Goal: Task Accomplishment & Management: Complete application form

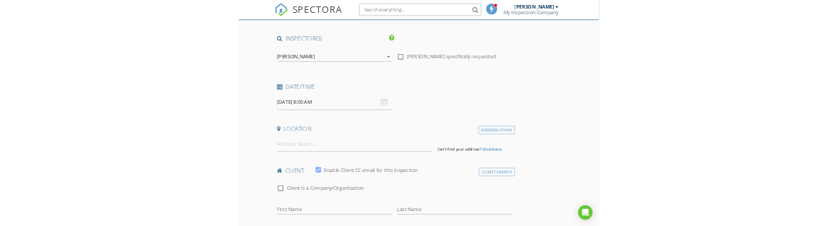
scroll to position [99, 0]
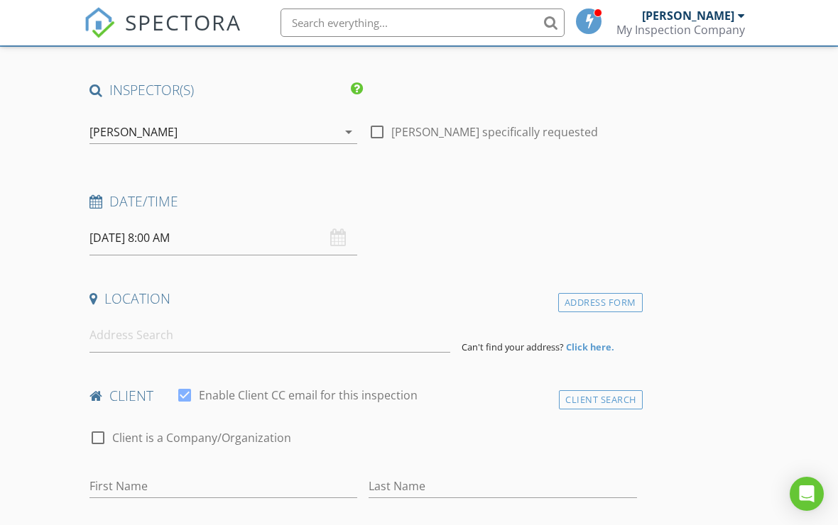
click at [168, 232] on input "[DATE] 8:00 AM" at bounding box center [223, 238] width 268 height 35
click at [290, 204] on h4 "Date/Time" at bounding box center [363, 201] width 548 height 18
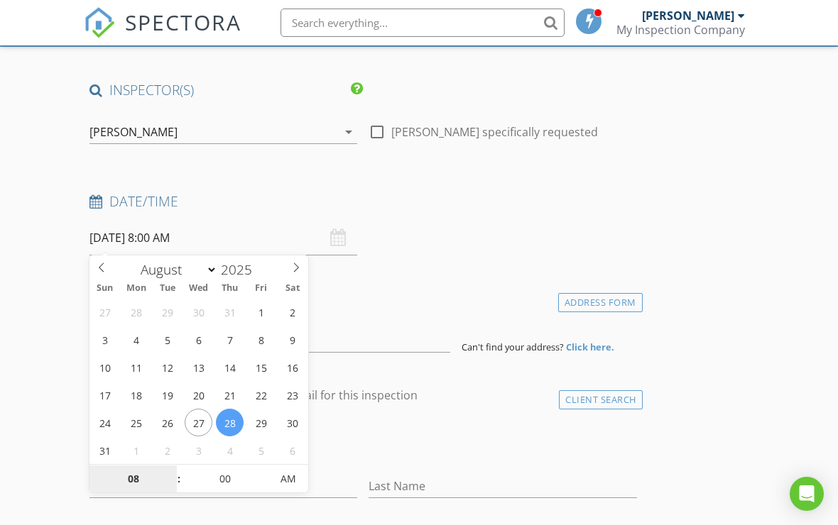
click at [139, 480] on input "08" at bounding box center [132, 480] width 87 height 28
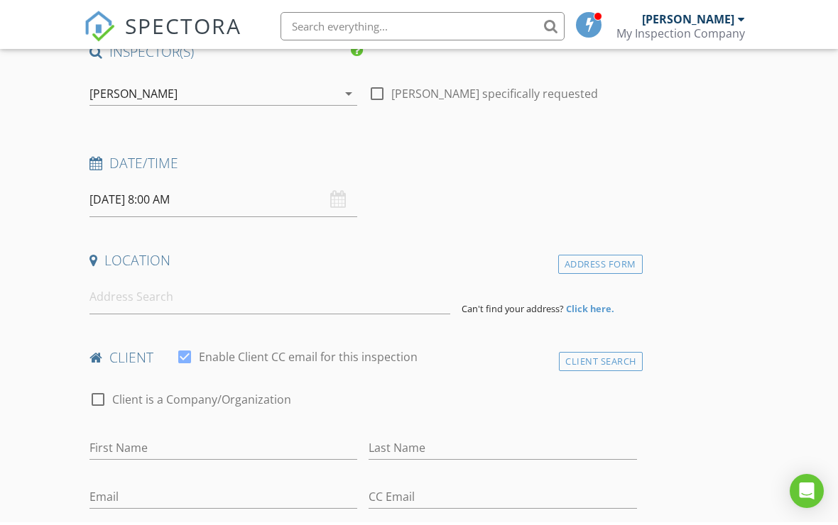
scroll to position [141, 0]
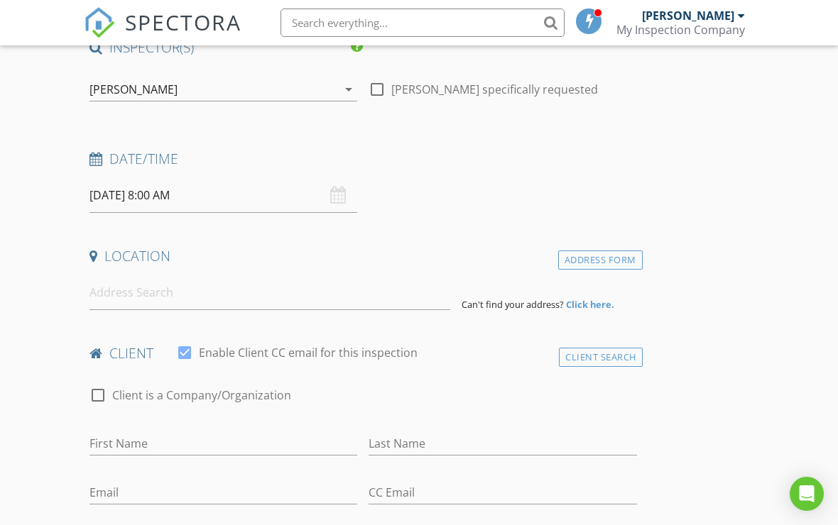
click at [166, 192] on input "[DATE] 8:00 AM" at bounding box center [223, 195] width 268 height 35
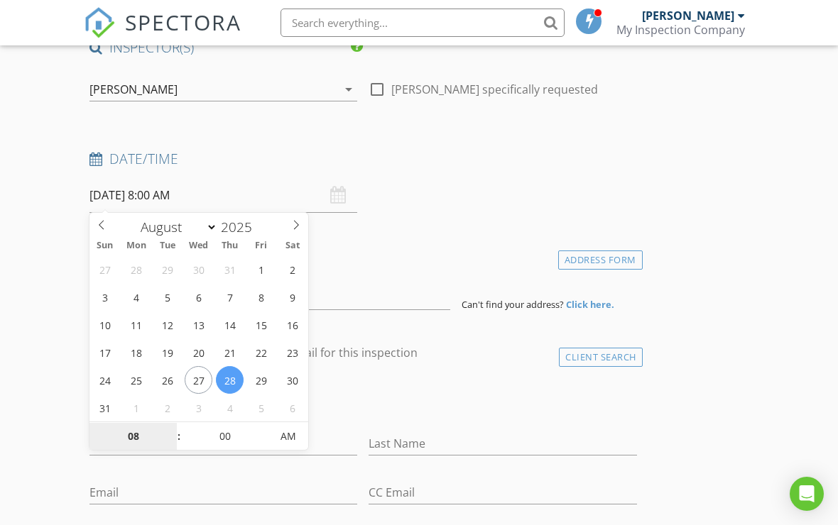
click at [133, 443] on input "08" at bounding box center [132, 437] width 87 height 28
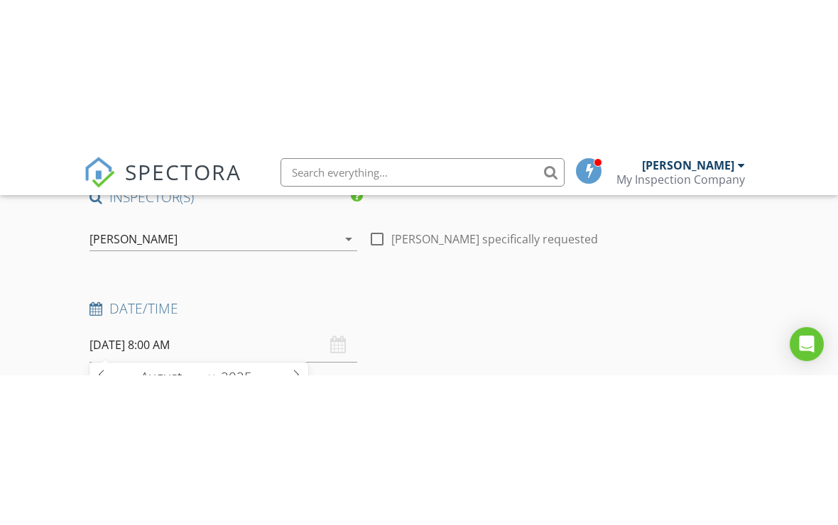
scroll to position [466, 0]
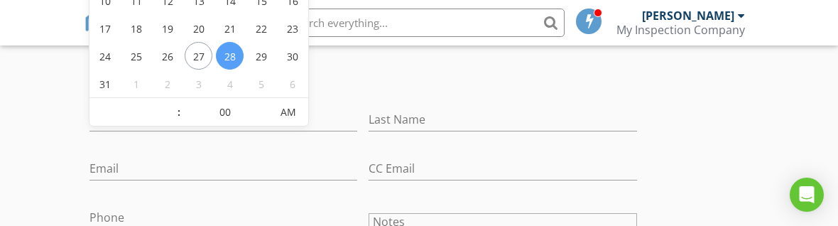
type input "12"
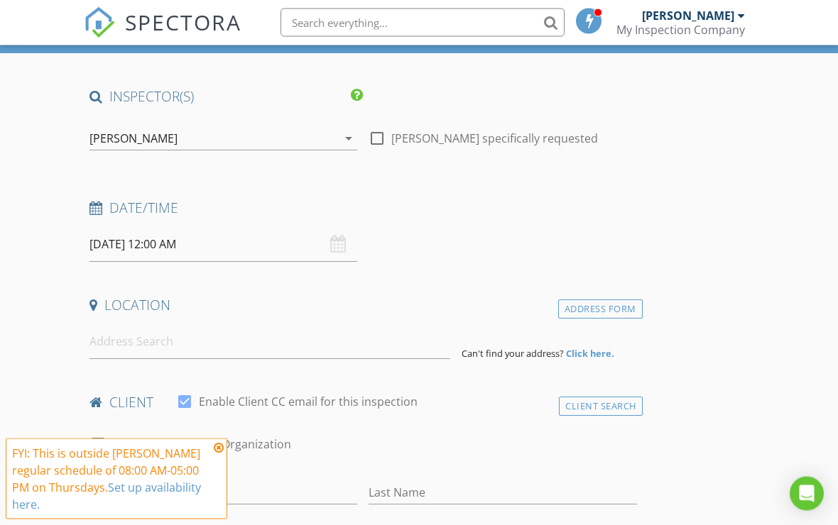
scroll to position [92, 0]
click at [196, 246] on input "08/28/2025 12:00 AM" at bounding box center [223, 244] width 268 height 35
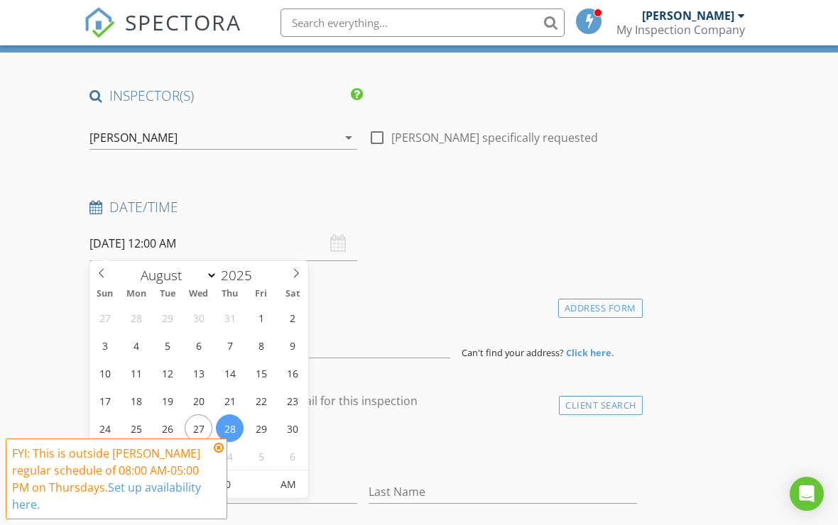
type input "[DATE] 12:00 PM"
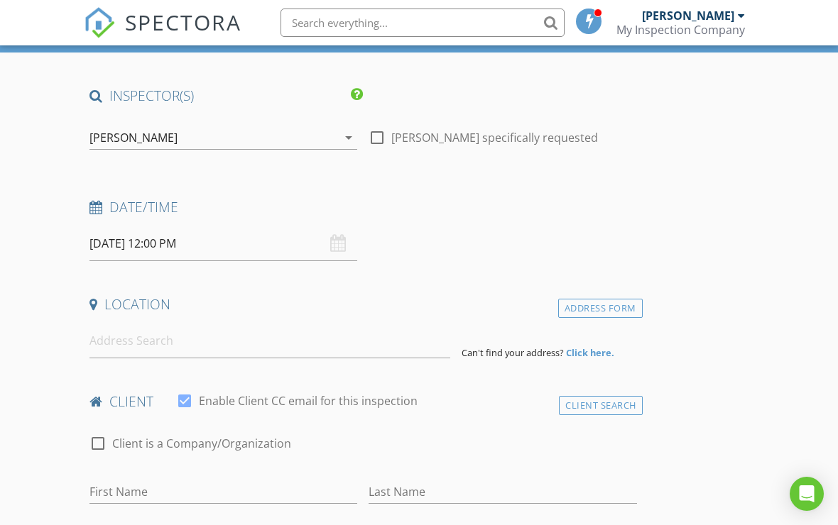
click at [202, 339] on input at bounding box center [269, 341] width 361 height 35
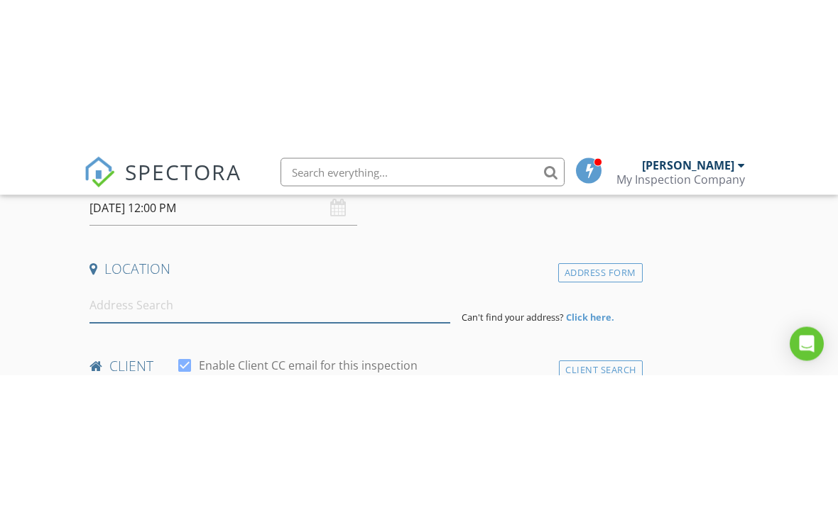
scroll to position [278, 0]
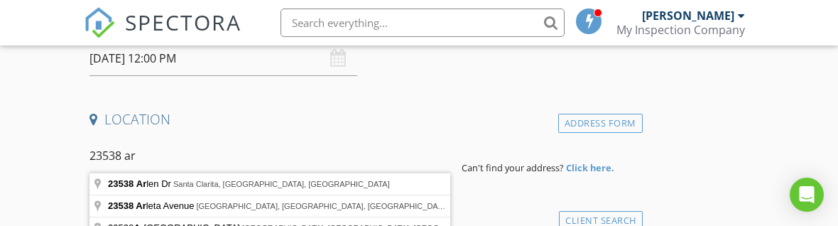
type input "[STREET_ADDRESS][PERSON_NAME]"
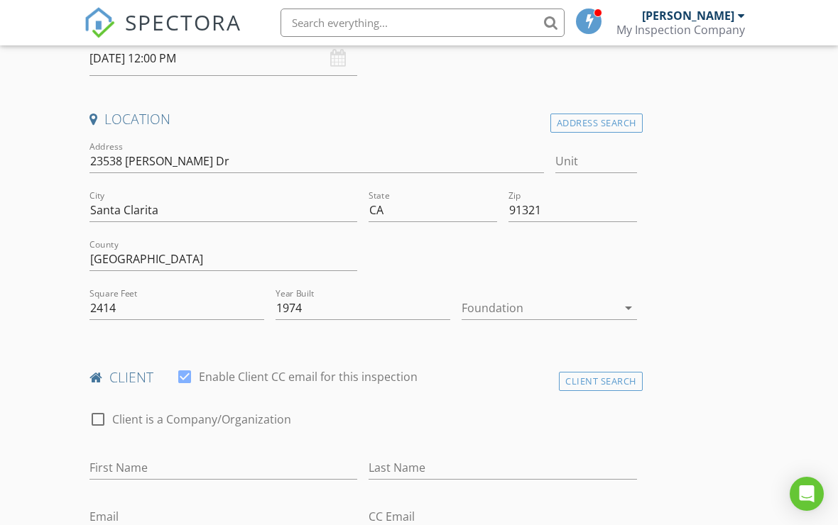
click at [560, 298] on div at bounding box center [539, 308] width 155 height 23
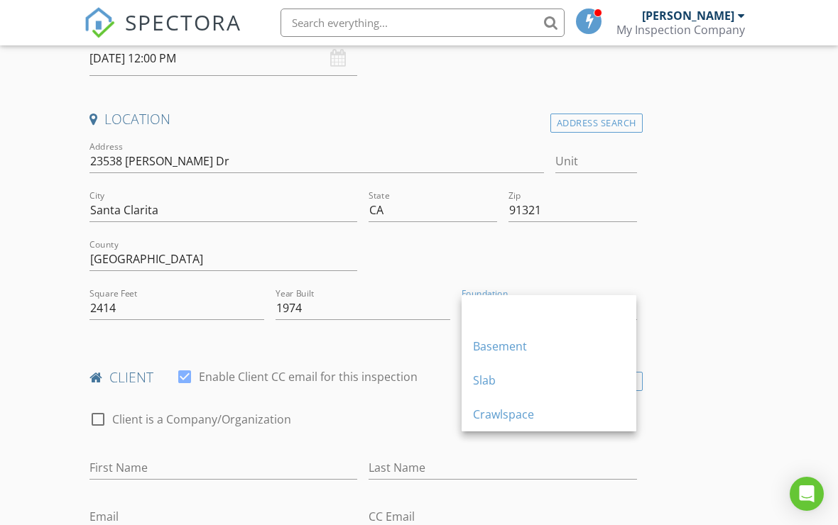
click at [521, 415] on div "Crawlspace" at bounding box center [549, 414] width 152 height 17
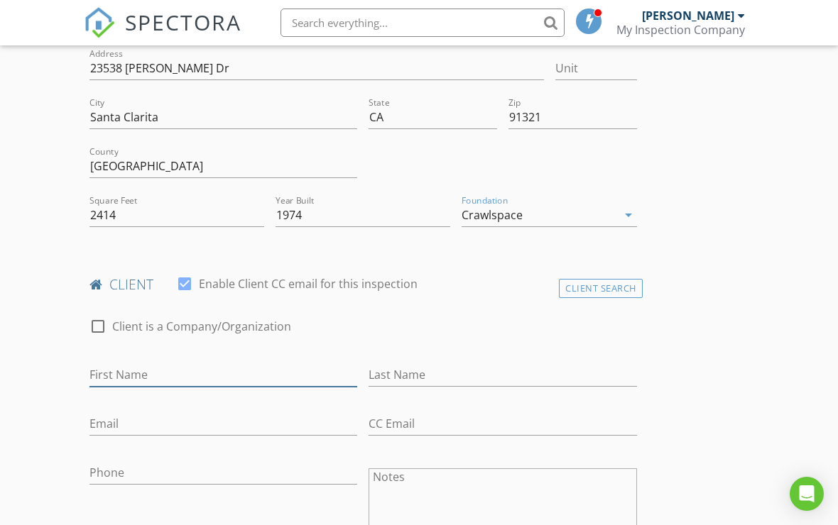
click at [277, 371] on input "First Name" at bounding box center [223, 375] width 268 height 23
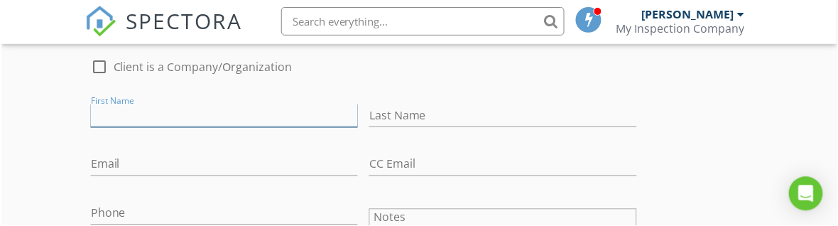
scroll to position [632, 0]
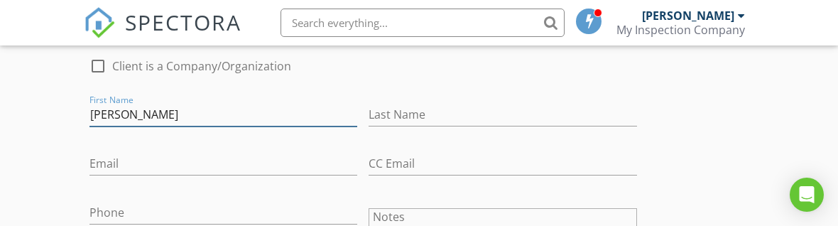
type input "[PERSON_NAME]"
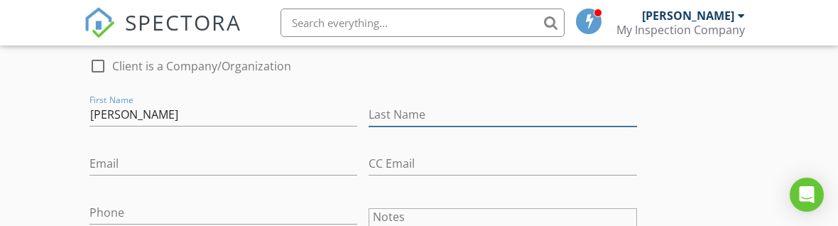
click at [449, 114] on input "Last Name" at bounding box center [503, 114] width 268 height 23
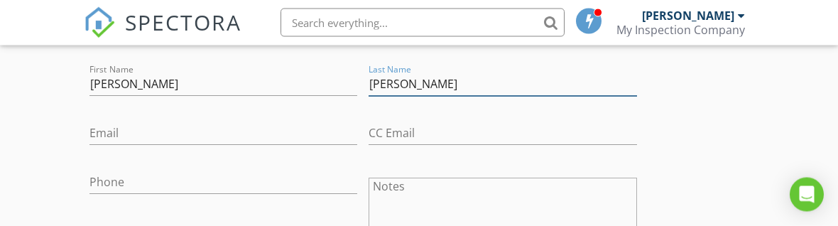
scroll to position [663, 0]
type input "[PERSON_NAME]"
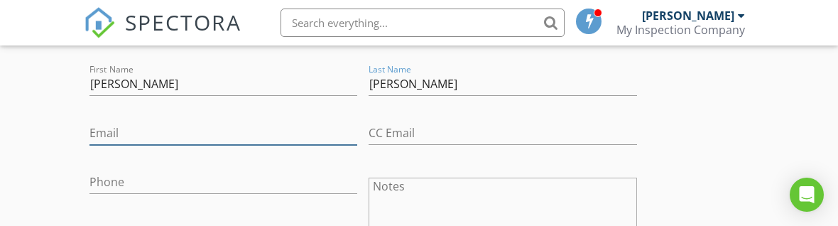
click at [275, 128] on input "Email" at bounding box center [223, 132] width 268 height 23
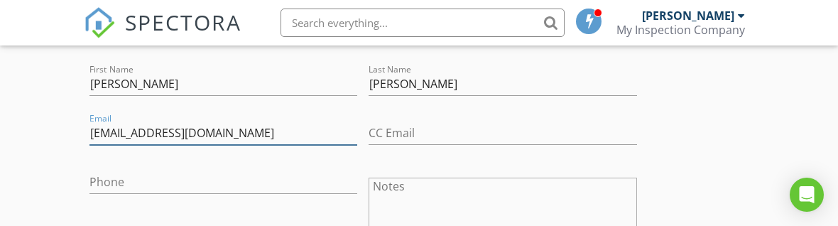
scroll to position [670, 0]
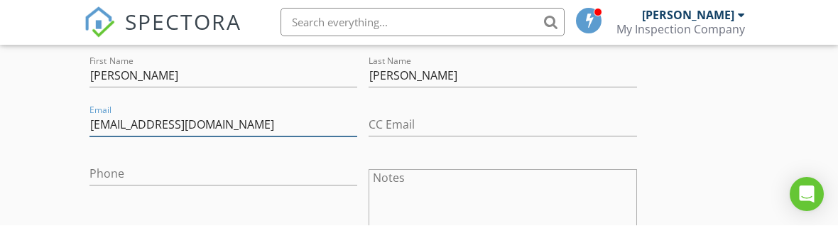
click at [189, 125] on input "[EMAIL_ADDRESS][DOMAIN_NAME]" at bounding box center [223, 125] width 268 height 23
type input "[EMAIL_ADDRESS][DOMAIN_NAME]"
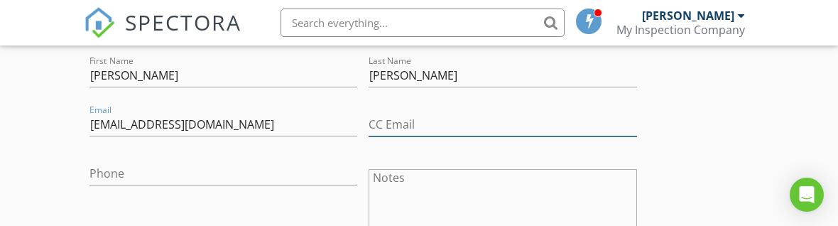
click at [452, 113] on input "CC Email" at bounding box center [503, 124] width 268 height 23
click at [415, 126] on input "CC Email" at bounding box center [503, 124] width 268 height 23
paste input "[EMAIL_ADDRESS][DOMAIN_NAME]"
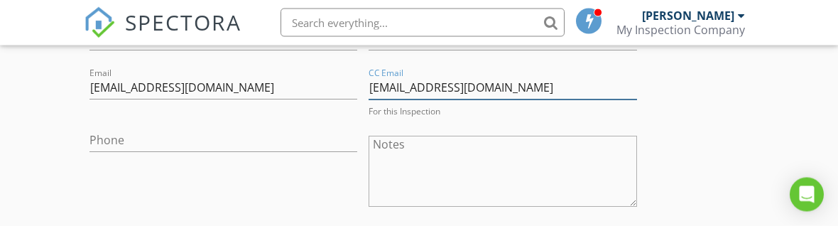
type input "[EMAIL_ADDRESS][DOMAIN_NAME]"
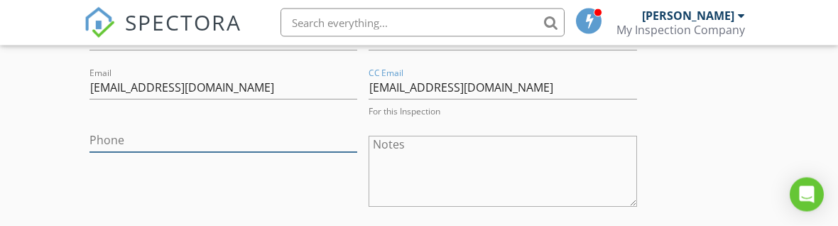
click at [286, 138] on input "Phone" at bounding box center [223, 140] width 268 height 23
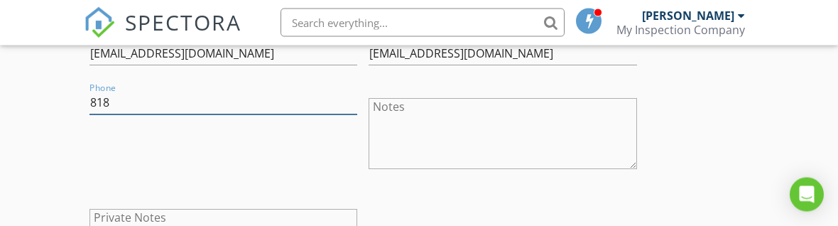
scroll to position [744, 0]
type input "[PHONE_NUMBER]"
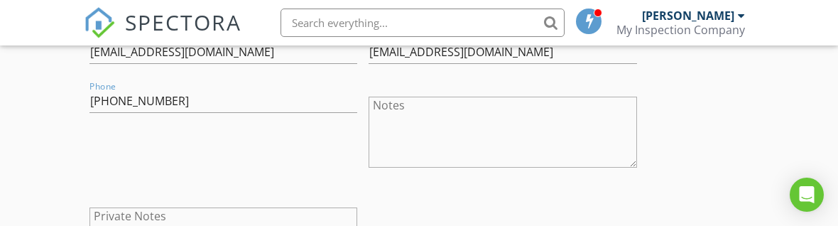
click at [466, 132] on textarea "Notes" at bounding box center [503, 132] width 268 height 71
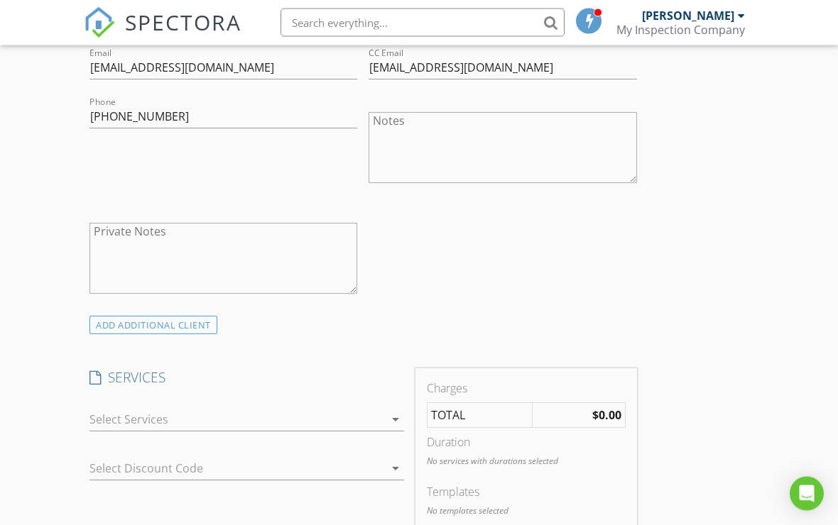
scroll to position [736, 0]
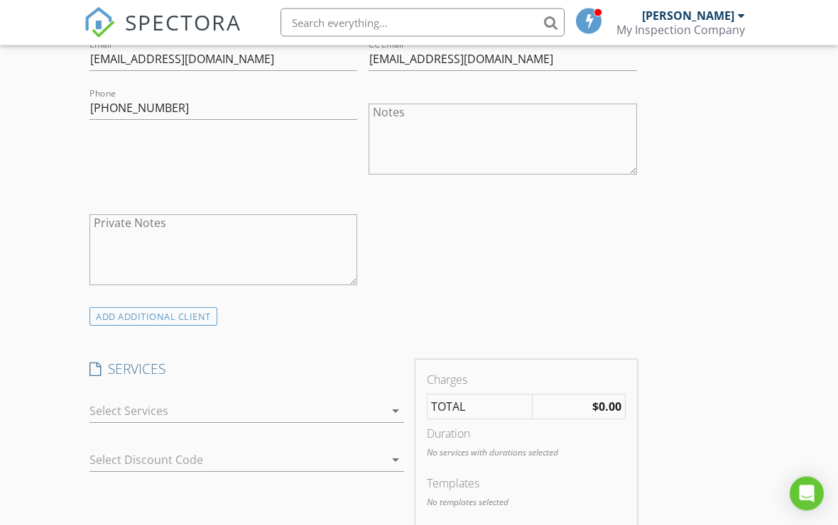
click at [347, 401] on div at bounding box center [236, 412] width 295 height 23
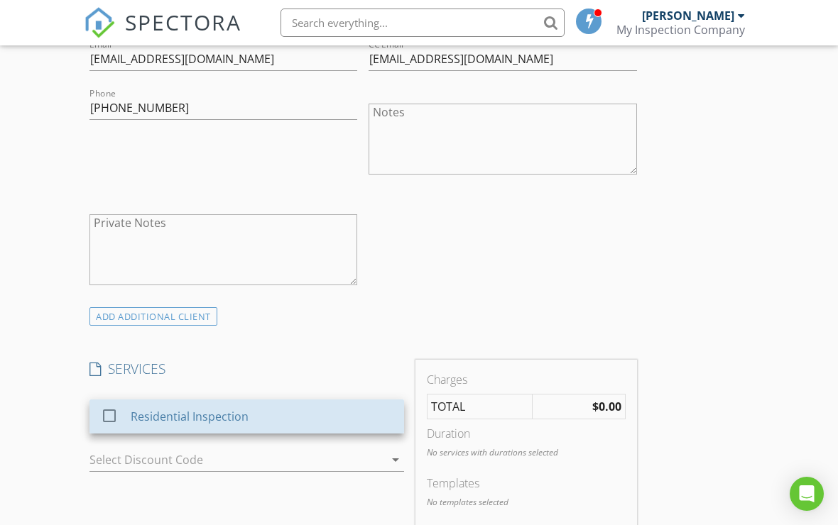
click at [308, 410] on div "Residential Inspection" at bounding box center [262, 417] width 262 height 28
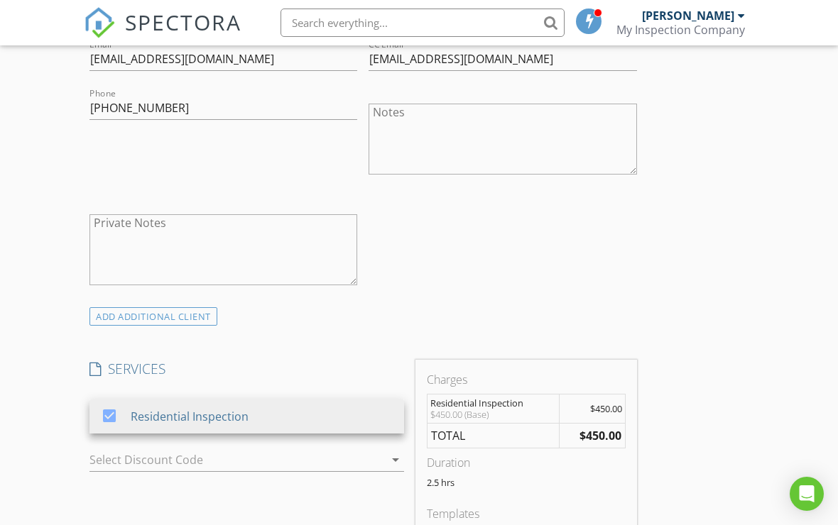
click at [287, 458] on div at bounding box center [226, 460] width 275 height 23
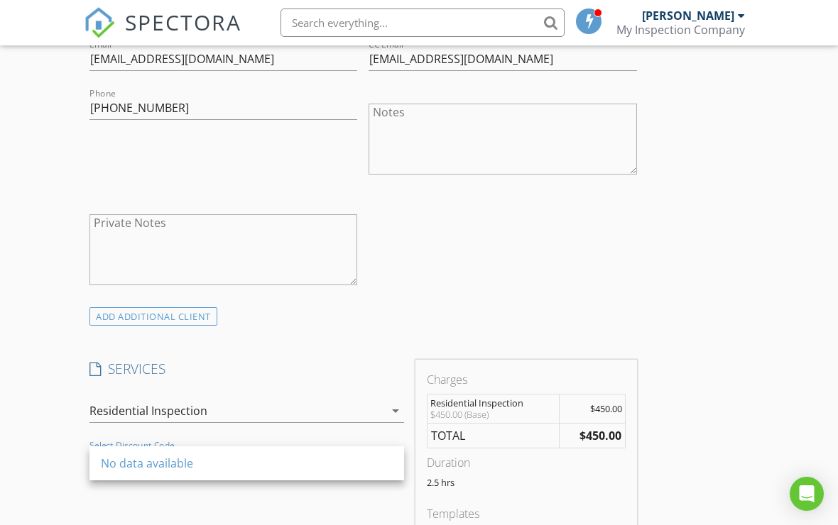
click at [310, 368] on h4 "SERVICES" at bounding box center [246, 369] width 315 height 18
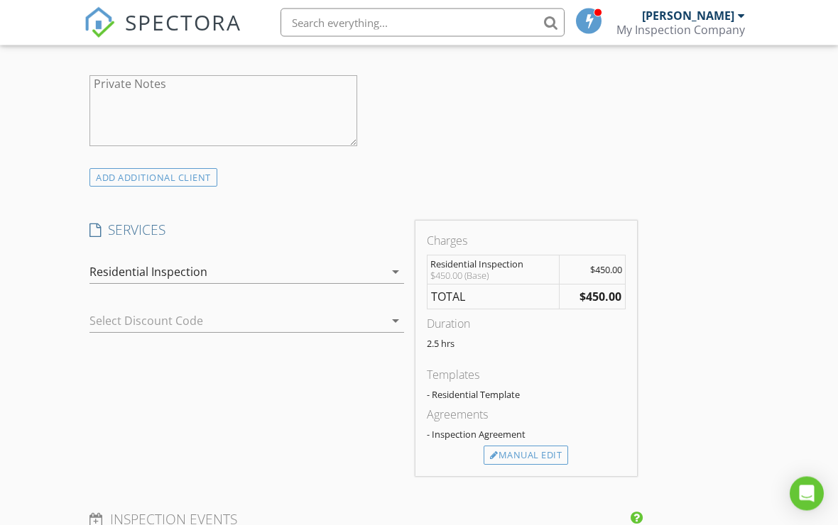
scroll to position [878, 0]
click at [832, 219] on div "New Inspection Click here to use the New Order Form INSPECTOR(S) check_box Hovs…" at bounding box center [419, 382] width 838 height 2325
click at [498, 388] on div "- Residential Template" at bounding box center [526, 392] width 199 height 11
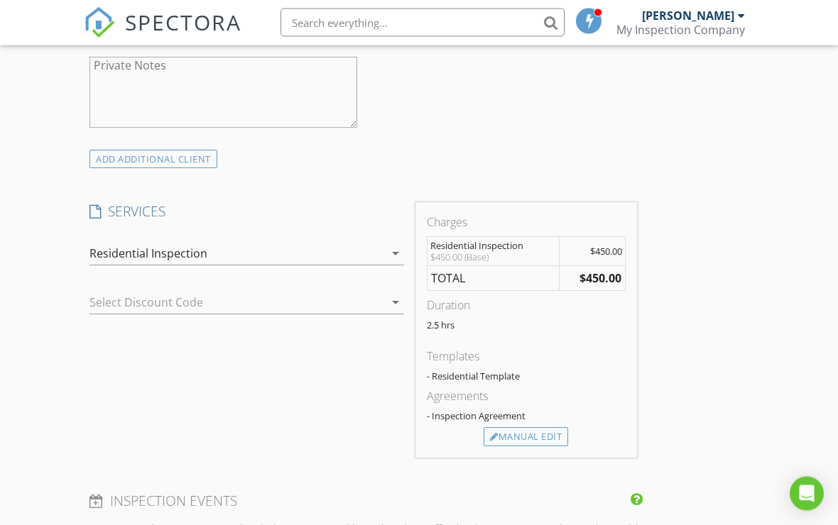
scroll to position [894, 0]
click at [464, 411] on div "- Inspection Agreement" at bounding box center [526, 415] width 199 height 11
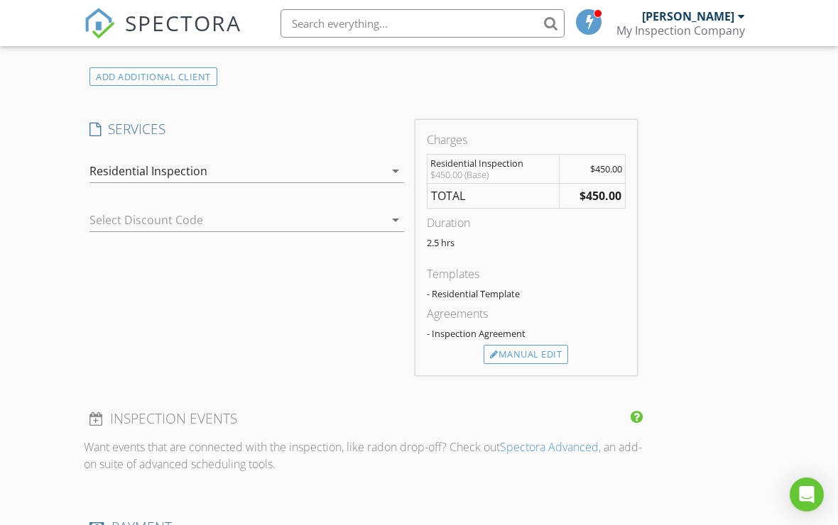
click at [543, 352] on div "Manual Edit" at bounding box center [526, 354] width 85 height 20
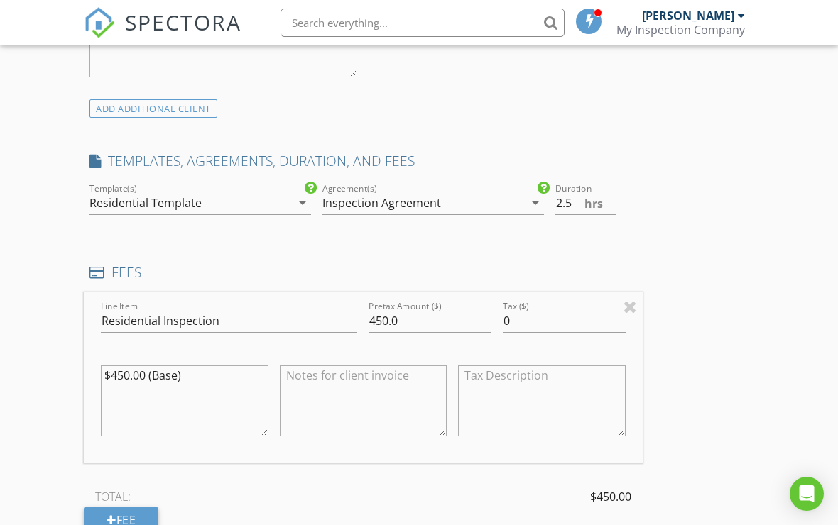
scroll to position [939, 0]
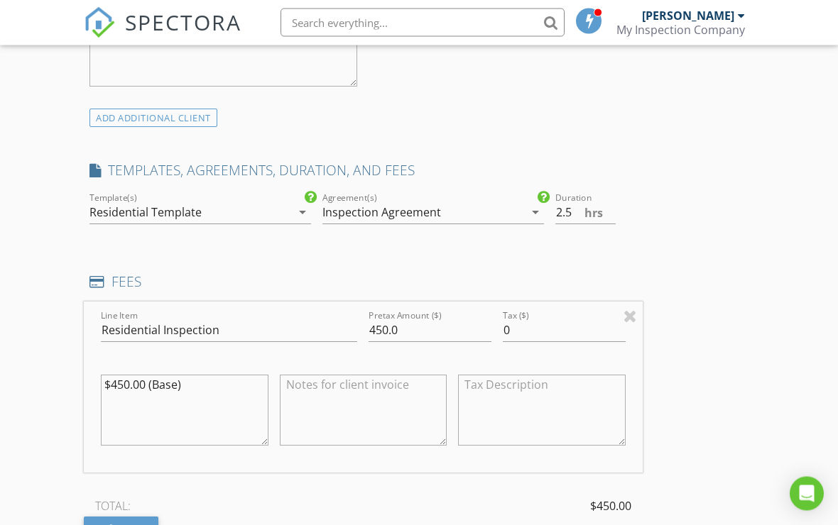
click at [528, 216] on icon "arrow_drop_down" at bounding box center [535, 213] width 17 height 17
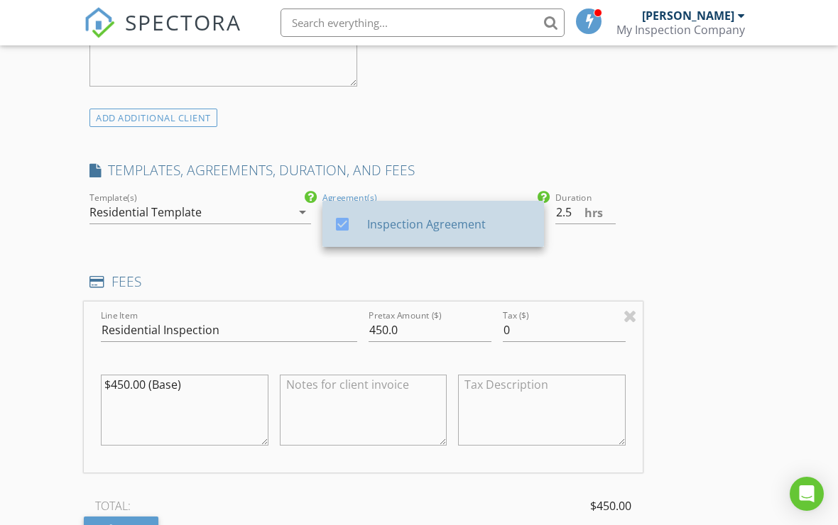
click at [478, 226] on div "Inspection Agreement" at bounding box center [448, 224] width 165 height 17
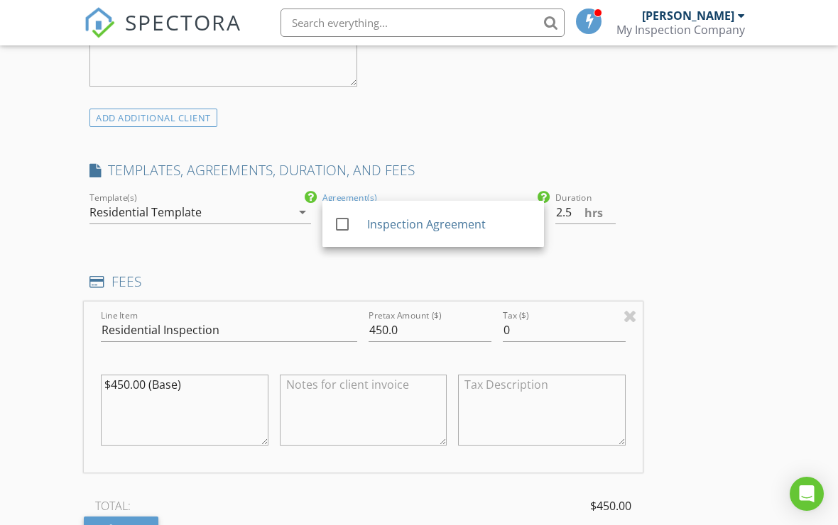
click at [484, 225] on div "Inspection Agreement" at bounding box center [448, 224] width 165 height 17
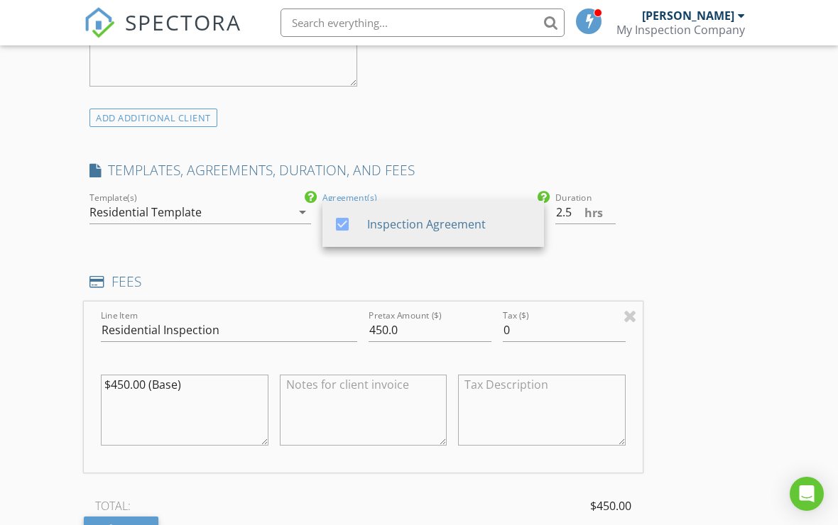
click at [617, 146] on div "INSPECTOR(S) check_box Hovsep Stepanyan PRIMARY Hovsep Stepanyan arrow_drop_dow…" at bounding box center [363, 379] width 559 height 2271
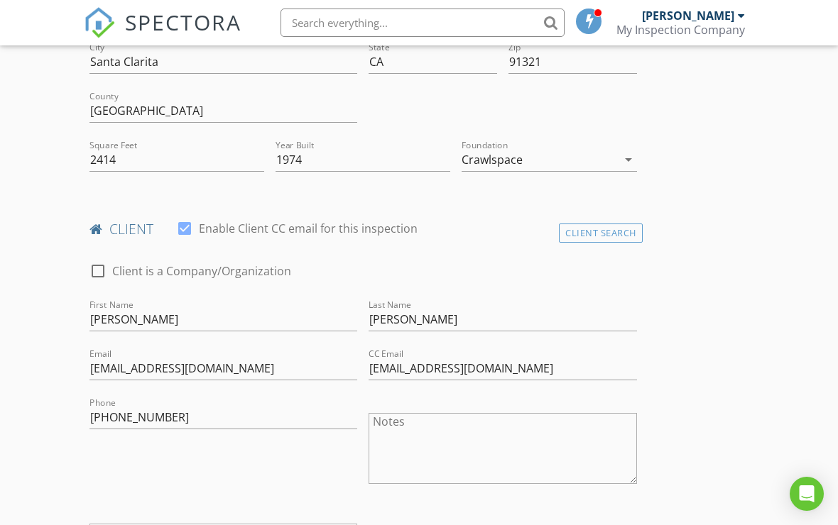
scroll to position [442, 0]
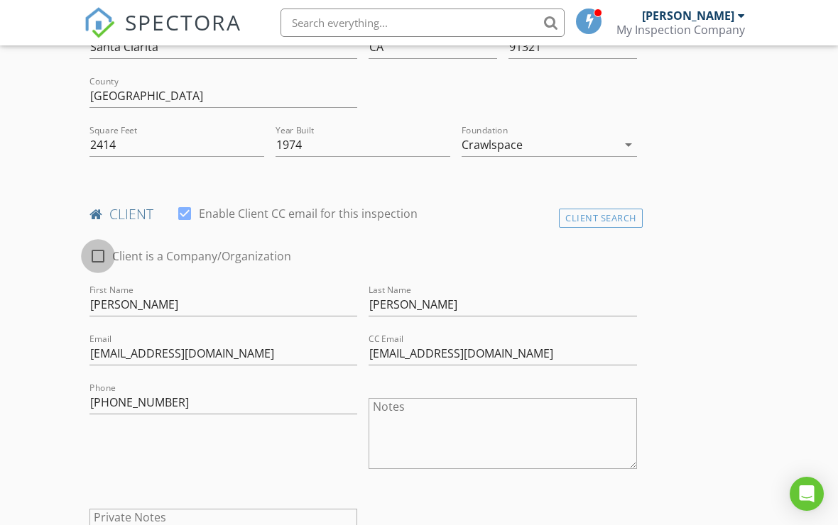
click at [99, 251] on div at bounding box center [98, 256] width 24 height 24
click at [97, 250] on div at bounding box center [98, 256] width 24 height 24
checkbox input "false"
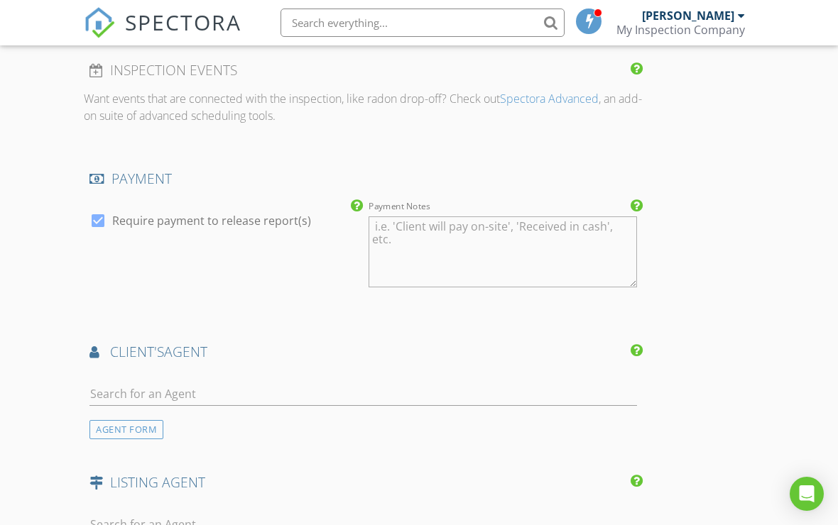
scroll to position [1474, 0]
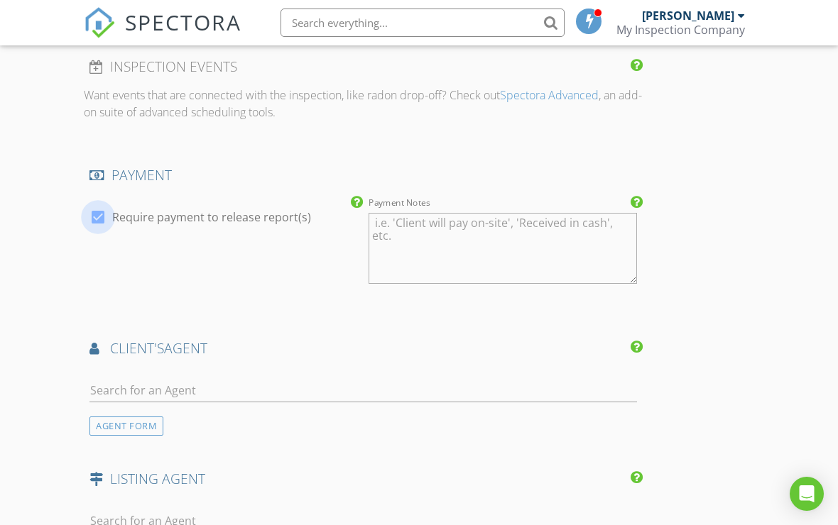
click at [100, 209] on div at bounding box center [98, 217] width 24 height 24
checkbox input "false"
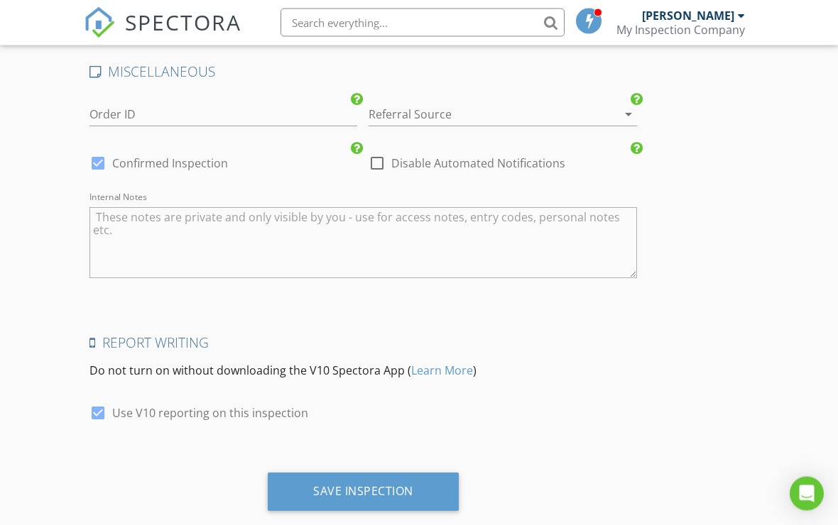
scroll to position [2035, 0]
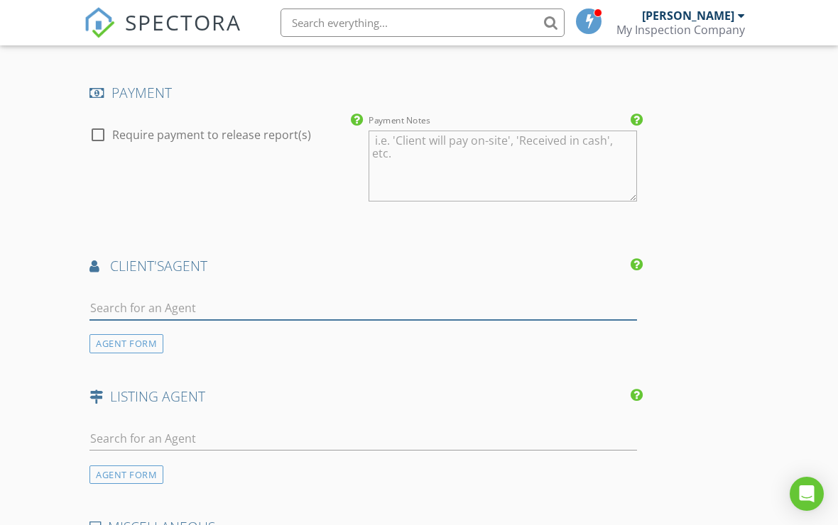
click at [356, 299] on input "text" at bounding box center [363, 308] width 548 height 23
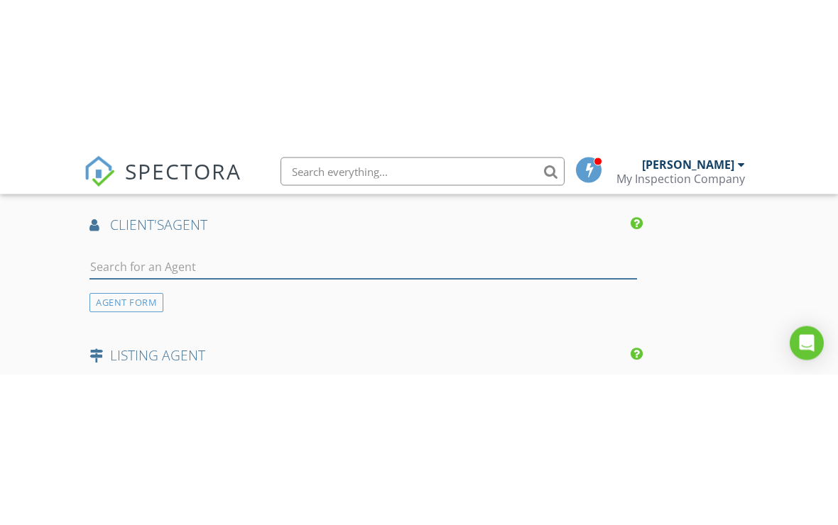
scroll to position [1747, 0]
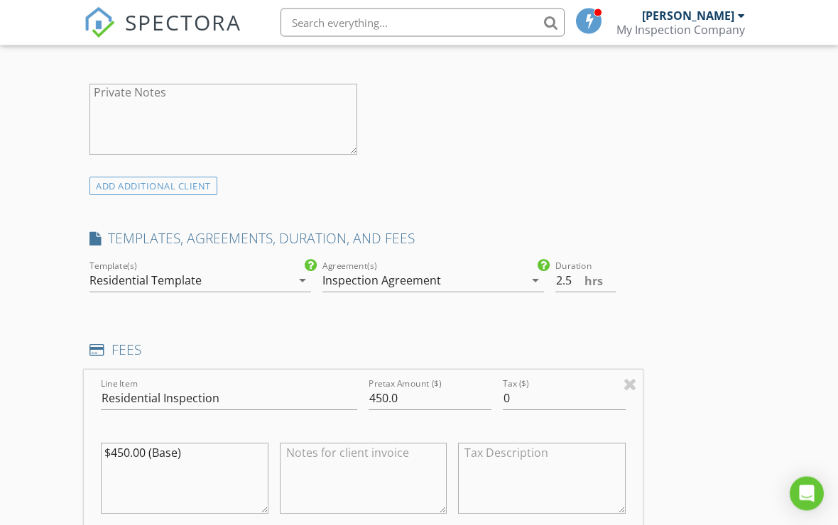
scroll to position [866, 0]
click at [310, 279] on icon "arrow_drop_down" at bounding box center [302, 281] width 17 height 17
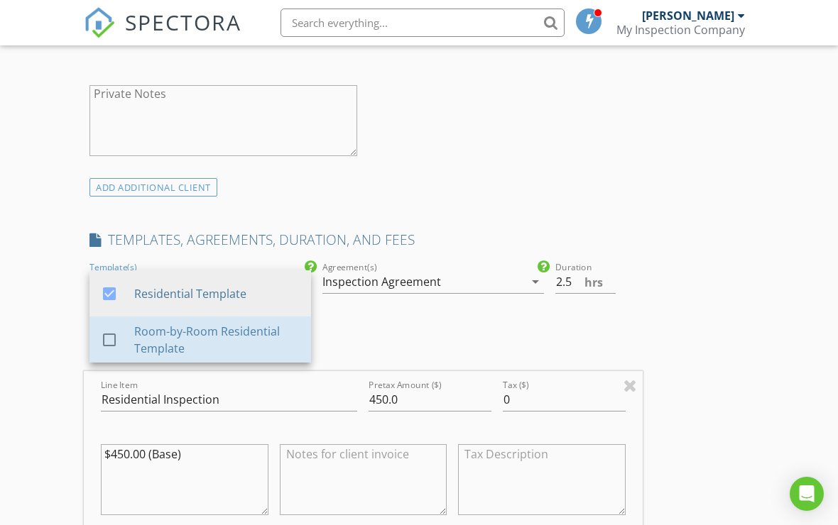
click at [278, 333] on div "Room-by-Room Residential Template" at bounding box center [216, 340] width 165 height 34
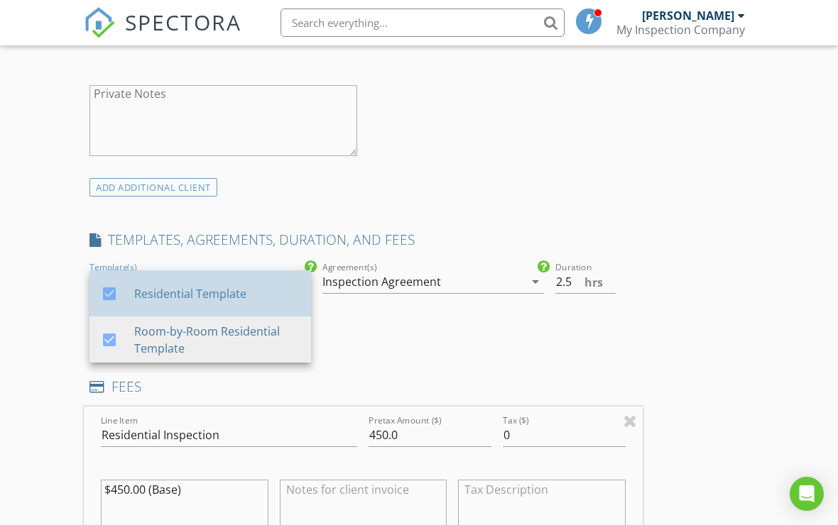
click at [270, 285] on div "Residential Template" at bounding box center [216, 293] width 165 height 17
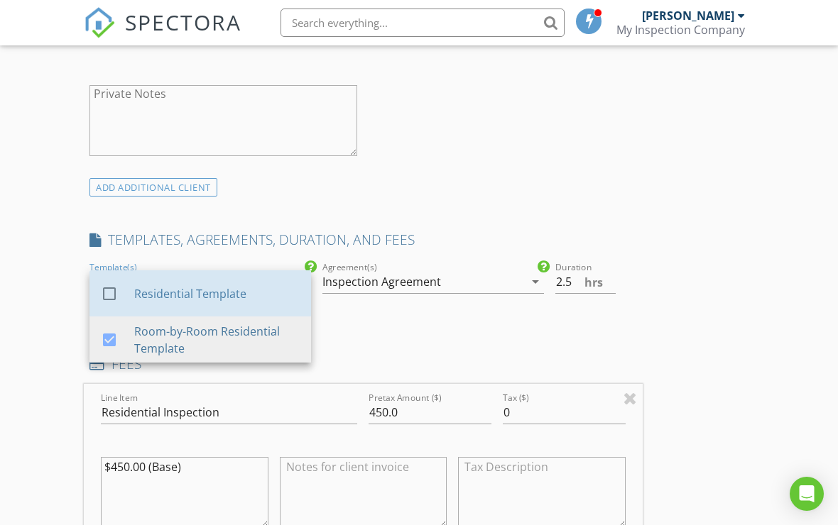
click at [273, 297] on div "Residential Template" at bounding box center [216, 293] width 165 height 17
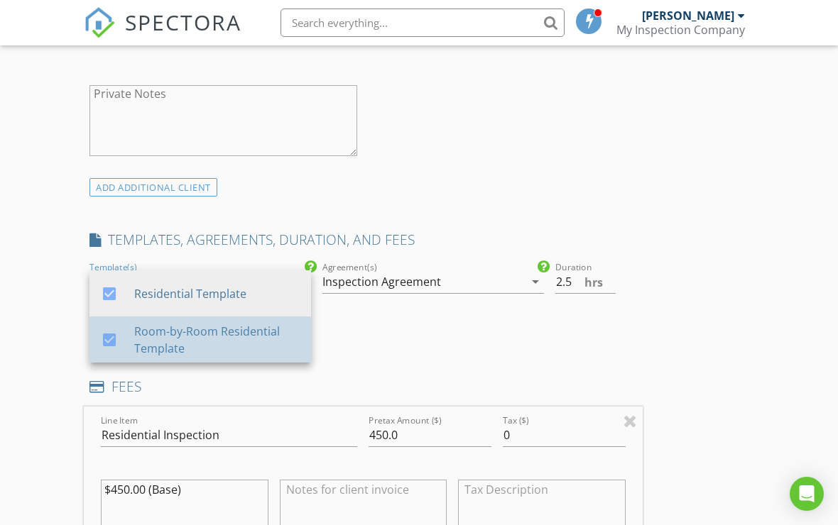
click at [259, 342] on div "Room-by-Room Residential Template" at bounding box center [216, 340] width 165 height 34
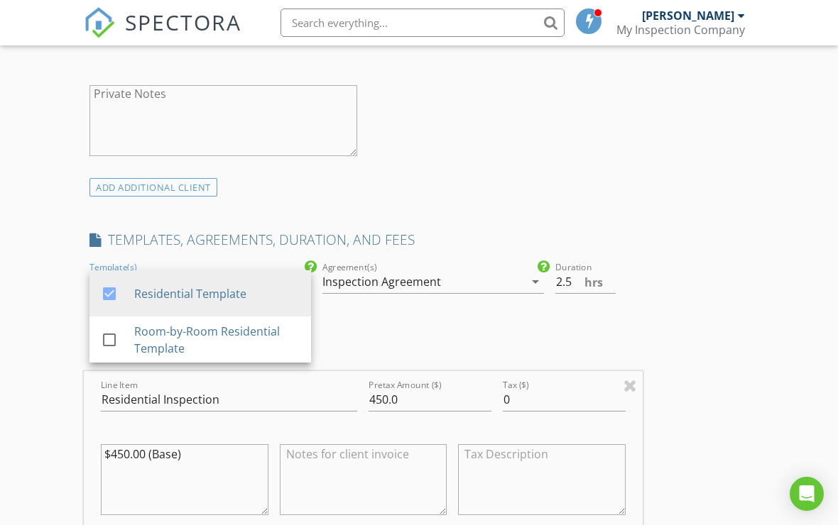
click at [450, 197] on div "INSPECTOR(S) check_box Hovsep Stepanyan PRIMARY Hovsep Stepanyan arrow_drop_dow…" at bounding box center [363, 449] width 559 height 2271
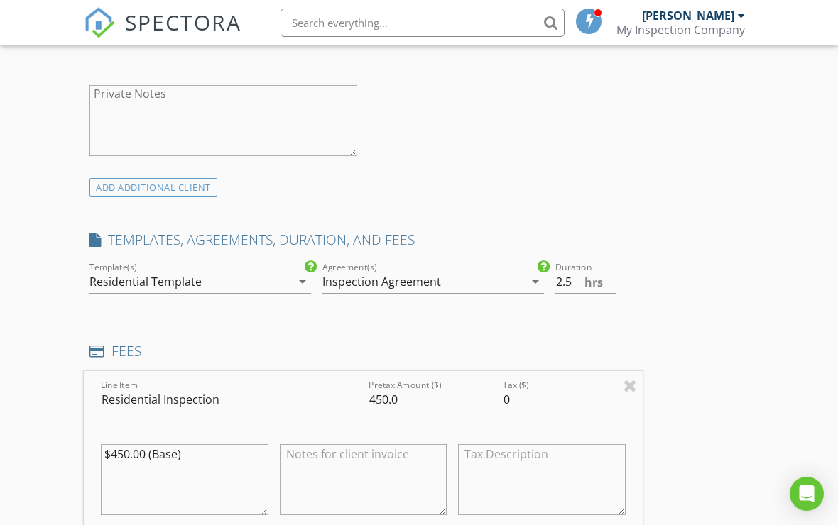
click at [230, 276] on div "Residential Template" at bounding box center [190, 282] width 202 height 23
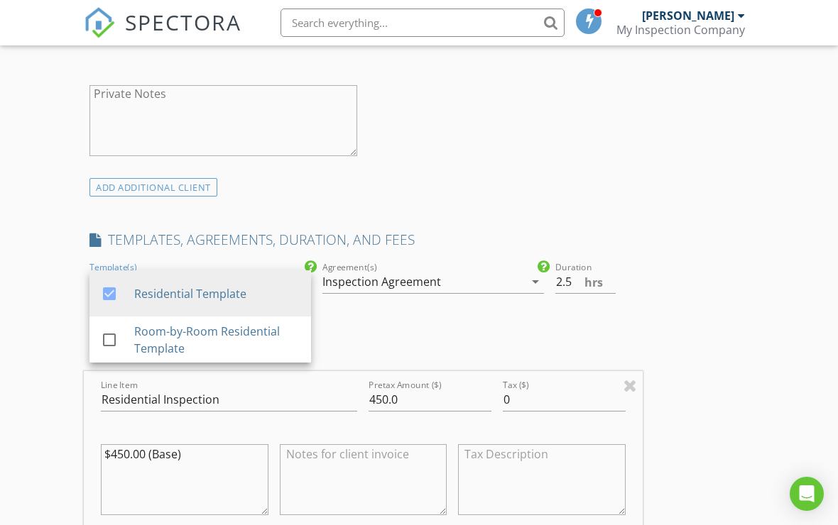
click at [249, 332] on div "Room-by-Room Residential Template" at bounding box center [216, 340] width 165 height 34
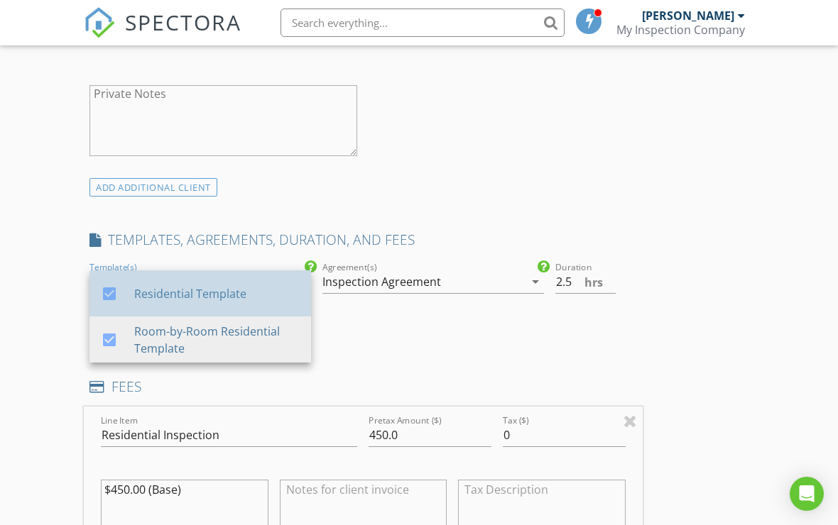
click at [280, 291] on div "Residential Template" at bounding box center [216, 293] width 165 height 17
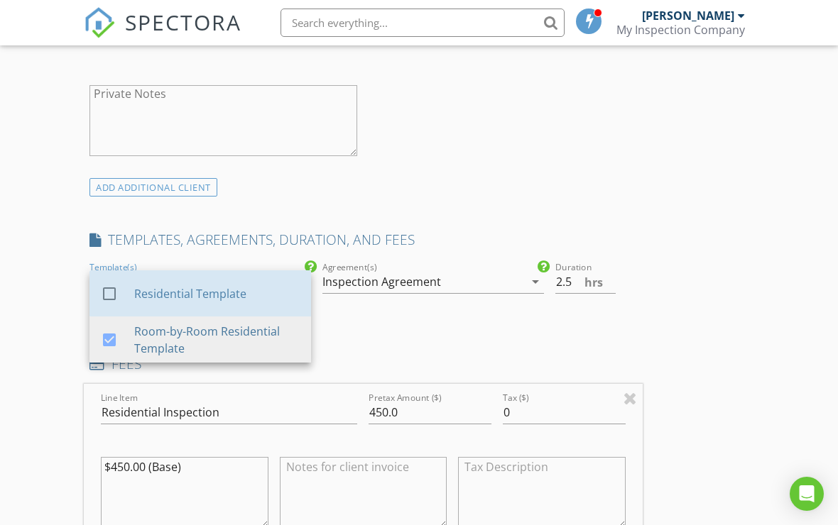
click at [247, 300] on div "Residential Template" at bounding box center [216, 293] width 165 height 17
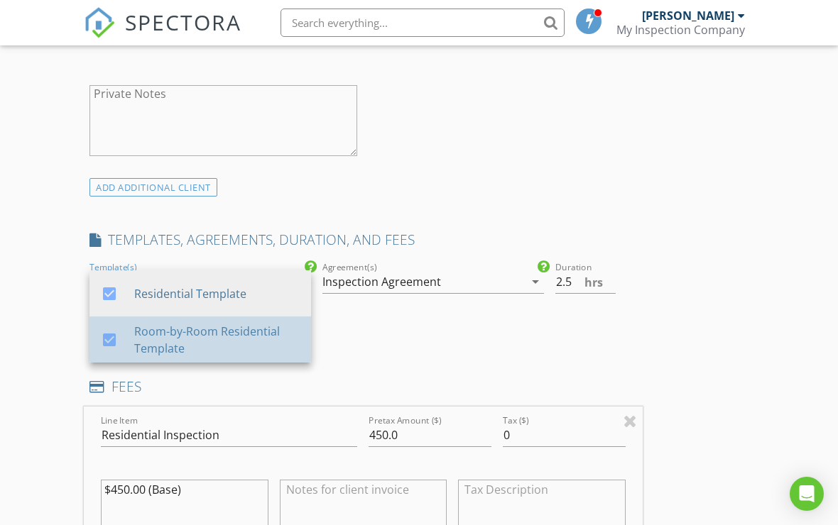
click at [255, 338] on div "Room-by-Room Residential Template" at bounding box center [216, 340] width 165 height 34
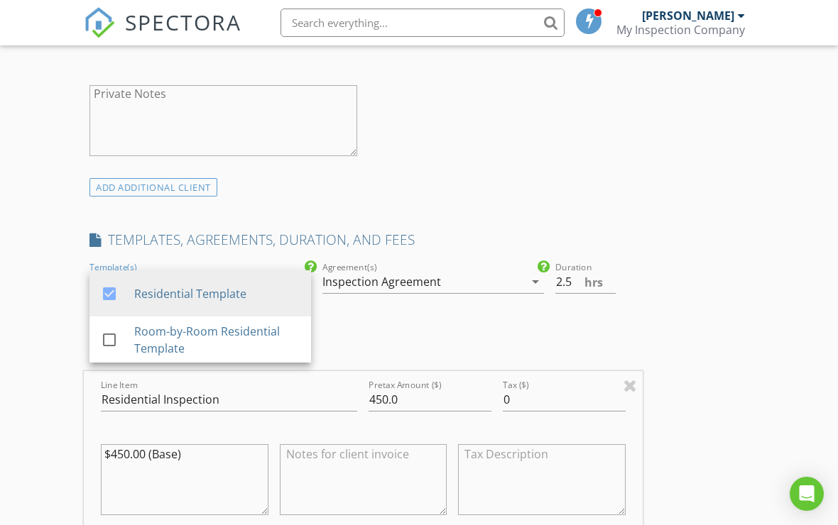
click at [430, 305] on div at bounding box center [433, 304] width 222 height 9
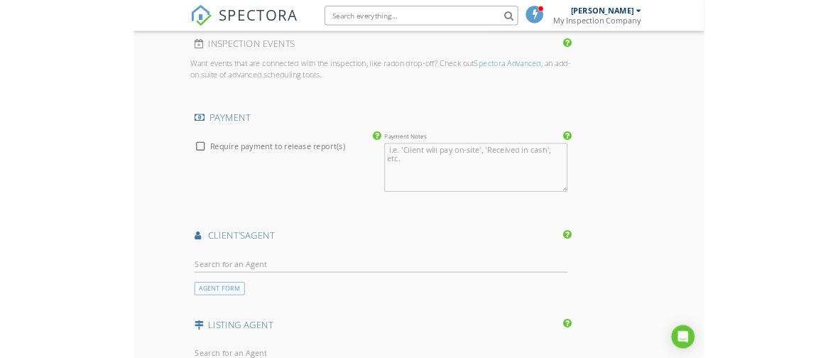
scroll to position [1505, 0]
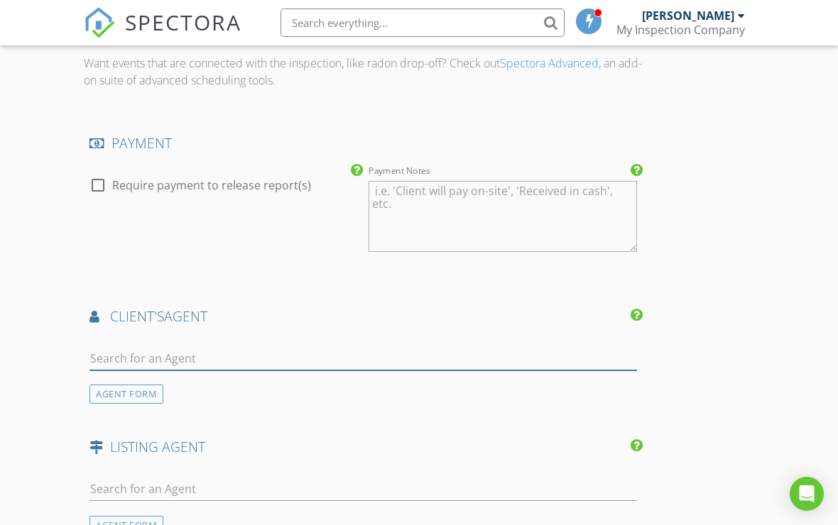
click at [519, 352] on input "text" at bounding box center [363, 358] width 548 height 23
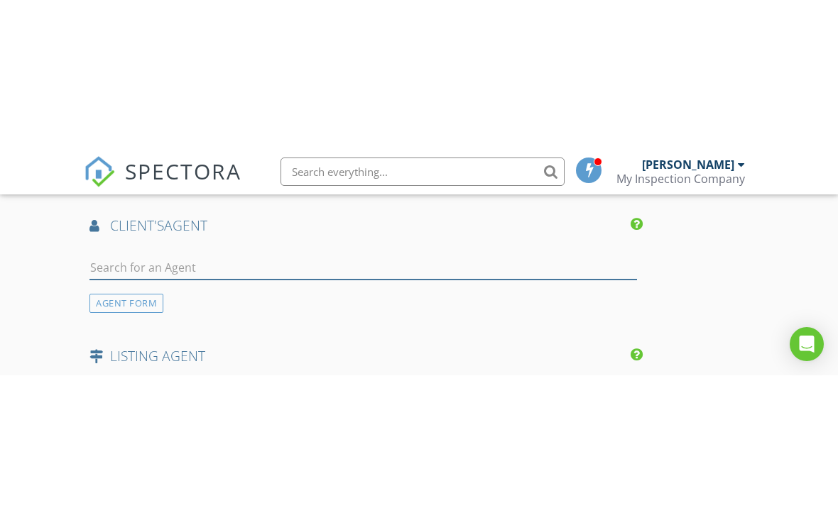
scroll to position [1747, 0]
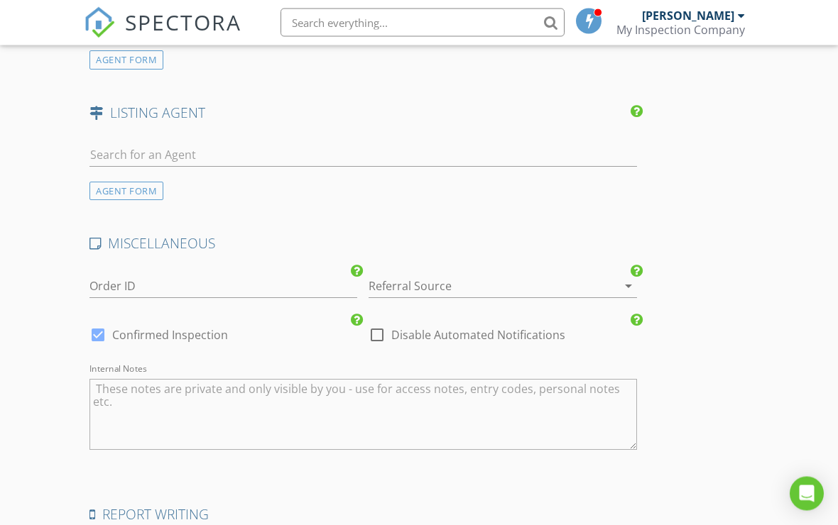
scroll to position [1840, 0]
click at [528, 263] on div "Referral Source arrow_drop_down" at bounding box center [502, 287] width 279 height 49
click at [523, 275] on div at bounding box center [483, 286] width 228 height 23
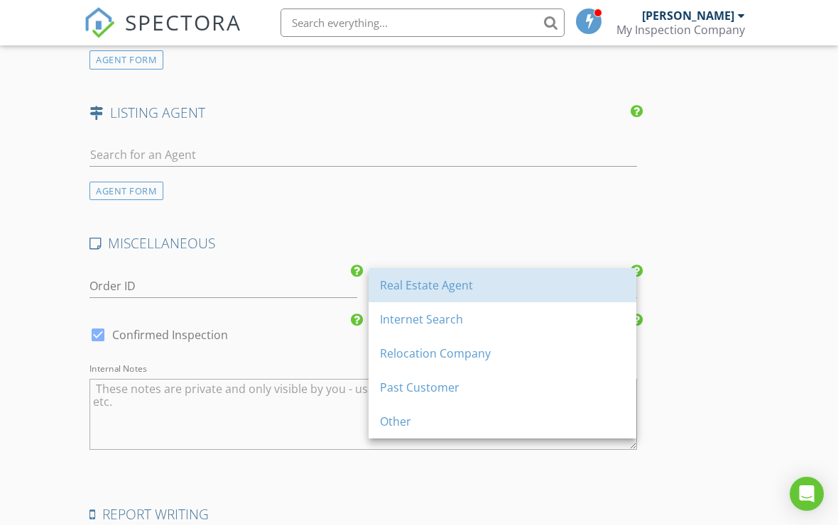
click at [488, 283] on div "Real Estate Agent" at bounding box center [502, 285] width 245 height 17
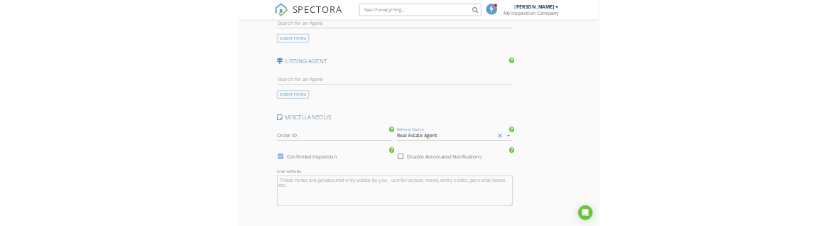
scroll to position [1809, 0]
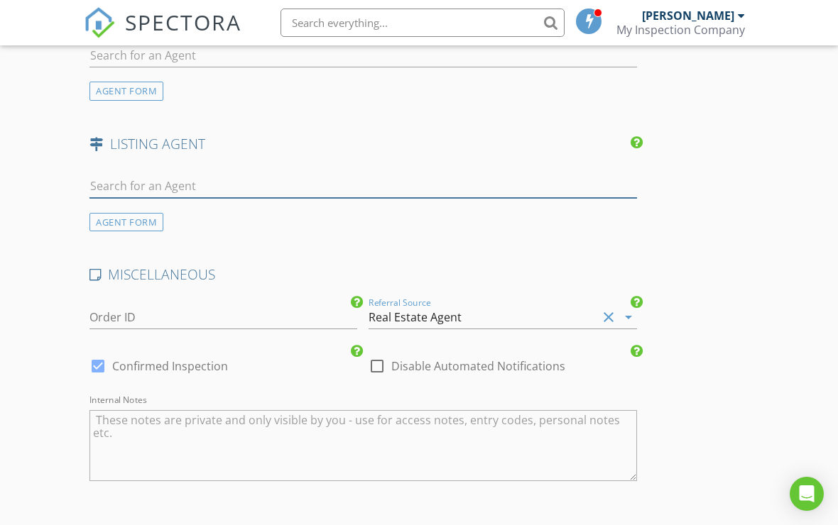
click at [322, 185] on input "text" at bounding box center [363, 186] width 548 height 23
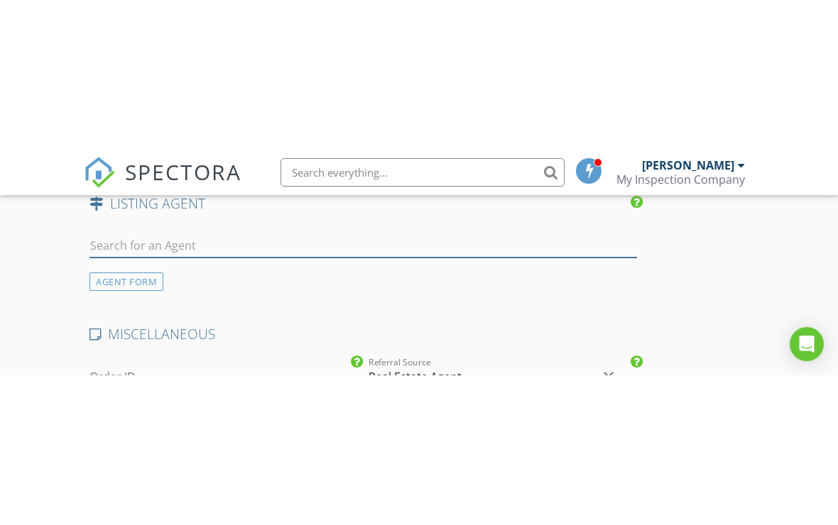
scroll to position [1900, 0]
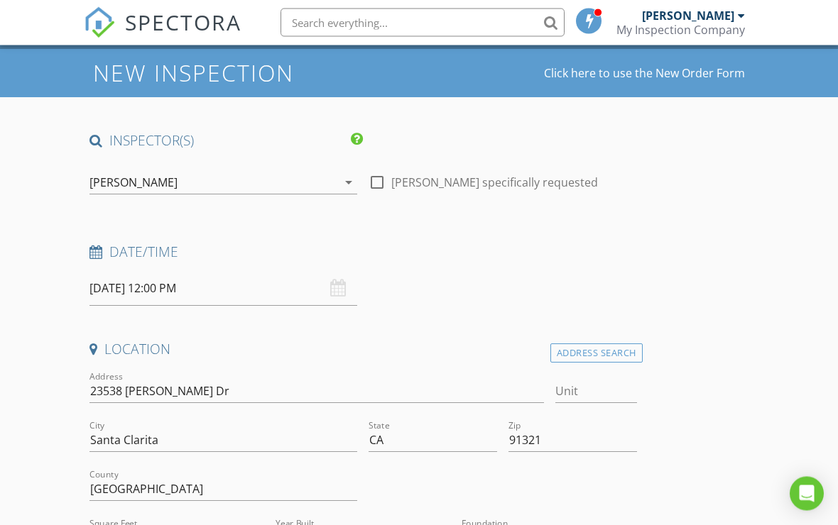
scroll to position [0, 0]
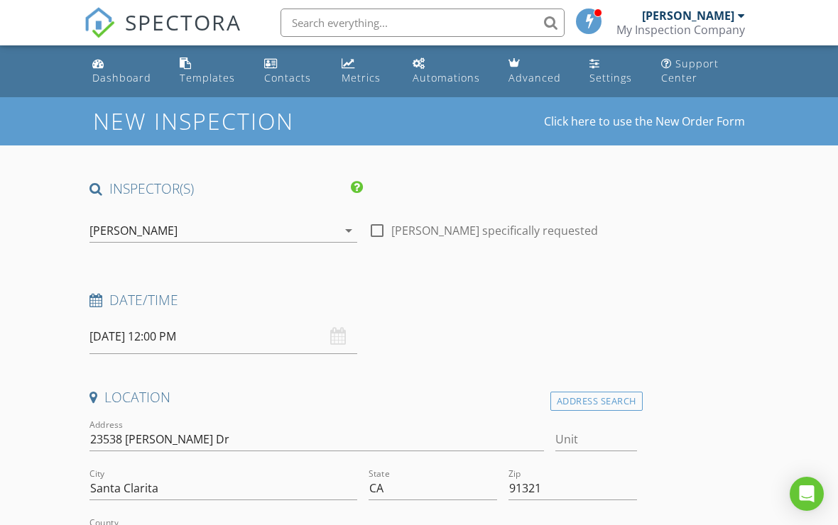
click at [729, 11] on div "[PERSON_NAME]" at bounding box center [688, 16] width 92 height 14
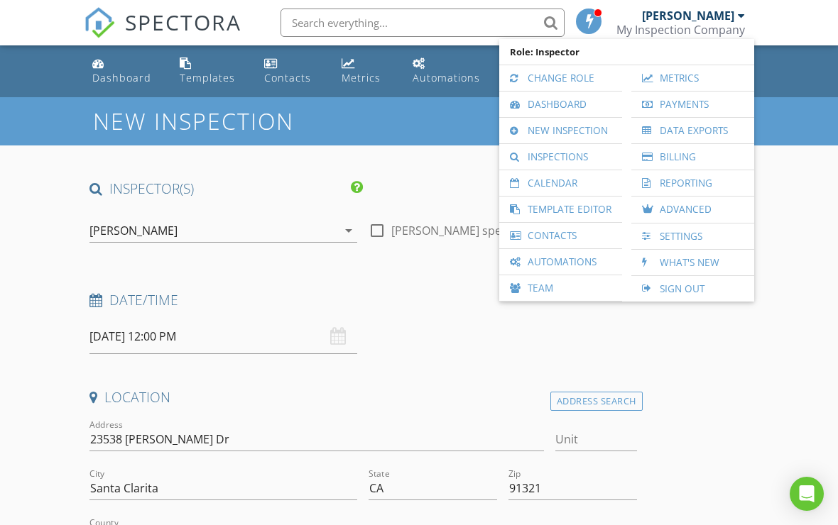
click at [738, 11] on div at bounding box center [741, 15] width 7 height 11
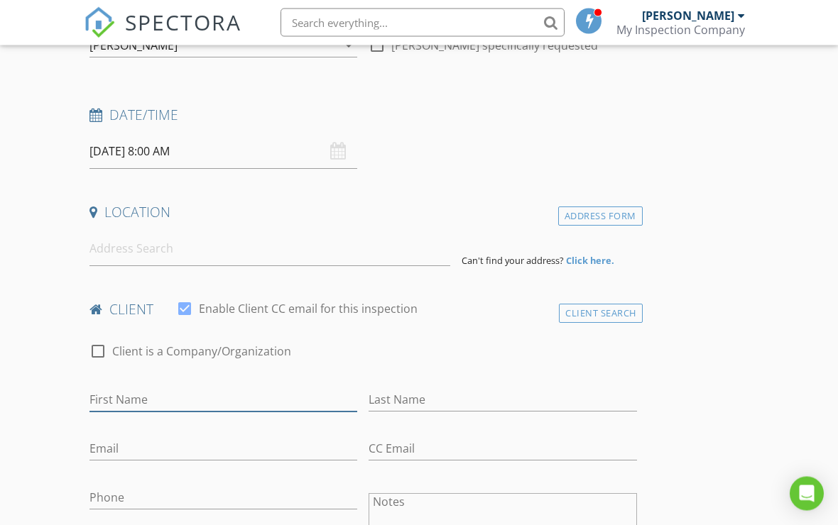
click at [116, 389] on input "First Name" at bounding box center [223, 400] width 268 height 23
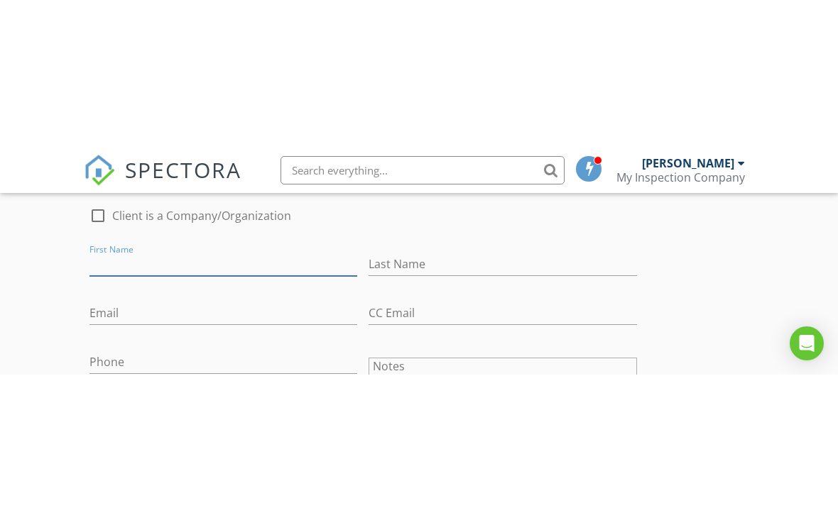
scroll to position [471, 0]
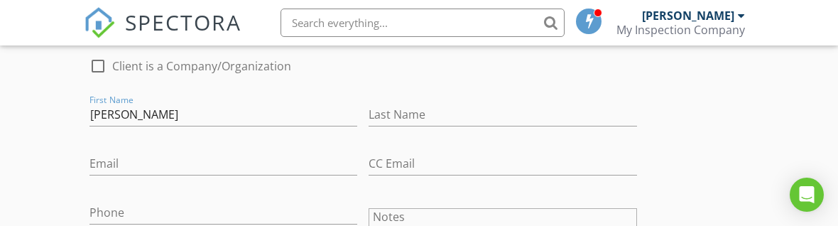
click at [569, 98] on div "Last Name" at bounding box center [503, 117] width 268 height 46
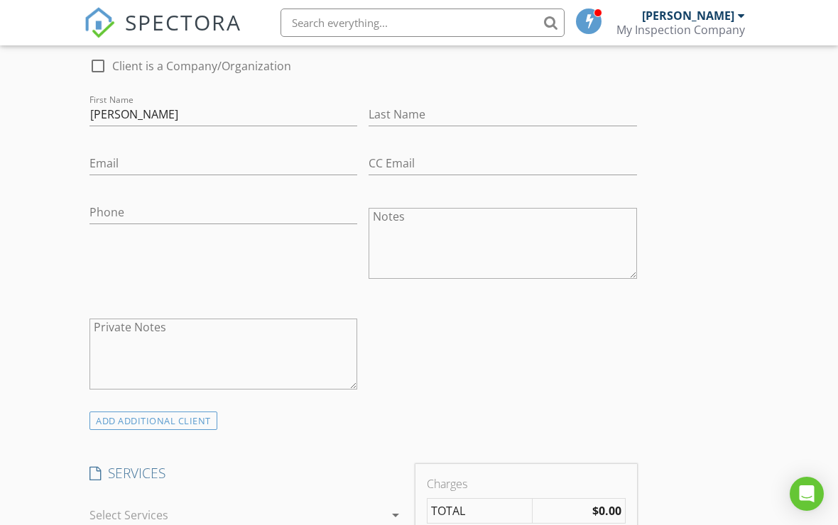
click at [125, 85] on div at bounding box center [190, 87] width 202 height 9
click at [157, 104] on input "Hovsep" at bounding box center [223, 114] width 268 height 23
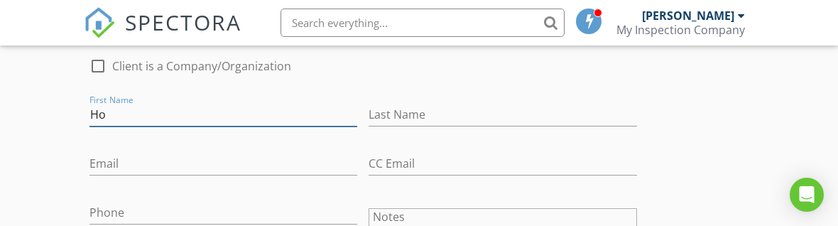
type input "H"
type input "Joe"
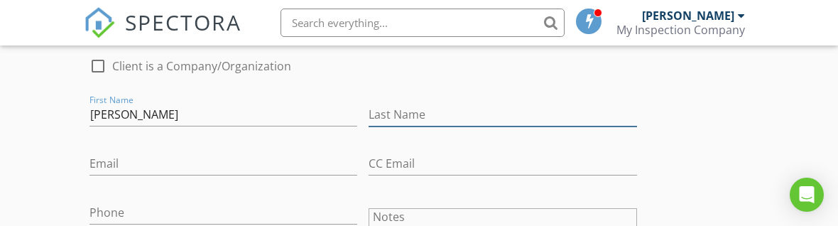
click at [582, 119] on input "Last Name" at bounding box center [503, 114] width 268 height 23
type input "Step"
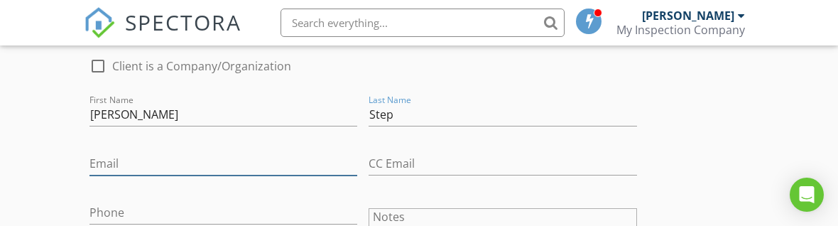
click at [116, 155] on input "Email" at bounding box center [223, 163] width 268 height 23
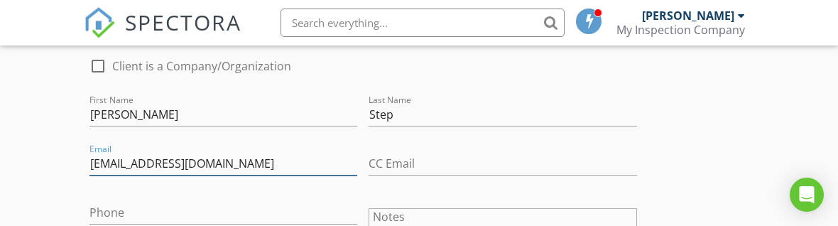
click at [129, 156] on input "Eandhtowing@yahoo.com" at bounding box center [223, 163] width 268 height 23
type input "Eandhtowing@yahoo.com"
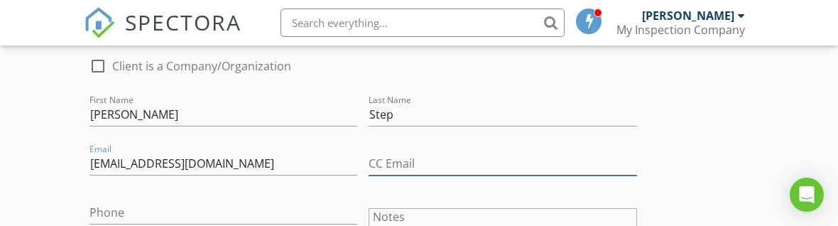
click at [442, 160] on input "CC Email" at bounding box center [503, 163] width 268 height 23
click at [451, 164] on input "CC Email" at bounding box center [503, 163] width 268 height 23
click at [447, 161] on input "CC Email" at bounding box center [503, 163] width 268 height 23
paste input "Eandhtowing@yahoo.com"
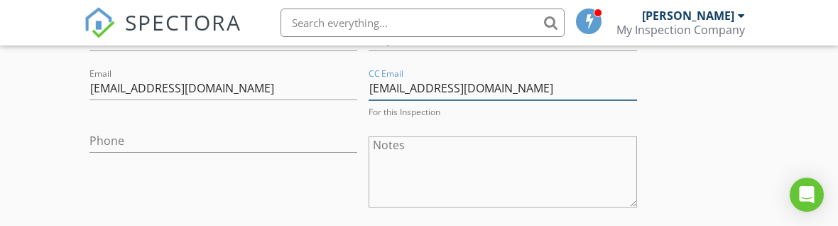
scroll to position [557, 0]
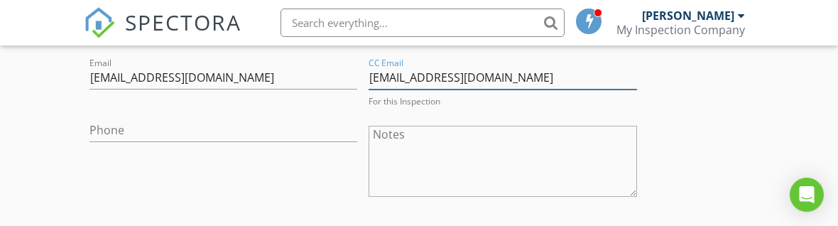
type input "Eandhtowing@yahoo.com"
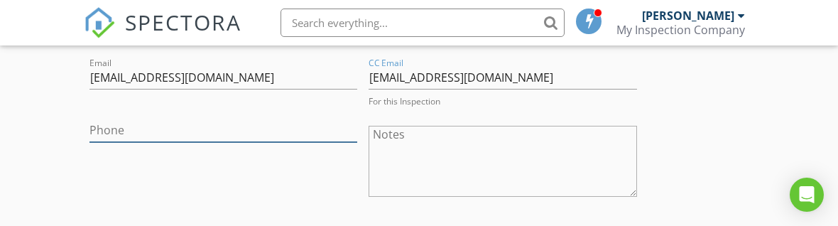
click at [107, 121] on input "Phone" at bounding box center [223, 130] width 268 height 23
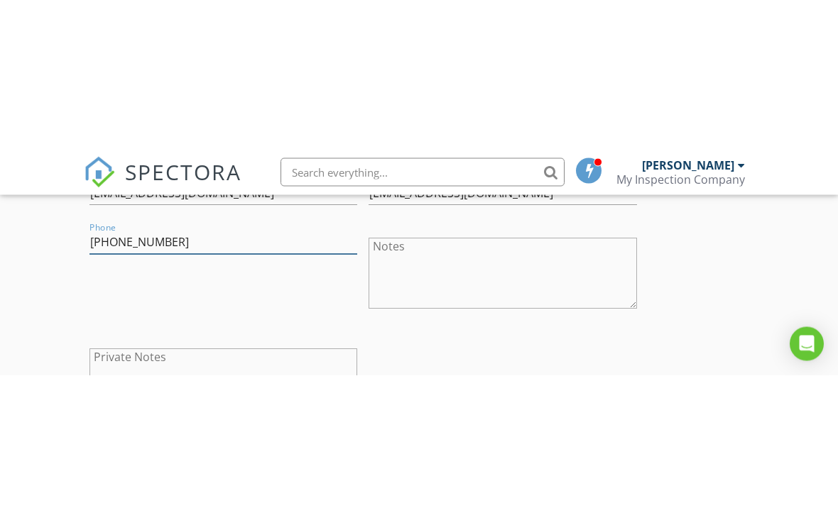
scroll to position [717, 0]
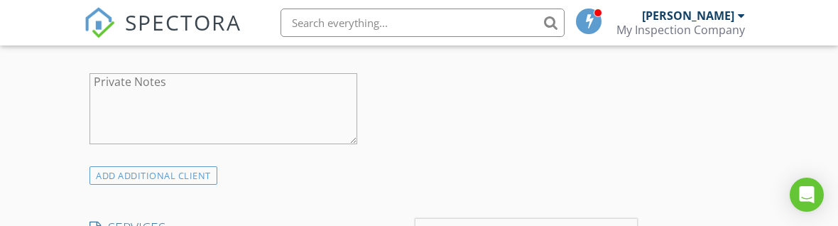
type input "818-818-7338"
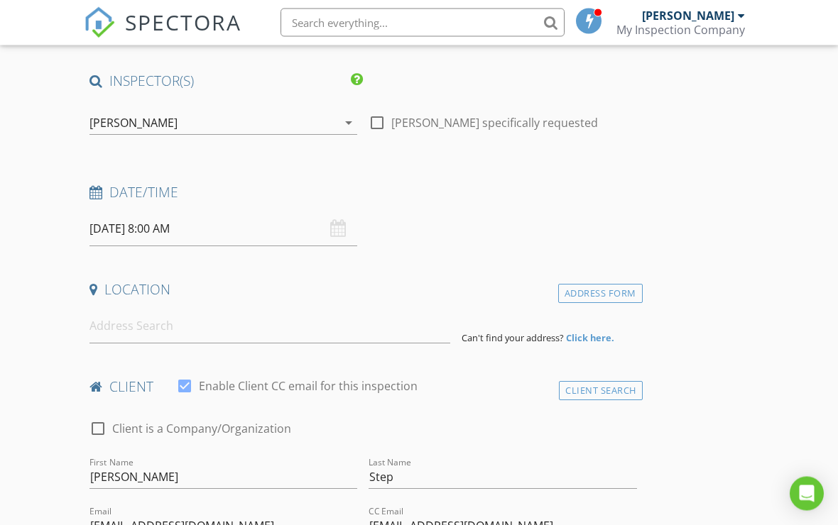
scroll to position [0, 0]
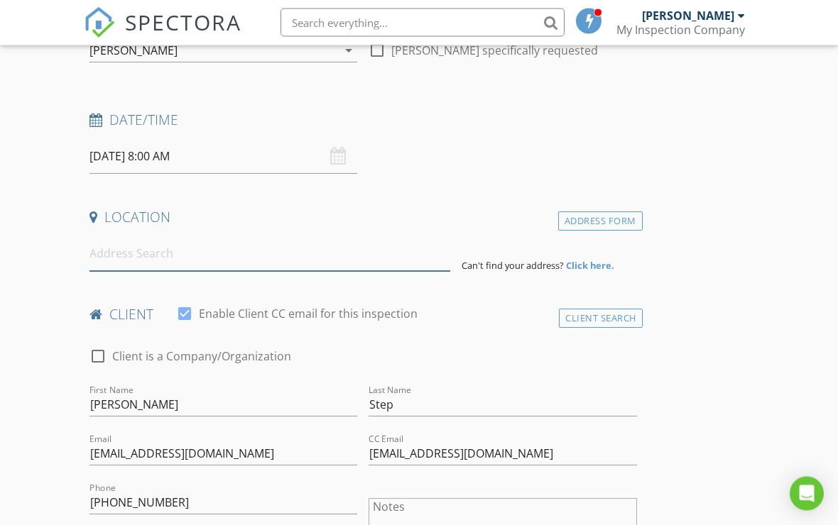
click at [127, 258] on input at bounding box center [269, 254] width 361 height 35
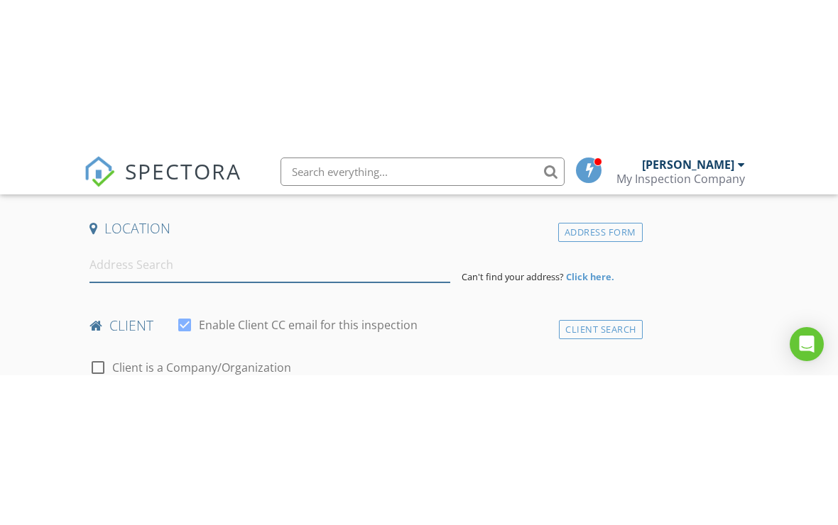
scroll to position [320, 0]
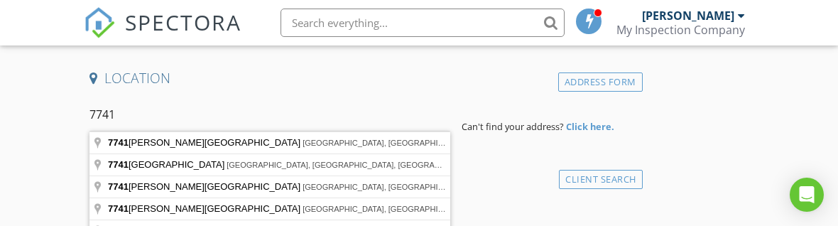
type input "7741 Rhodes Avenue, North Hollywood, CA, USA"
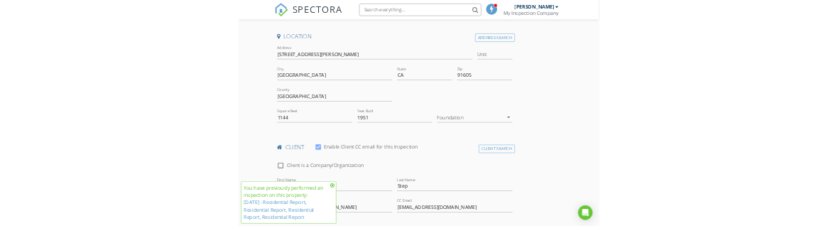
scroll to position [313, 0]
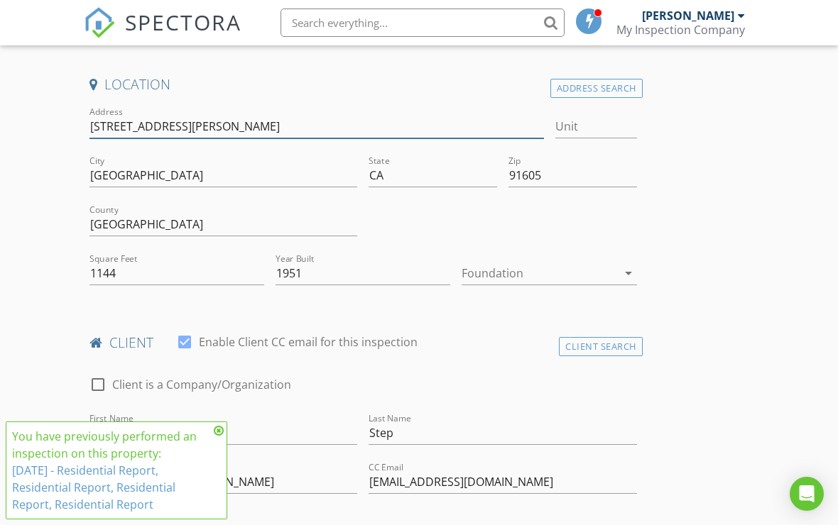
click at [283, 131] on input "7741 Rhodes Ave" at bounding box center [316, 126] width 454 height 23
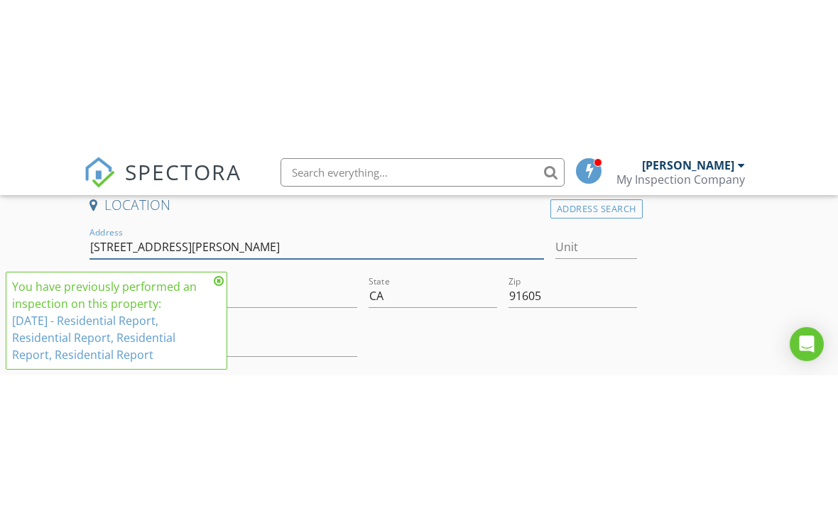
scroll to position [344, 0]
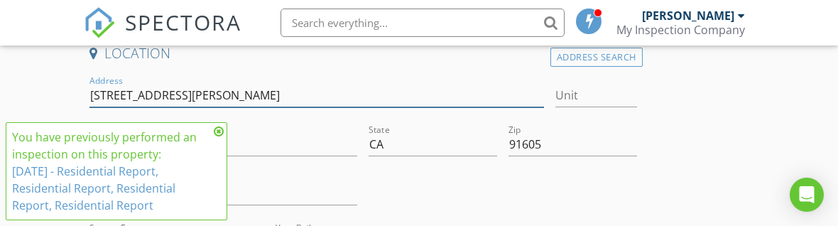
click at [102, 89] on input "7741 Rhodes Ave" at bounding box center [316, 95] width 454 height 23
type input "774 Rhodes Ave"
type input "7742 Rhodes Ave"
type input "0"
type input "7742 Rhodes Ave"
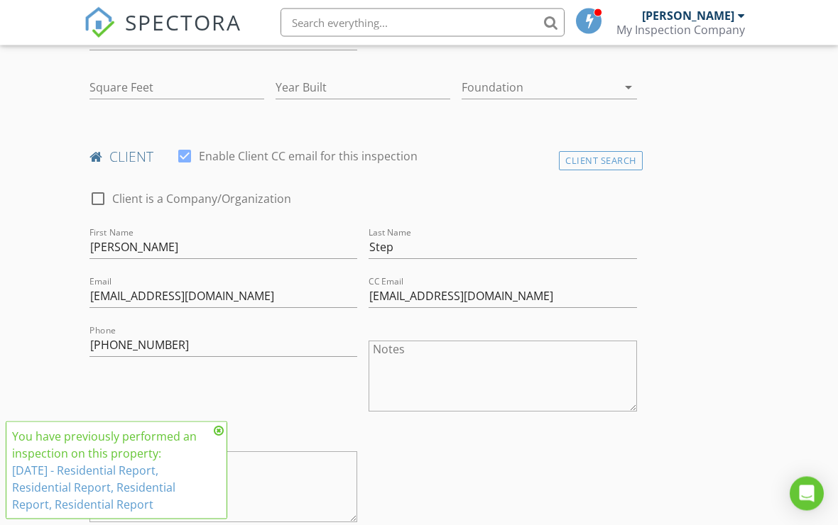
type input "0"
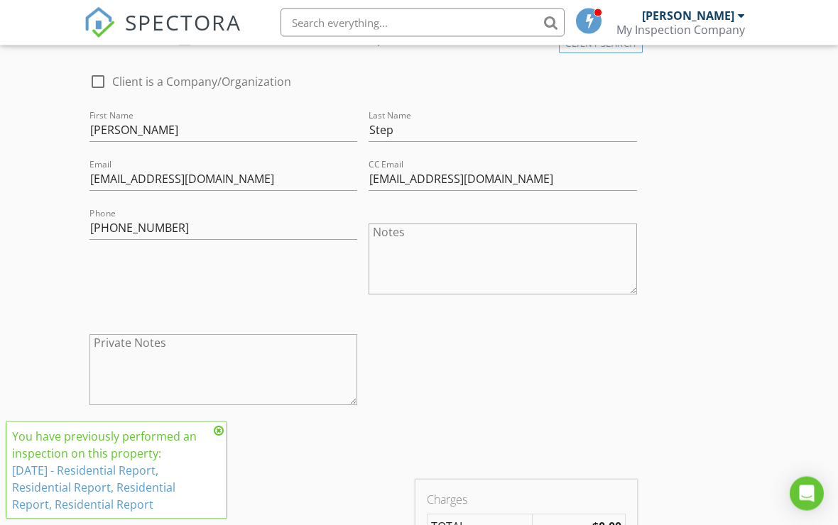
scroll to position [616, 0]
click at [223, 427] on icon at bounding box center [219, 430] width 10 height 11
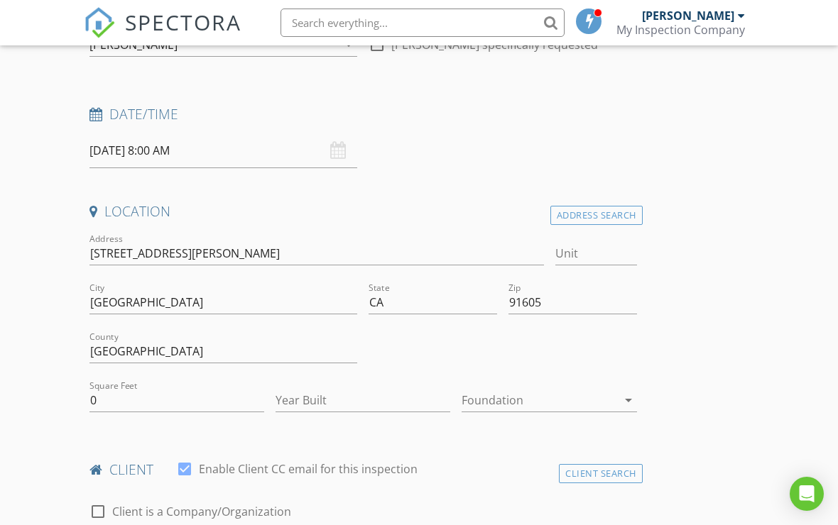
scroll to position [191, 0]
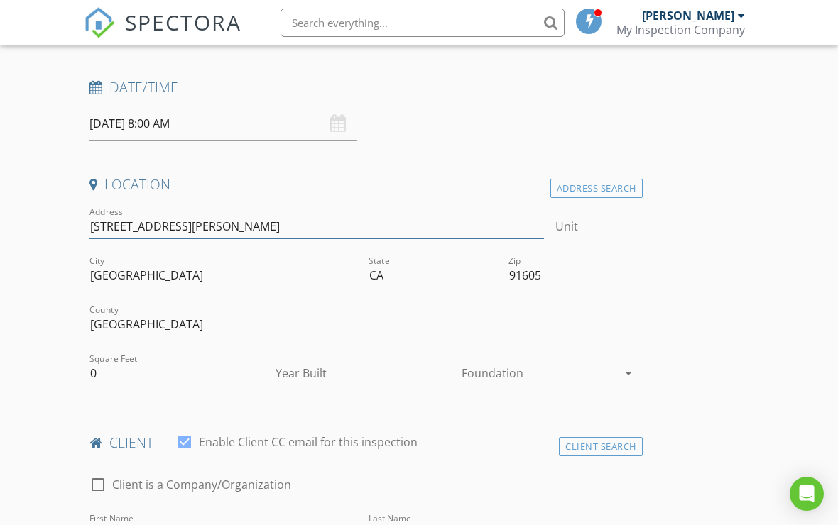
click at [165, 225] on input "7742 Rhodes Ave" at bounding box center [316, 226] width 454 height 23
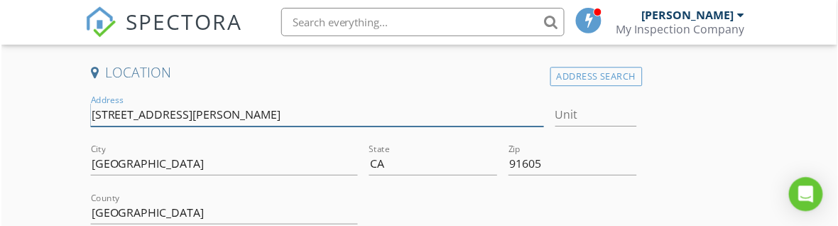
scroll to position [325, 0]
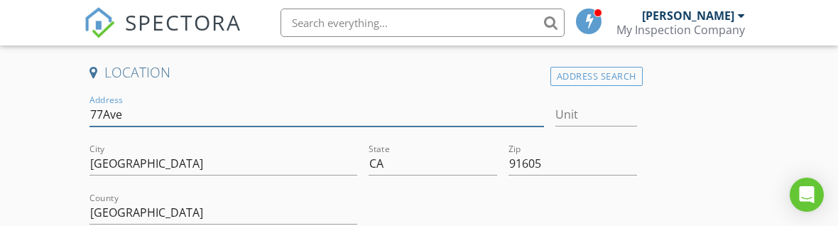
click at [146, 103] on input "77Ave" at bounding box center [316, 114] width 454 height 23
click at [129, 114] on input "77Ave" at bounding box center [316, 114] width 454 height 23
type input "7"
type input "77"
type input "7715"
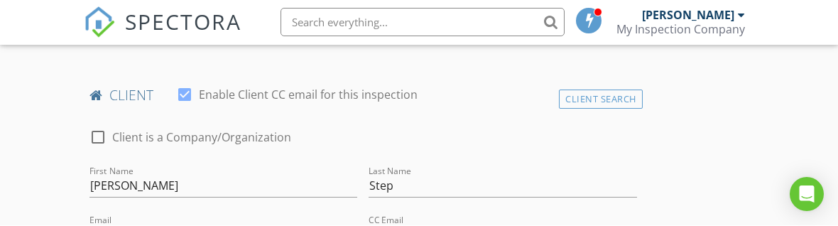
type input "0"
type input "7715"
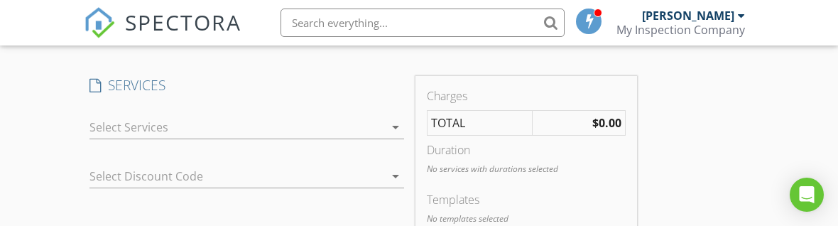
type input "0"
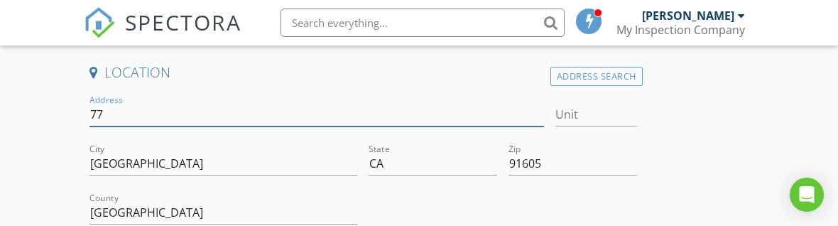
type input "7"
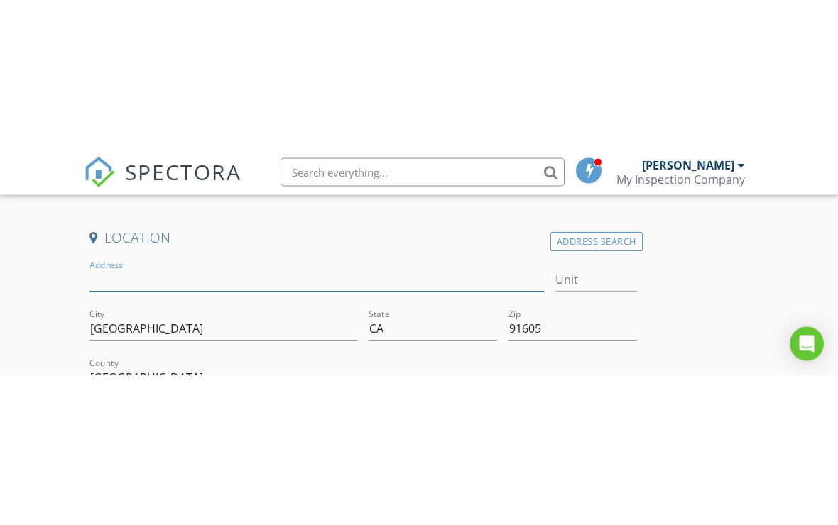
scroll to position [290, 0]
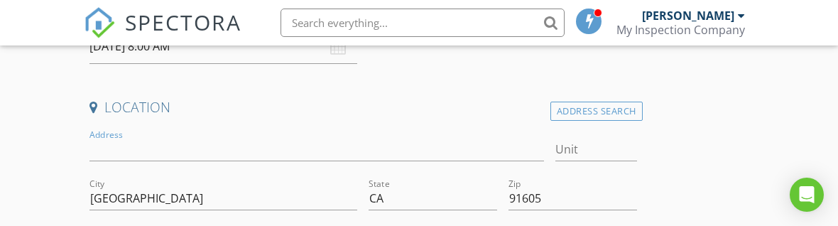
click at [617, 114] on div "Address Search" at bounding box center [596, 111] width 92 height 19
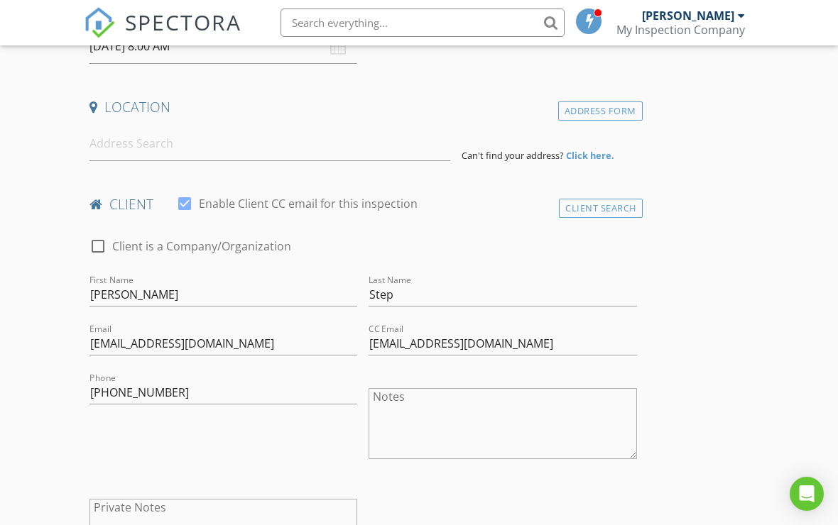
click at [619, 116] on div "Address Form" at bounding box center [600, 111] width 85 height 19
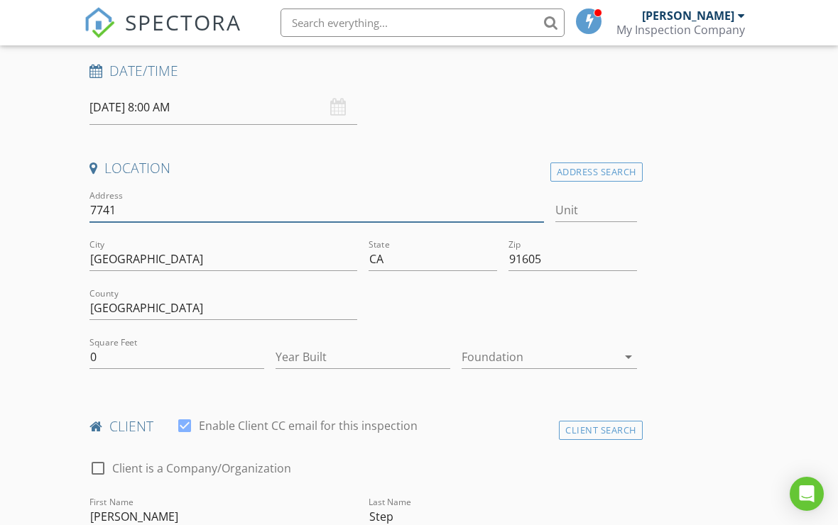
click at [93, 202] on input "7741" at bounding box center [316, 210] width 454 height 23
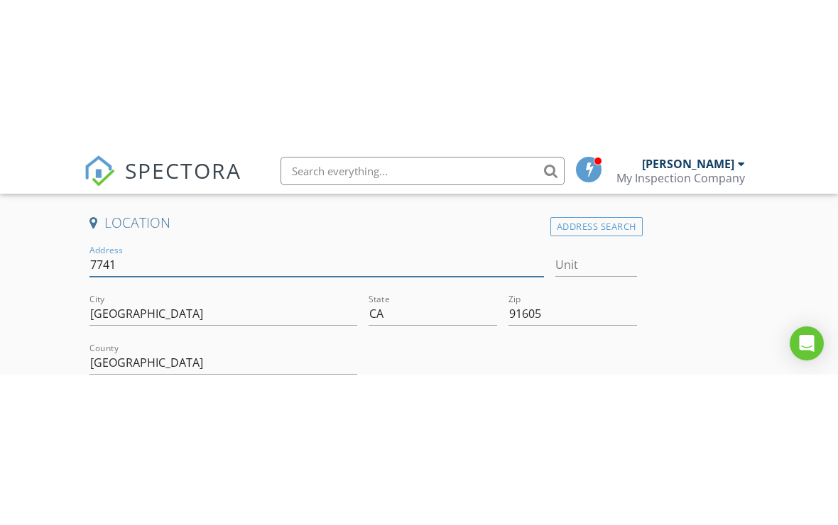
scroll to position [325, 0]
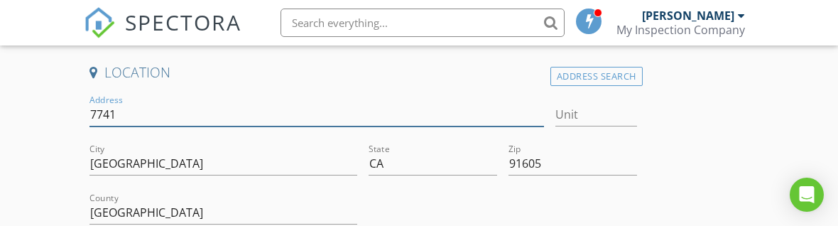
click at [121, 107] on input "7741" at bounding box center [316, 114] width 454 height 23
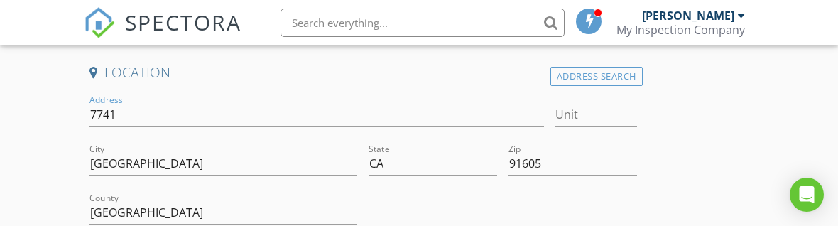
click at [614, 67] on div "Address Search" at bounding box center [596, 76] width 92 height 19
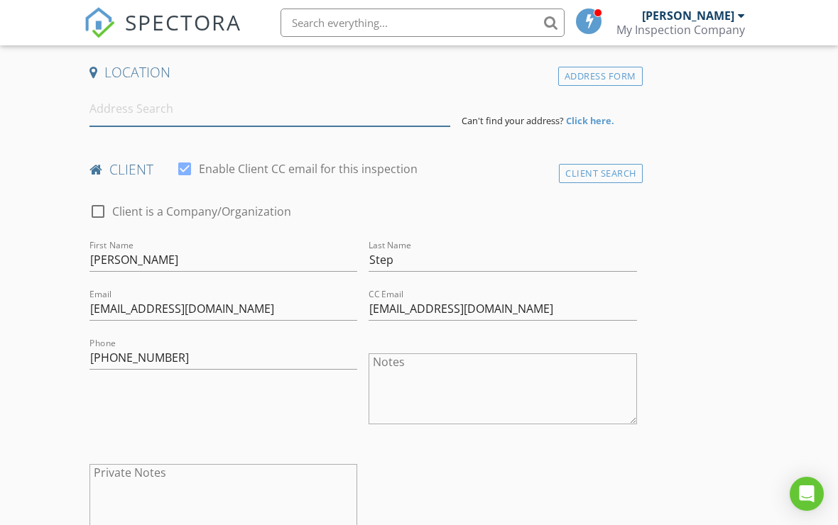
click at [115, 109] on input at bounding box center [269, 109] width 361 height 35
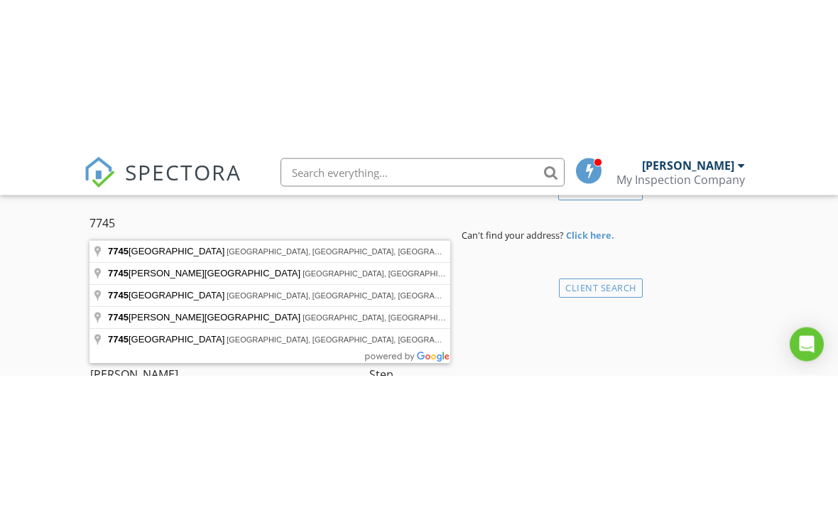
scroll to position [367, 0]
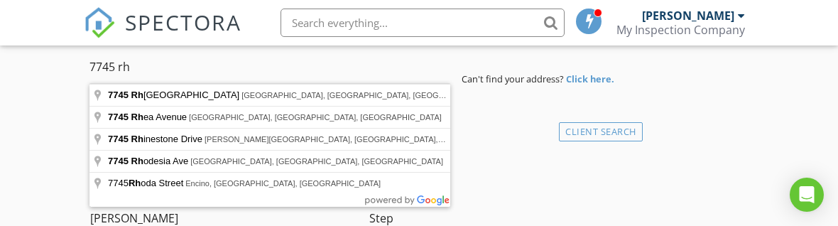
type input "7745 Rhodes Avenue, North Hollywood, CA, USA"
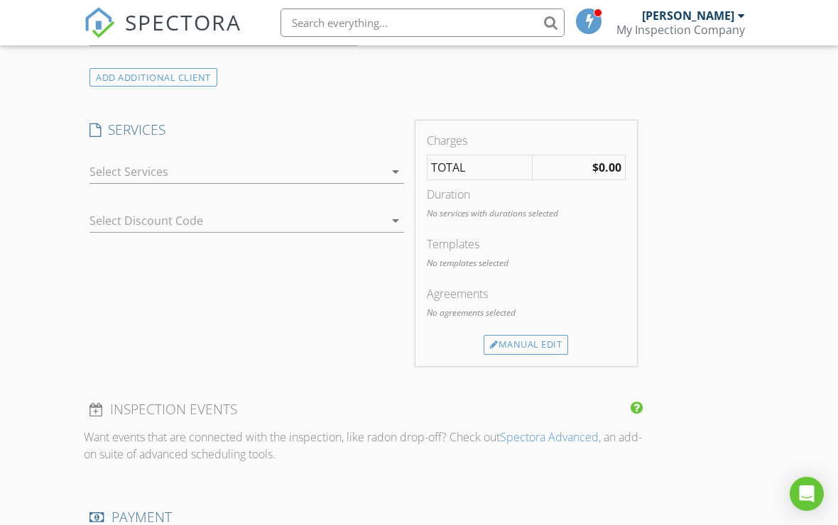
scroll to position [932, 0]
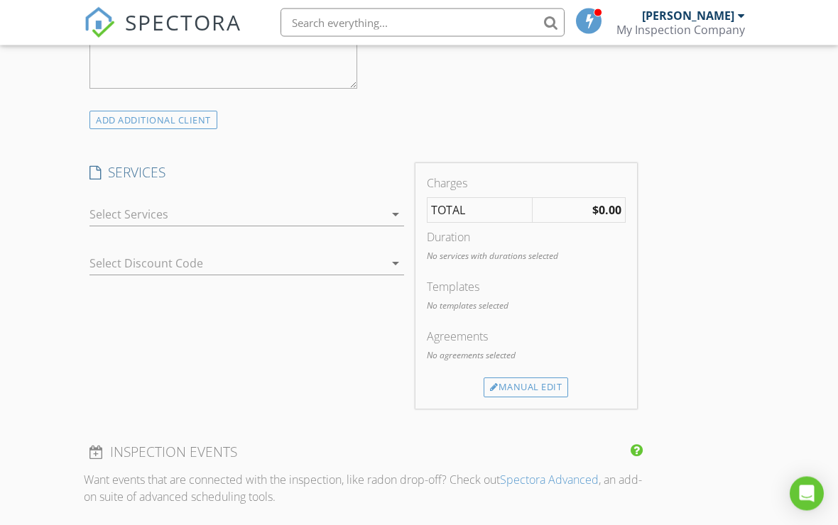
click at [535, 385] on div "Manual Edit" at bounding box center [526, 388] width 85 height 20
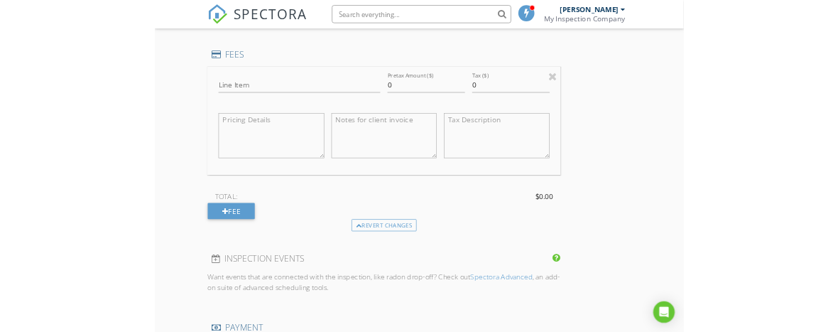
scroll to position [1130, 0]
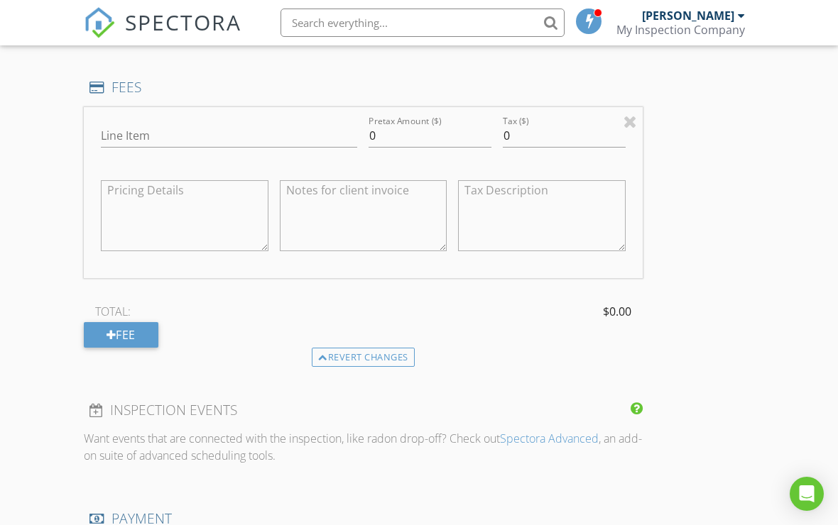
click at [111, 337] on div at bounding box center [112, 334] width 10 height 11
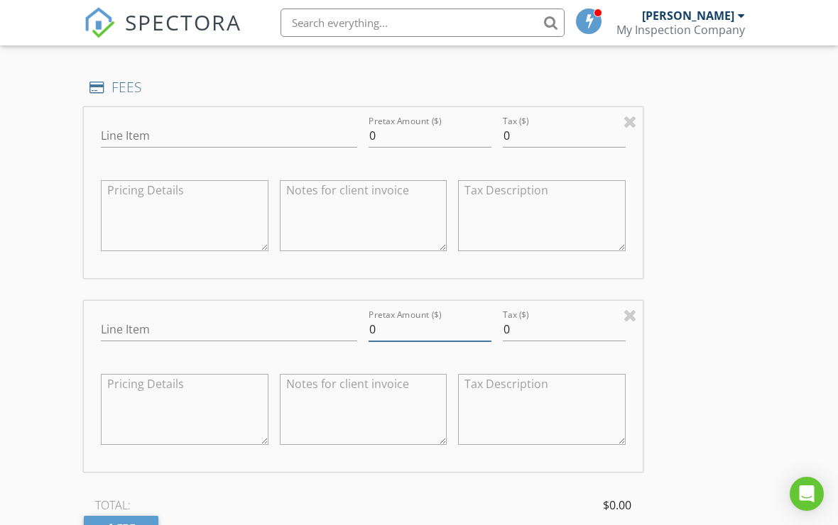
click at [443, 322] on input "0" at bounding box center [430, 329] width 123 height 23
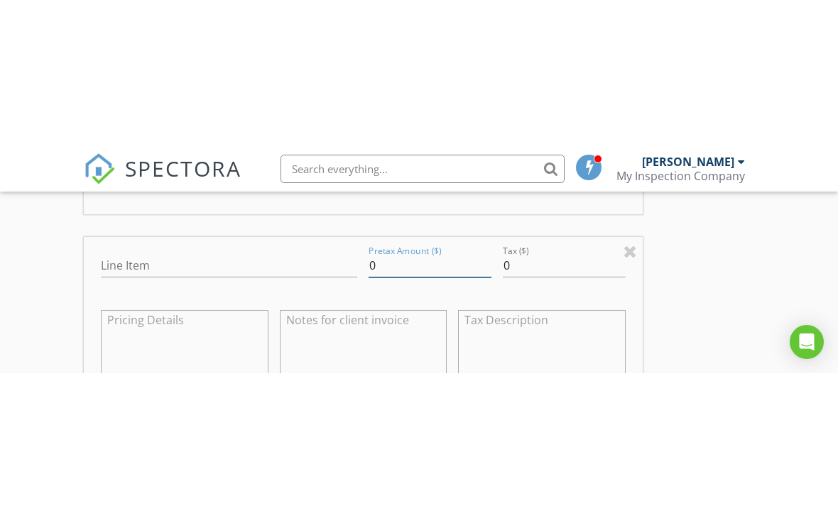
scroll to position [1344, 0]
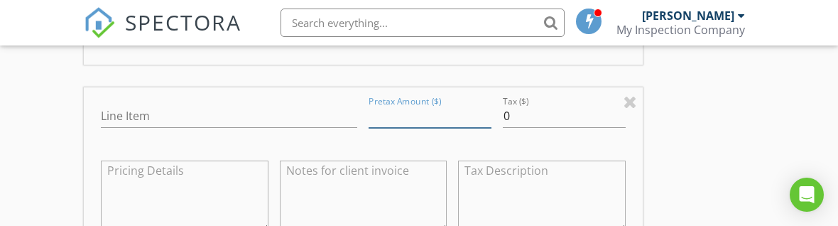
type input "5"
type input "372"
click at [689, 138] on div "INSPECTOR(S) check_box Hovsep Stepanyan PRIMARY Hovsep Stepanyan arrow_drop_dow…" at bounding box center [419, 110] width 670 height 2548
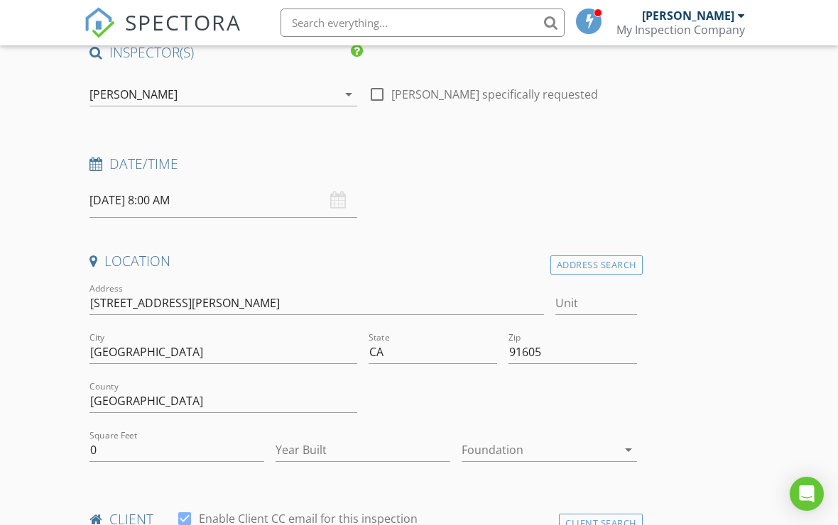
scroll to position [0, 0]
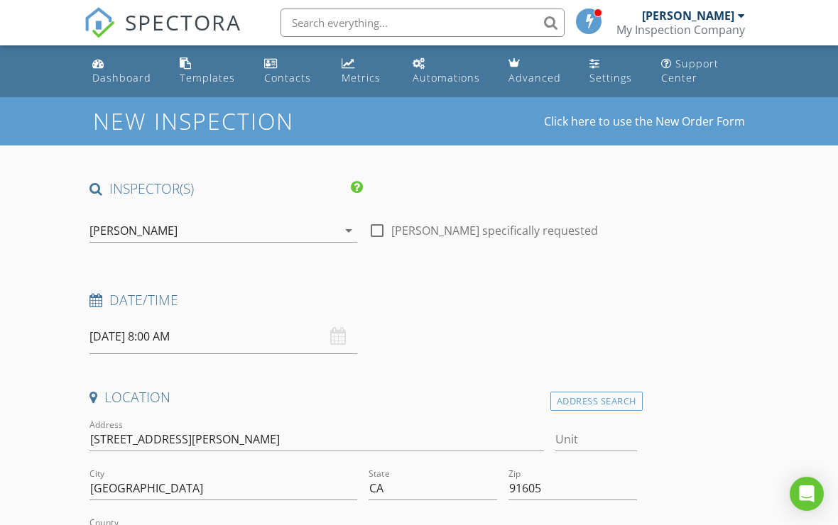
click at [124, 332] on input "08/28/2025 8:00 AM" at bounding box center [223, 337] width 268 height 35
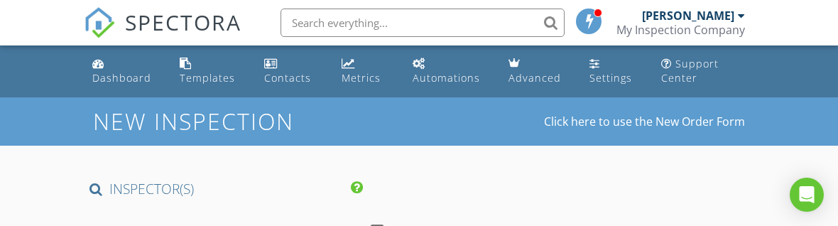
click at [31, 138] on div "New Inspection Click here to use the New Order Form" at bounding box center [419, 121] width 838 height 48
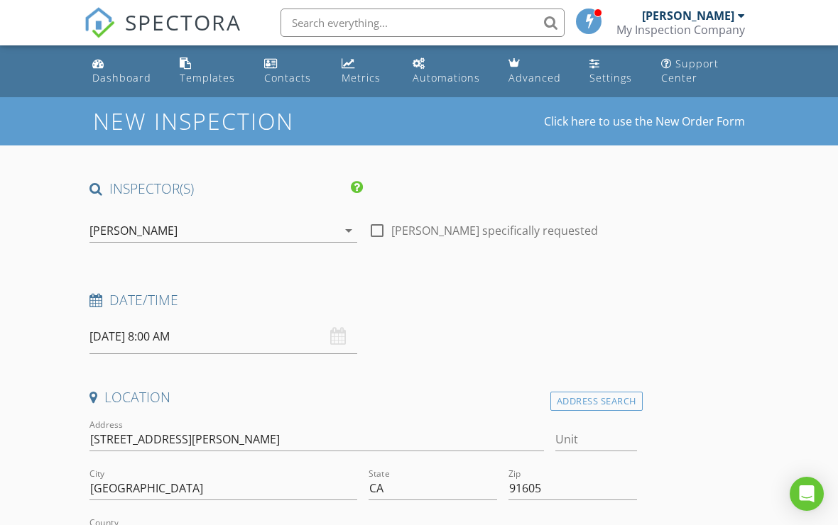
click at [131, 334] on input "08/29/2025 8:00 AM" at bounding box center [223, 337] width 268 height 35
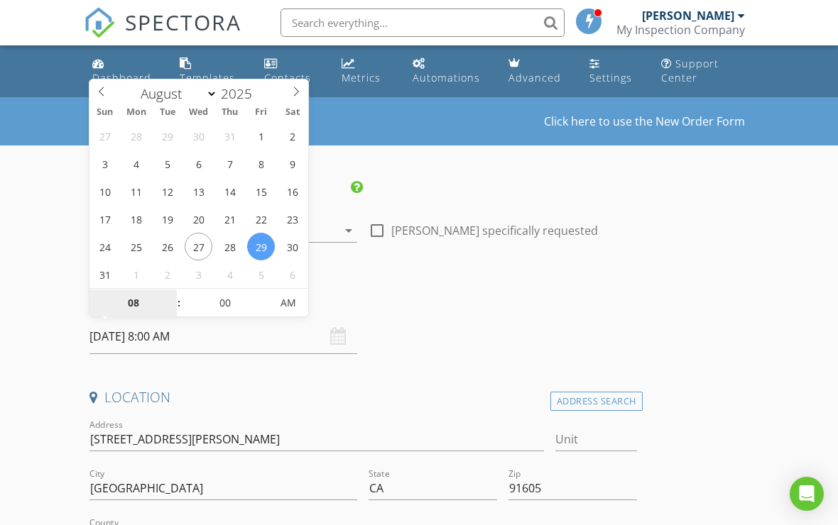
type input "08/30/2025 8:00 AM"
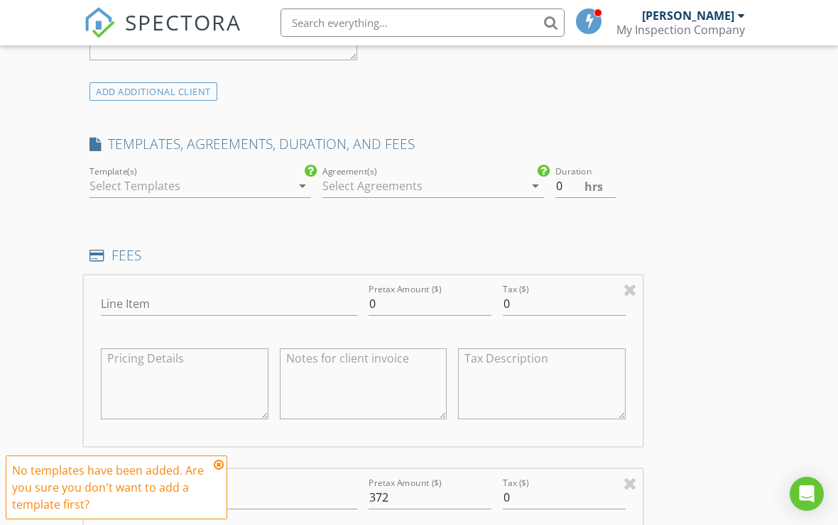
scroll to position [968, 0]
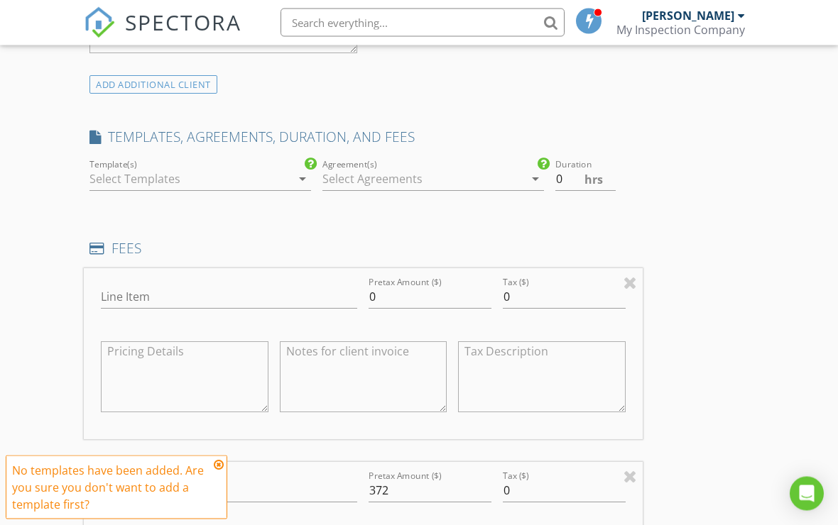
click at [110, 181] on div at bounding box center [190, 179] width 202 height 23
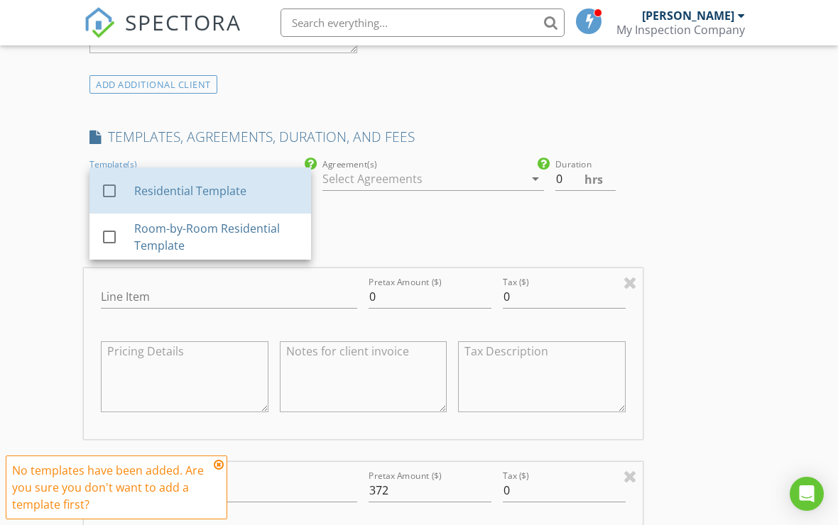
click at [134, 188] on div "check_box_outline_blank" at bounding box center [117, 191] width 33 height 17
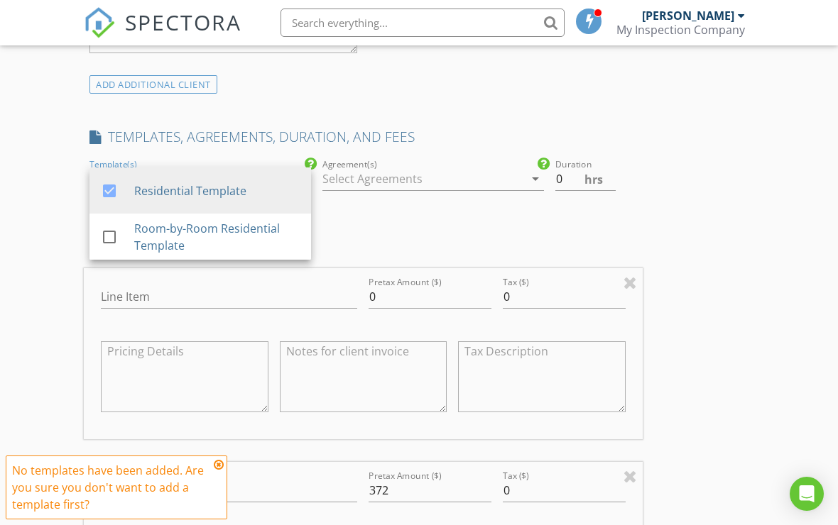
click at [33, 244] on div "New Inspection Click here to use the New Order Form INSPECTOR(S) check_box Hovs…" at bounding box center [419, 461] width 838 height 2664
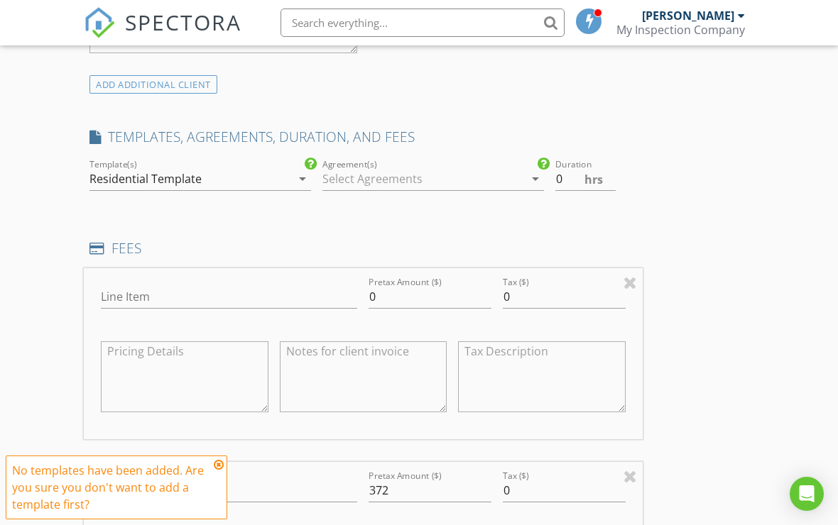
click at [502, 178] on div at bounding box center [423, 179] width 202 height 23
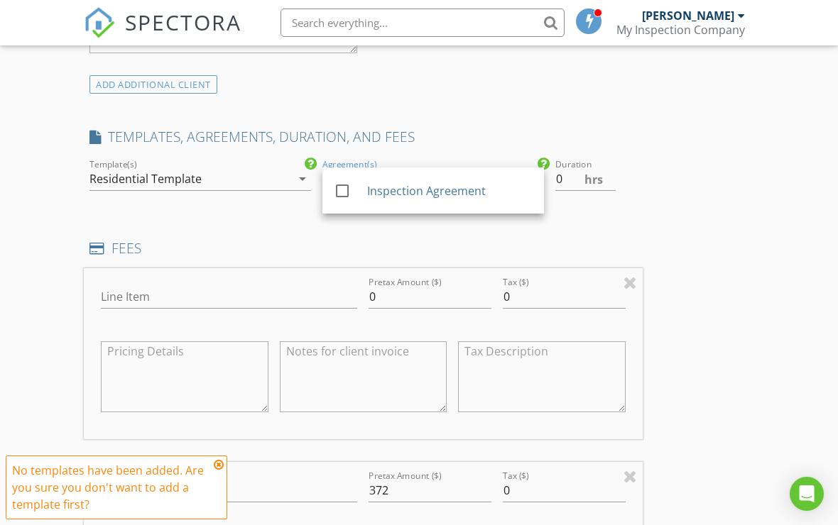
click at [464, 186] on div "Inspection Agreement" at bounding box center [448, 191] width 165 height 17
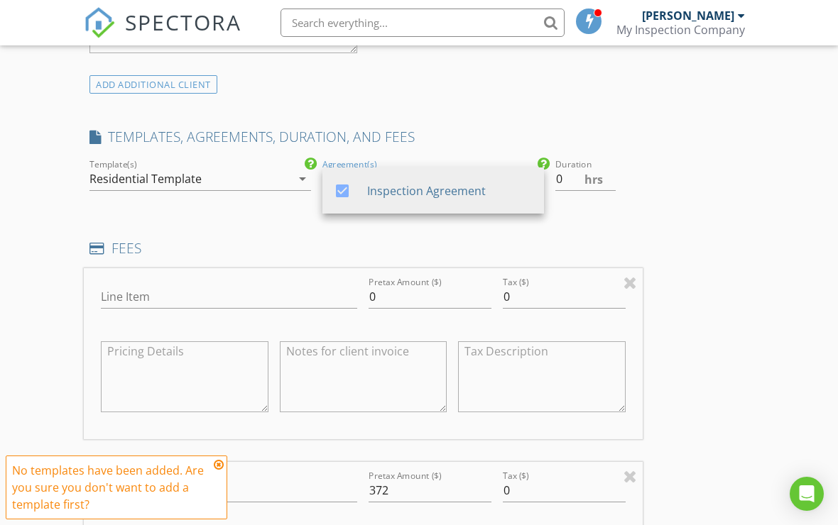
click at [51, 267] on div "New Inspection Click here to use the New Order Form INSPECTOR(S) check_box Hovs…" at bounding box center [419, 461] width 838 height 2664
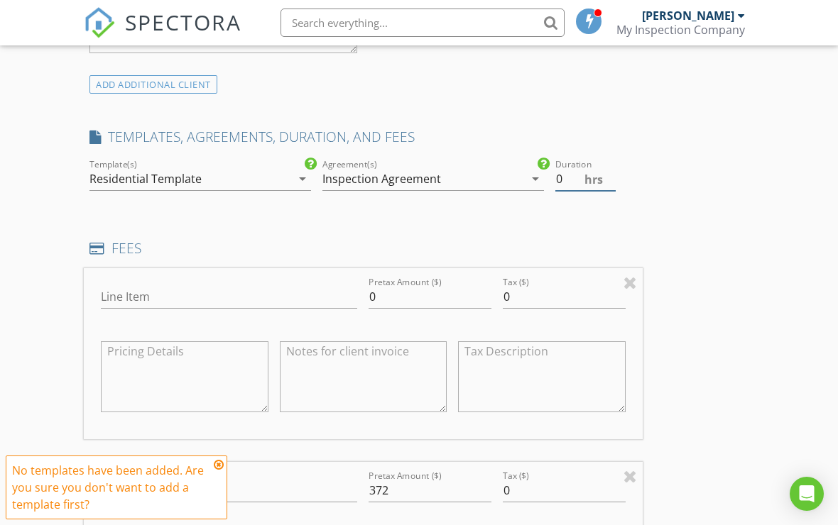
click at [576, 175] on input "0" at bounding box center [585, 179] width 60 height 23
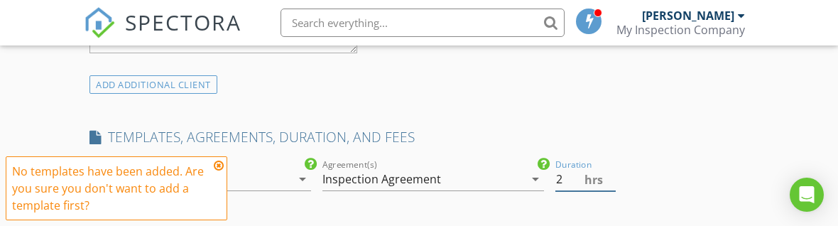
type input "2"
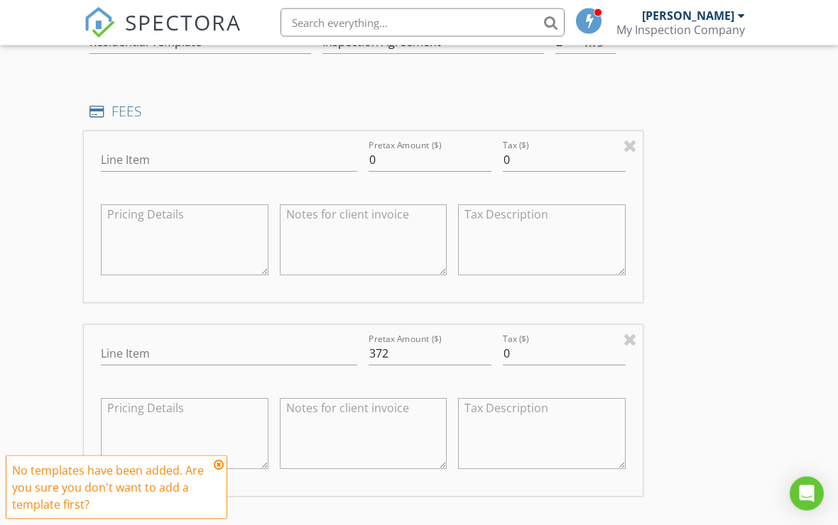
scroll to position [1108, 0]
click at [434, 157] on input "0" at bounding box center [430, 157] width 123 height 23
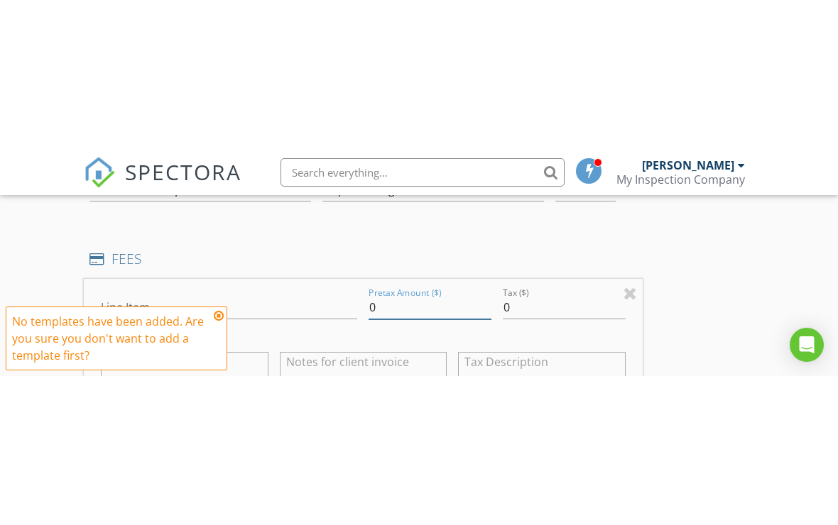
scroll to position [1109, 0]
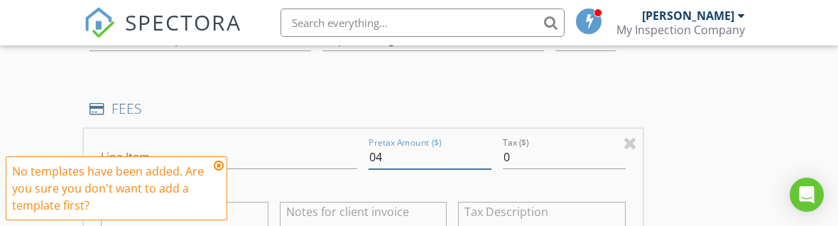
type input "0"
type input "450"
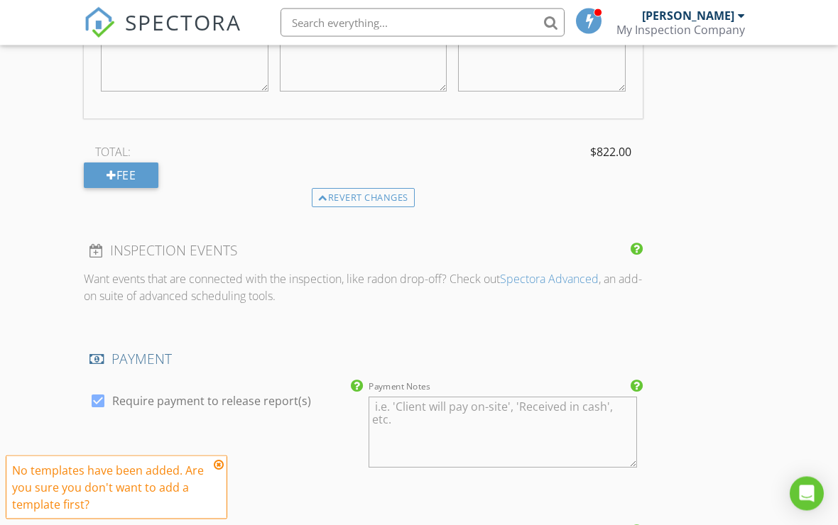
click at [214, 468] on icon at bounding box center [219, 464] width 10 height 11
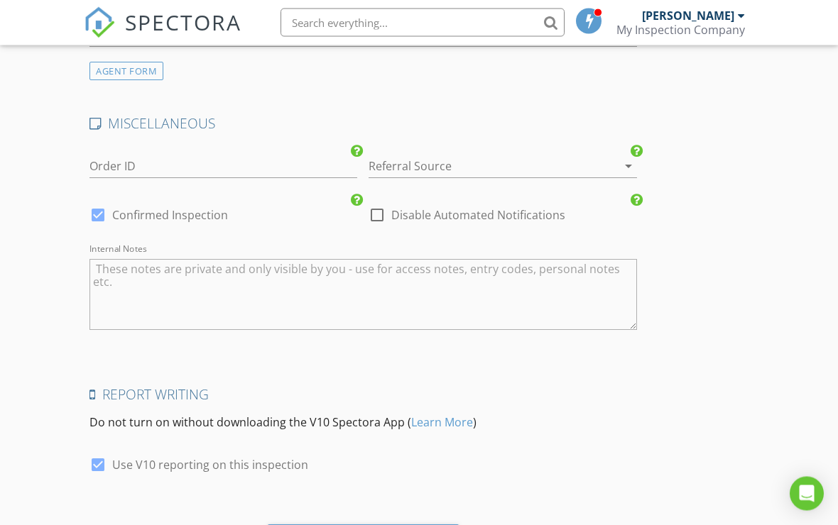
scroll to position [2229, 0]
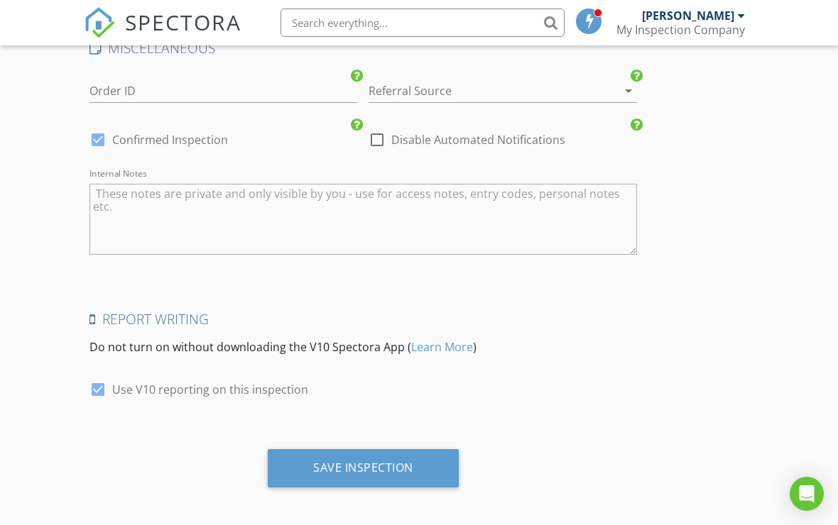
click at [400, 471] on div "Save Inspection" at bounding box center [363, 469] width 191 height 38
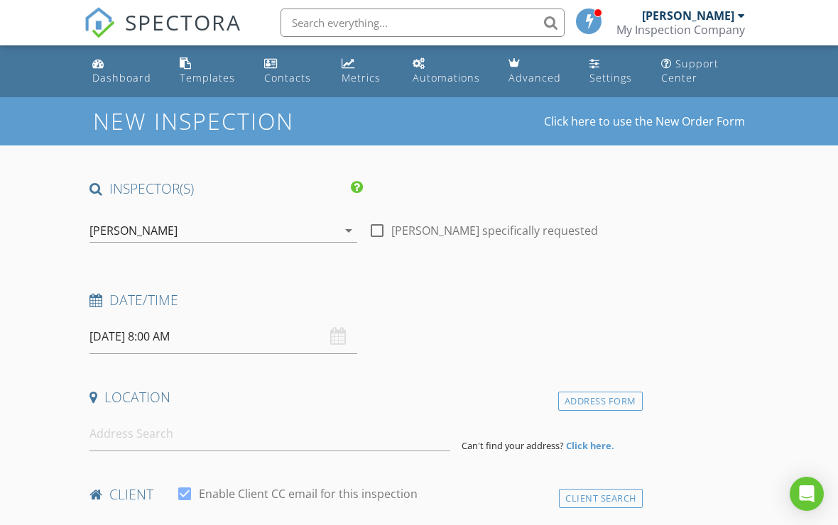
click at [171, 336] on input "[DATE] 8:00 AM" at bounding box center [223, 337] width 268 height 35
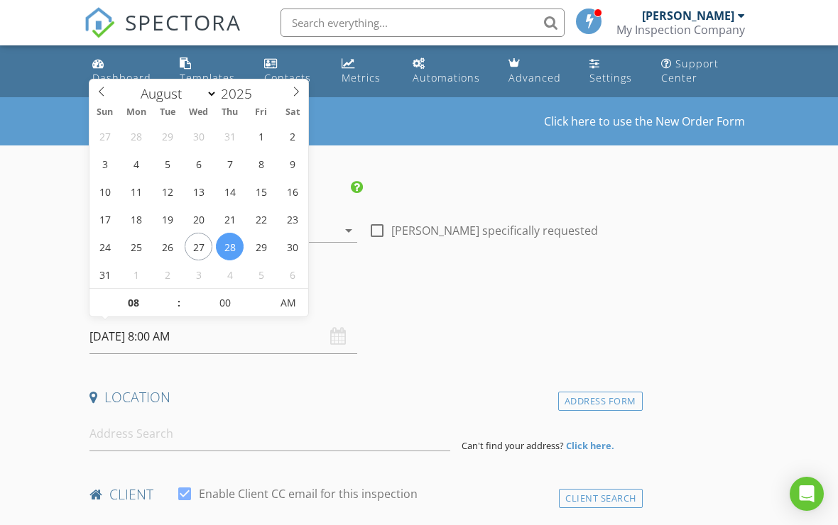
click at [268, 345] on input "[DATE] 8:00 AM" at bounding box center [223, 337] width 268 height 35
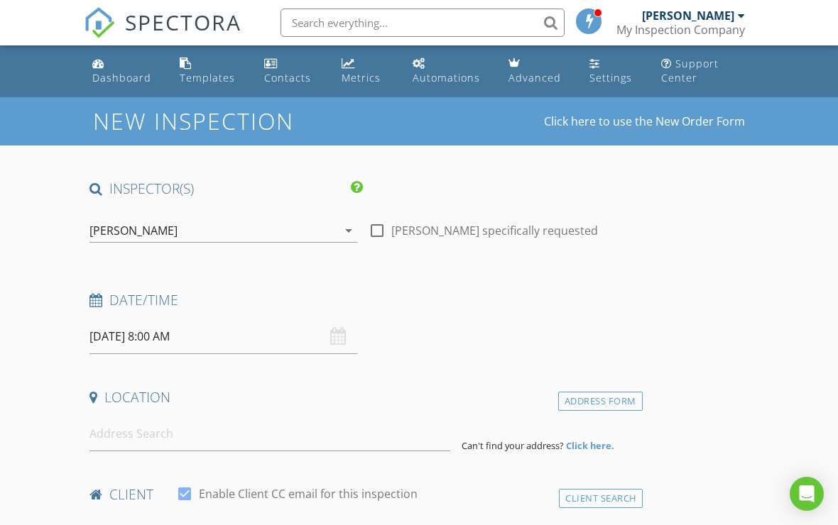
click at [347, 337] on input "[DATE] 8:00 AM" at bounding box center [223, 337] width 268 height 35
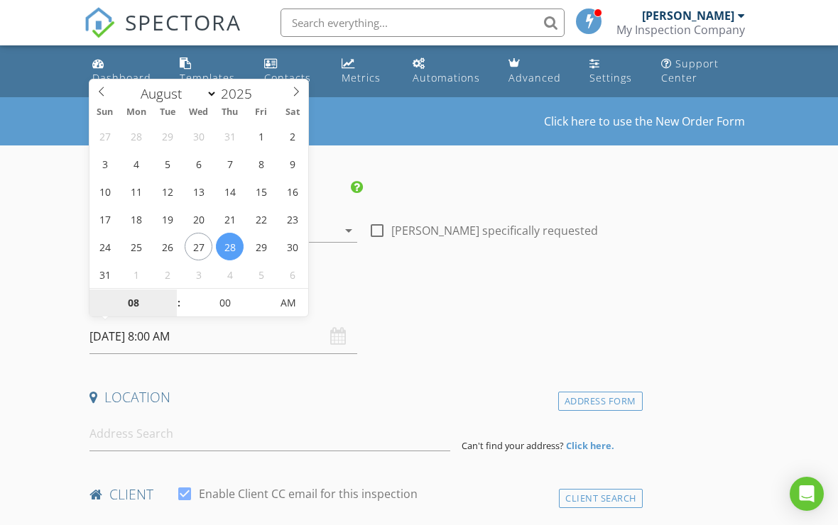
click at [138, 305] on input "08" at bounding box center [132, 304] width 87 height 28
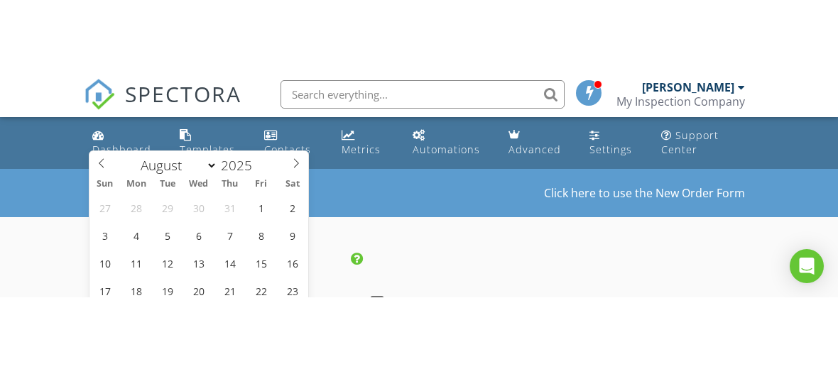
scroll to position [191, 0]
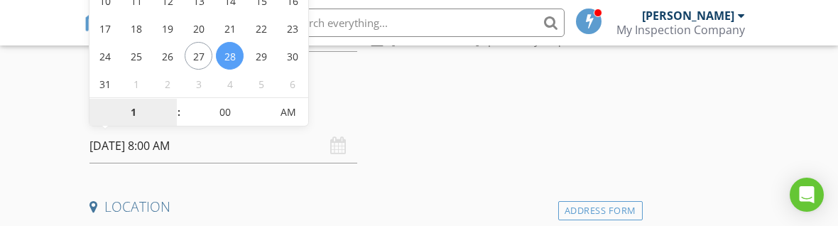
type input "12"
type input "[DATE] 12:00 PM"
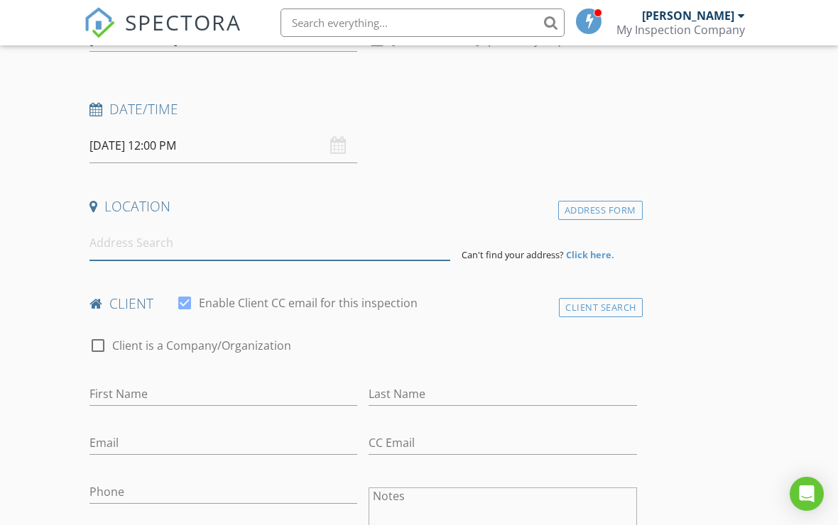
click at [281, 246] on input at bounding box center [269, 243] width 361 height 35
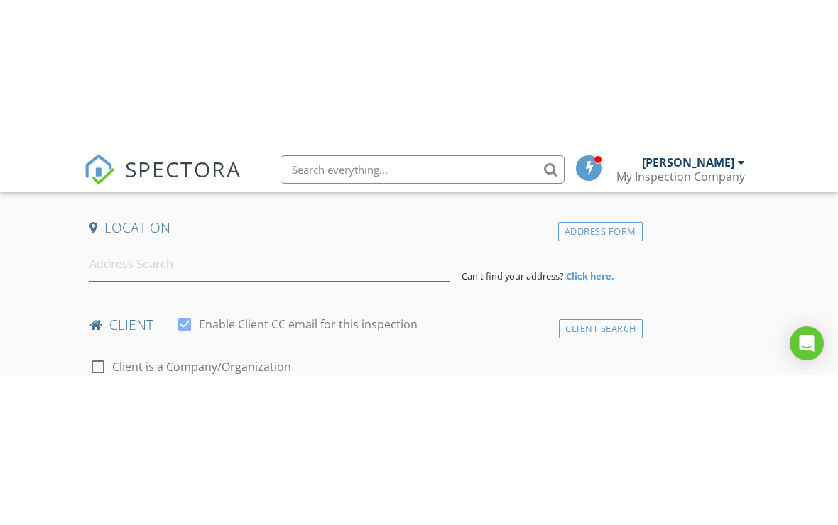
scroll to position [320, 0]
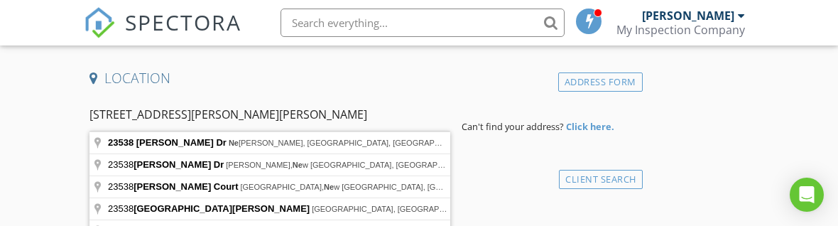
type input "23538 Arlen Dr, Newhall, Santa Clarita, CA, USA"
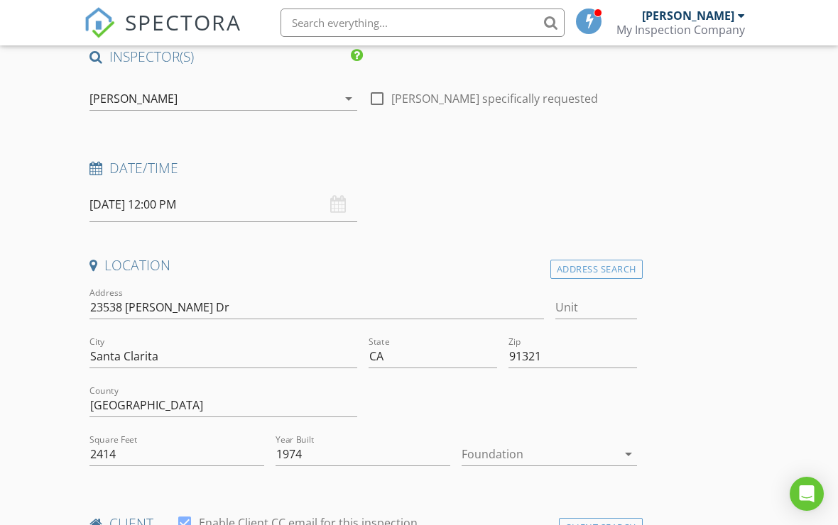
scroll to position [138, 0]
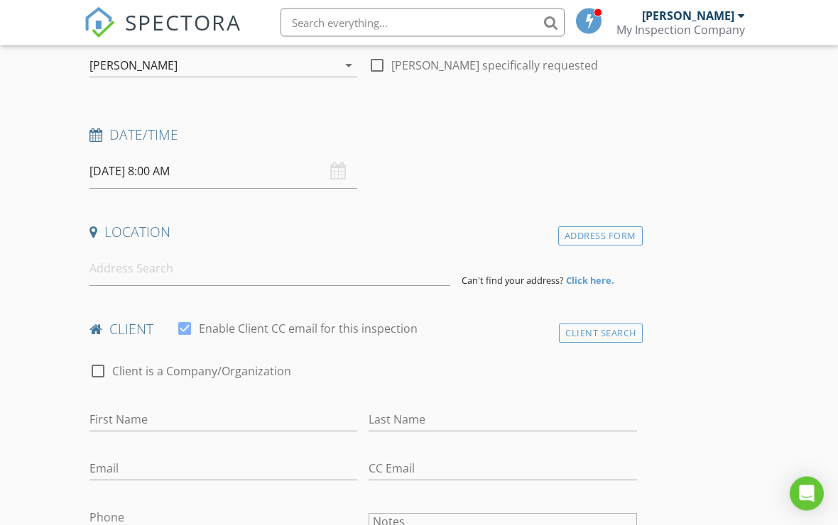
scroll to position [190, 0]
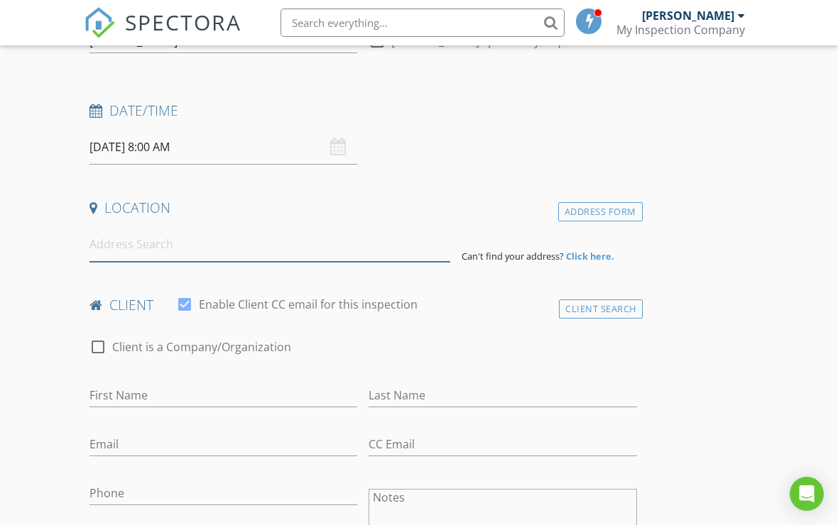
click at [270, 253] on input at bounding box center [269, 244] width 361 height 35
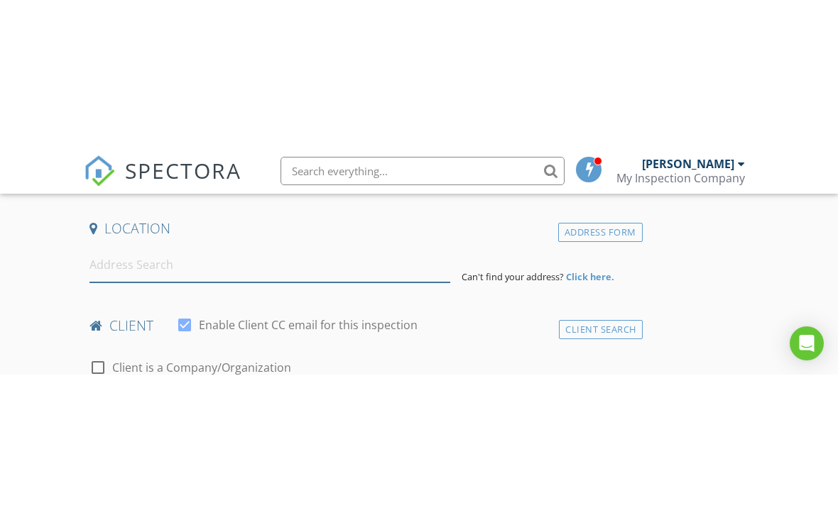
scroll to position [320, 0]
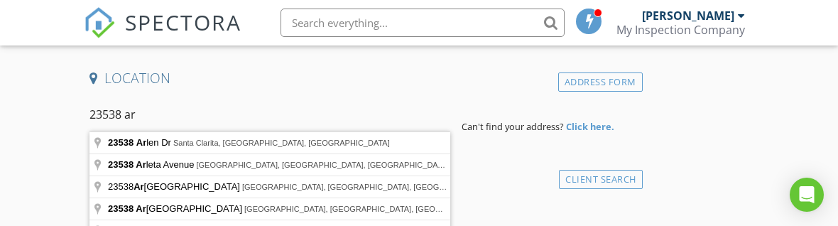
type input "23538 Arlen Dr, Santa Clarita, CA, USA"
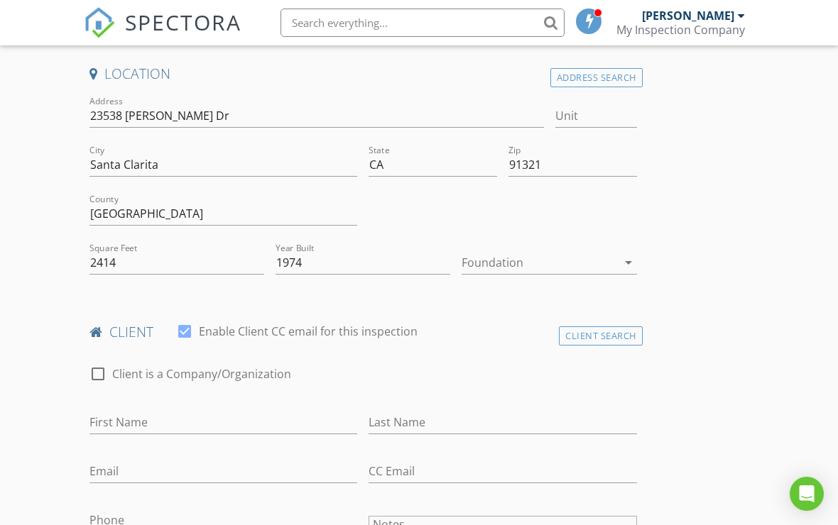
scroll to position [322, 0]
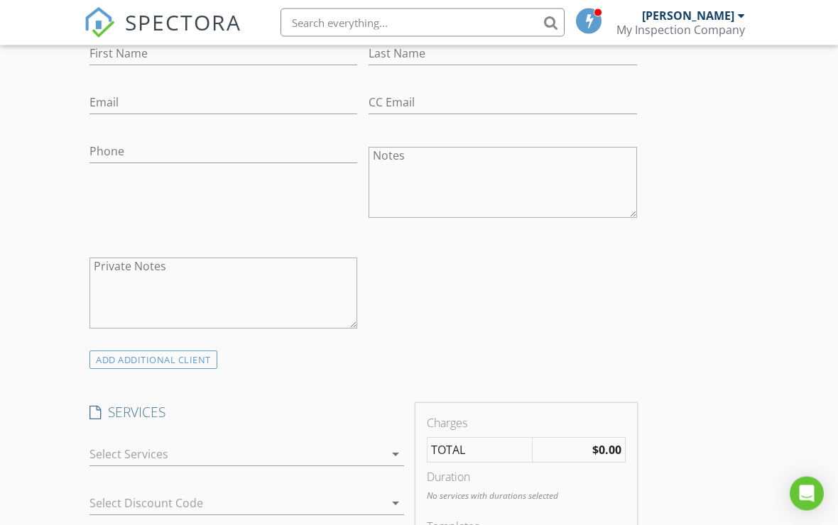
click at [355, 459] on div at bounding box center [236, 455] width 295 height 23
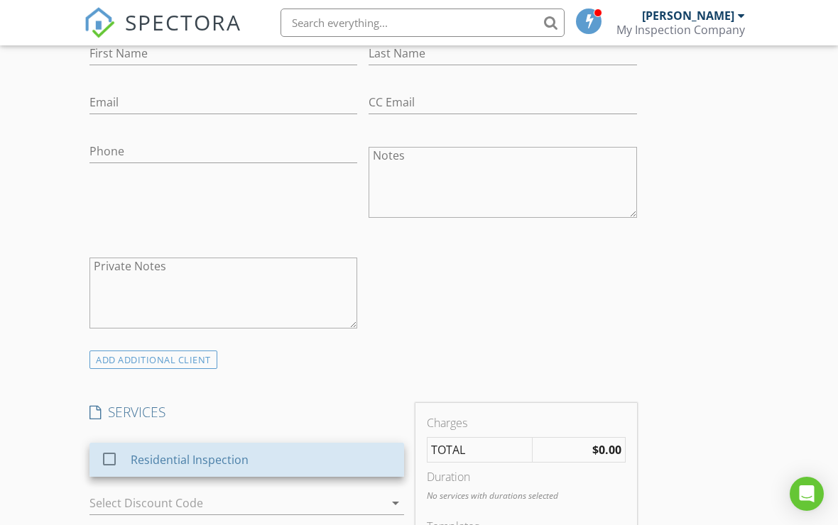
click at [294, 462] on div "Residential Inspection" at bounding box center [262, 460] width 262 height 28
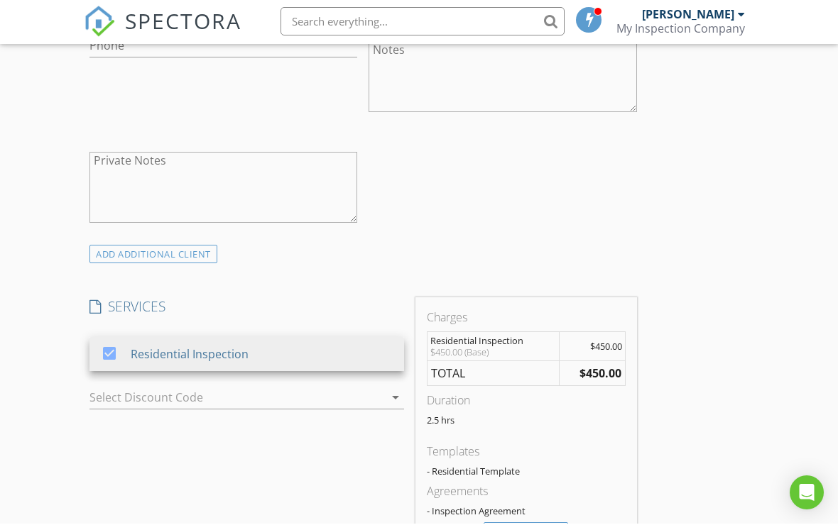
click at [488, 160] on div "check_box_outline_blank Client is a Company/Organization First Name Last Name E…" at bounding box center [363, 62] width 559 height 368
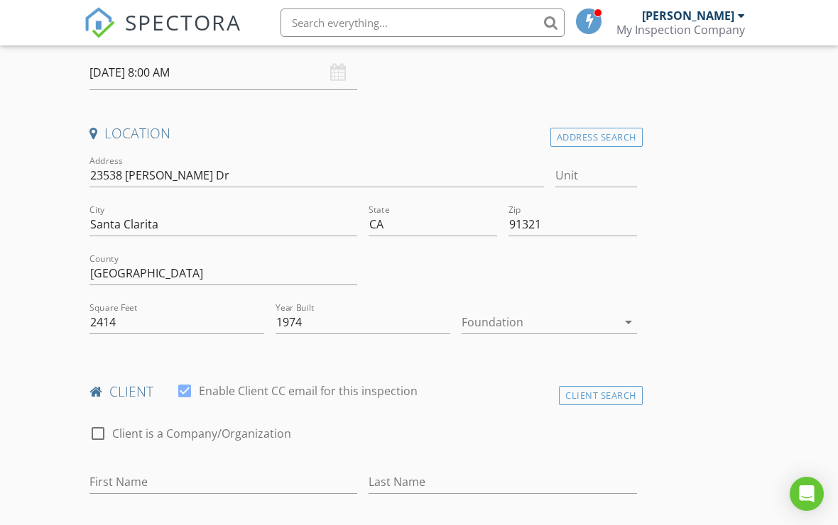
scroll to position [254, 0]
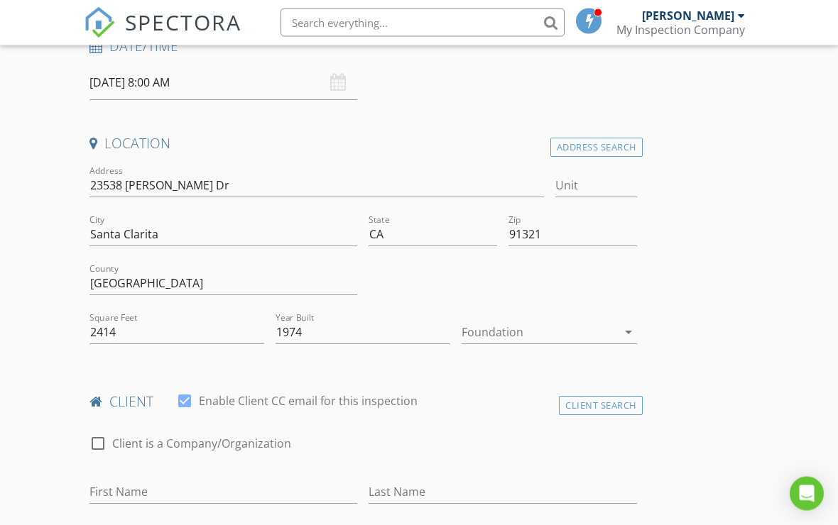
click at [577, 326] on div at bounding box center [539, 333] width 155 height 23
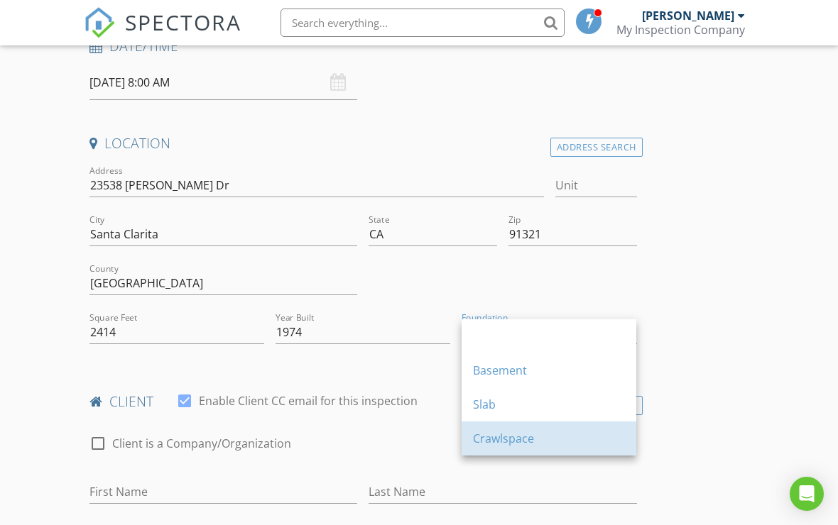
click at [543, 432] on div "Crawlspace" at bounding box center [549, 438] width 152 height 17
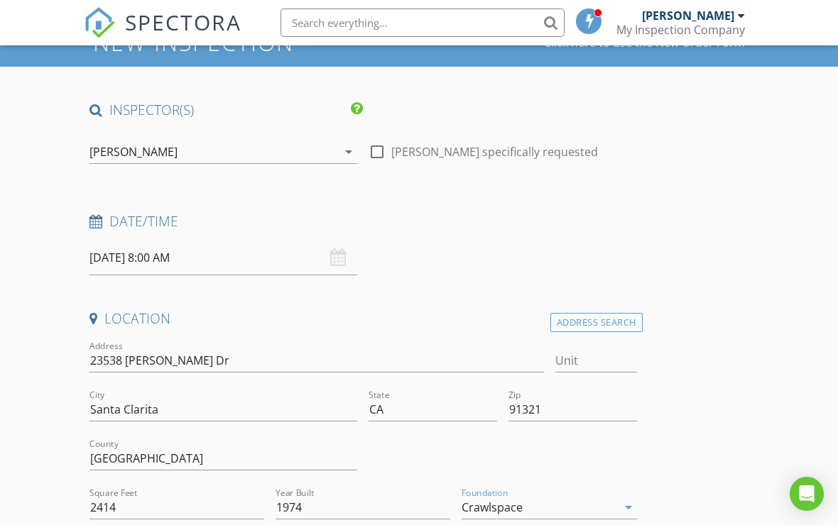
scroll to position [78, 0]
click at [194, 251] on input "08/28/2025 8:00 AM" at bounding box center [223, 258] width 268 height 35
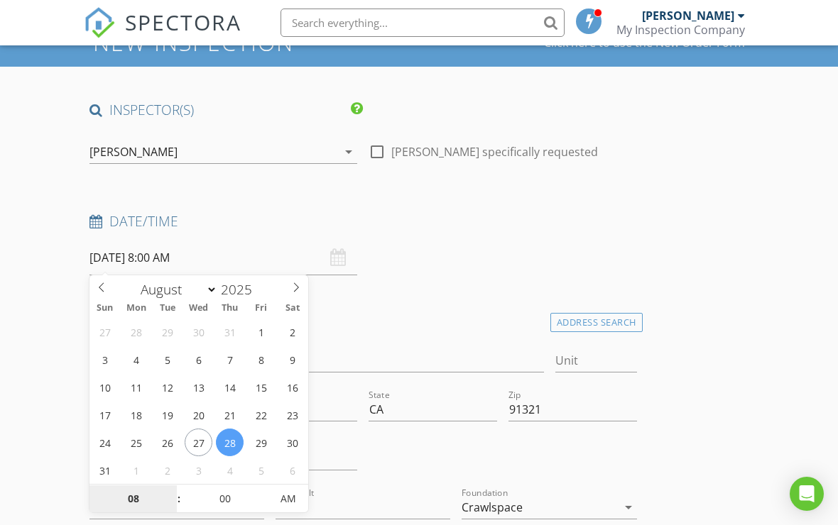
click at [129, 499] on input "08" at bounding box center [132, 500] width 87 height 28
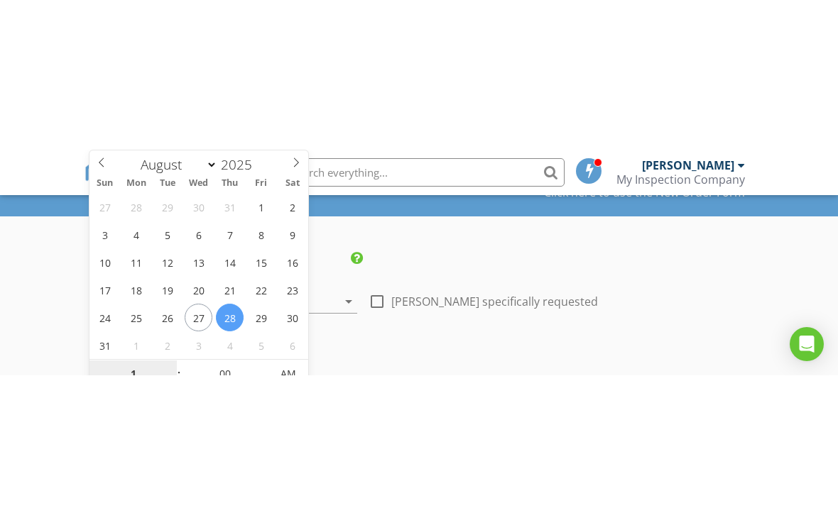
scroll to position [85, 0]
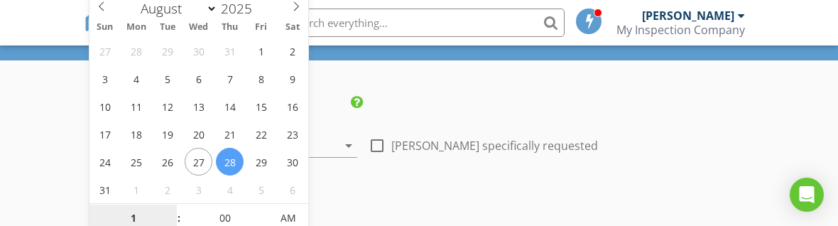
type input "12"
type input "[DATE] 12:00 PM"
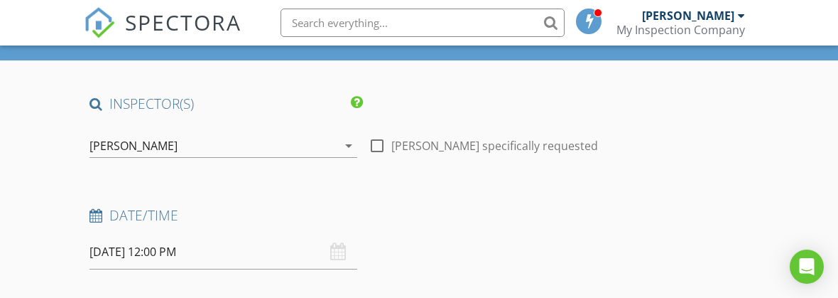
click at [486, 98] on div "INSPECTOR(S)" at bounding box center [363, 108] width 559 height 28
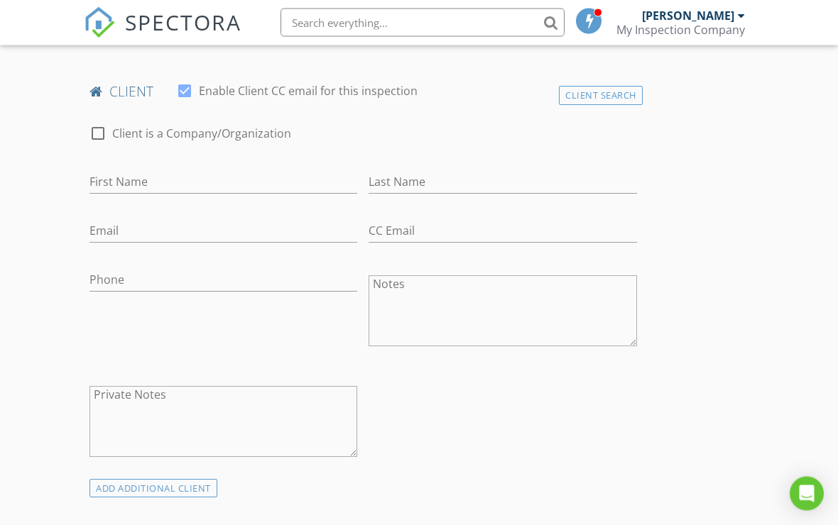
scroll to position [582, 0]
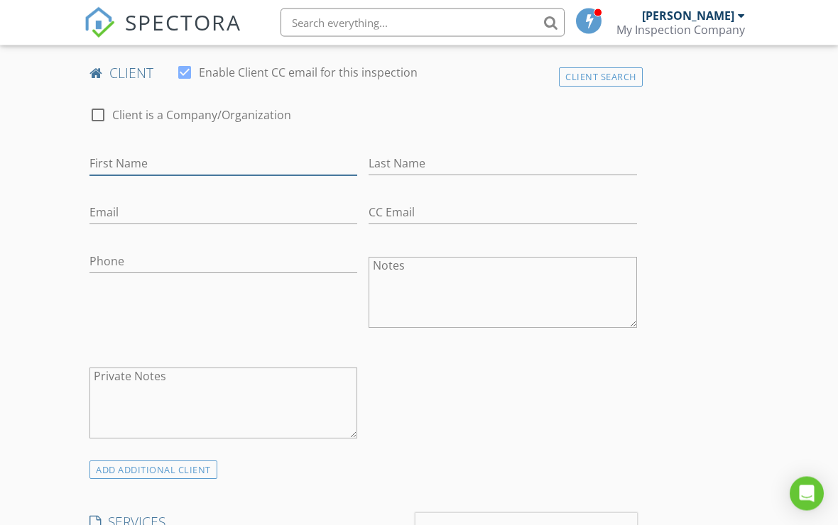
click at [208, 157] on input "First Name" at bounding box center [223, 164] width 268 height 23
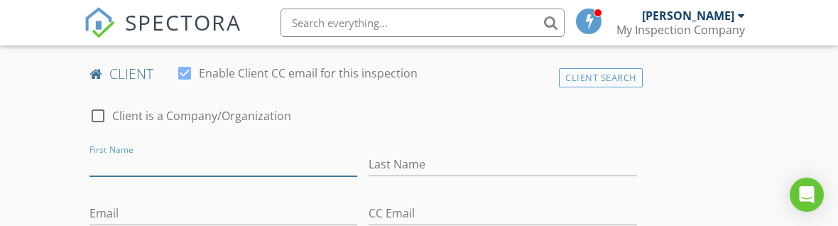
scroll to position [583, 0]
type input "[PERSON_NAME]"
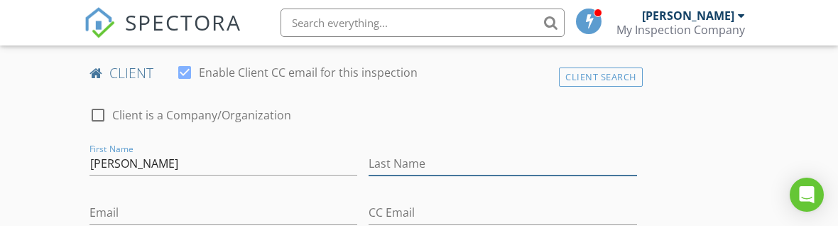
click at [468, 158] on input "Last Name" at bounding box center [503, 163] width 268 height 23
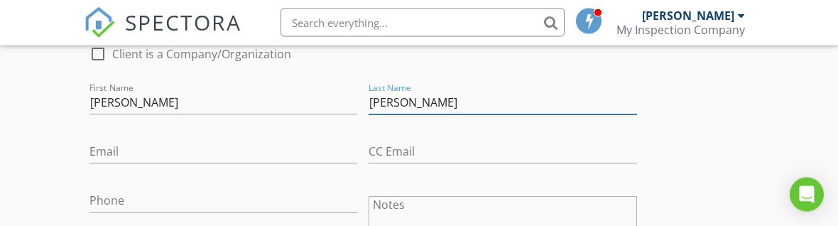
scroll to position [644, 0]
type input "[PERSON_NAME]"
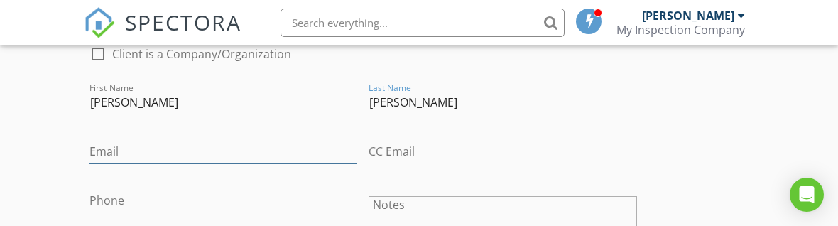
click at [217, 159] on input "Email" at bounding box center [223, 151] width 268 height 23
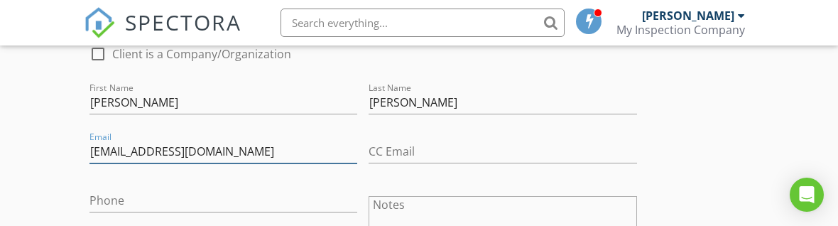
click at [187, 148] on input "[EMAIL_ADDRESS][DOMAIN_NAME]" at bounding box center [223, 151] width 268 height 23
type input "[EMAIL_ADDRESS][DOMAIN_NAME]"
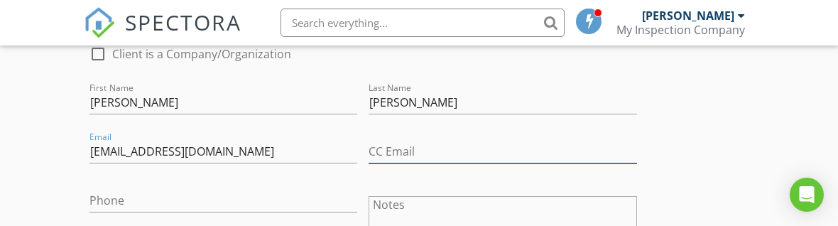
click at [502, 142] on input "CC Email" at bounding box center [503, 151] width 268 height 23
click at [450, 143] on input "CC Email" at bounding box center [503, 151] width 268 height 23
click at [415, 153] on input "CC Email" at bounding box center [503, 151] width 268 height 23
paste input "[EMAIL_ADDRESS][DOMAIN_NAME]"
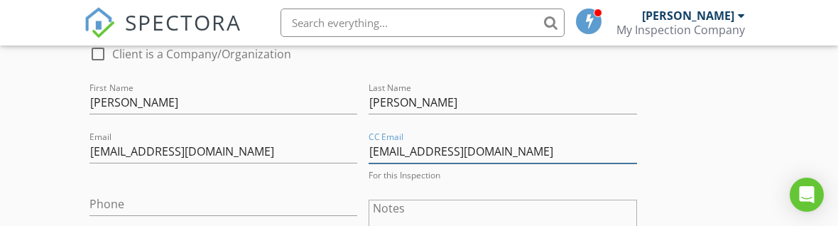
type input "[EMAIL_ADDRESS][DOMAIN_NAME]"
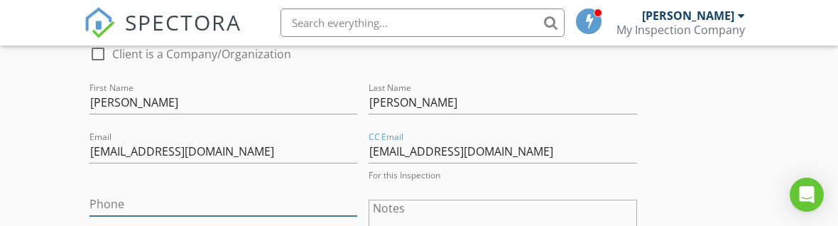
click at [294, 198] on input "Phone" at bounding box center [223, 203] width 268 height 23
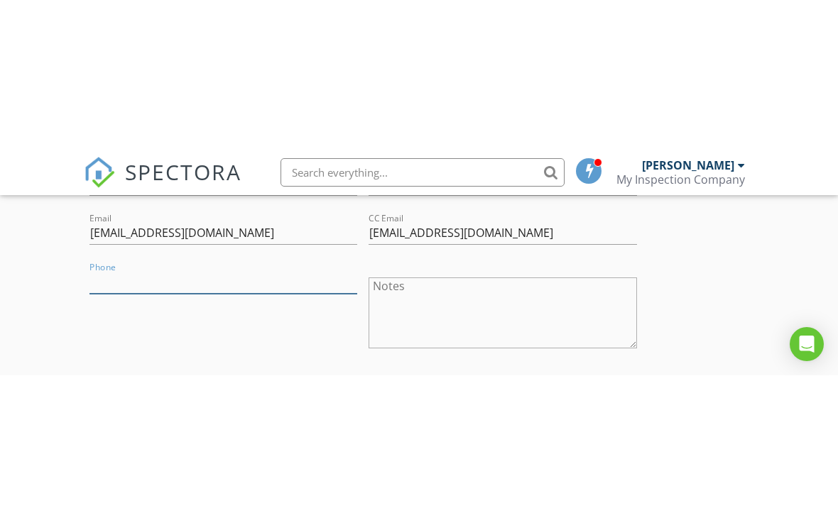
scroll to position [717, 0]
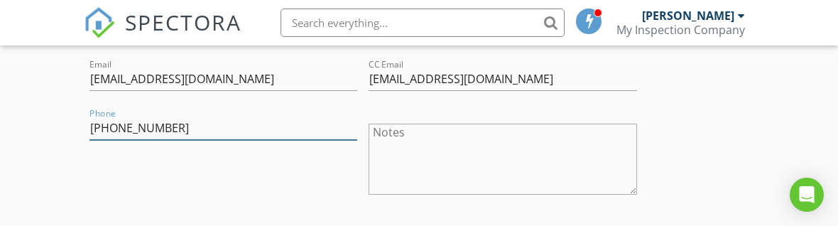
type input "[PHONE_NUMBER]"
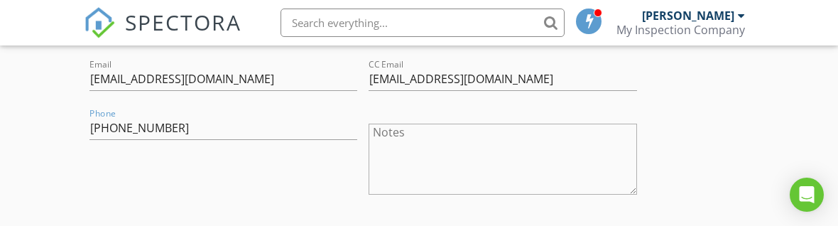
click at [305, 175] on div "Phone 818-419-0404" at bounding box center [223, 160] width 279 height 111
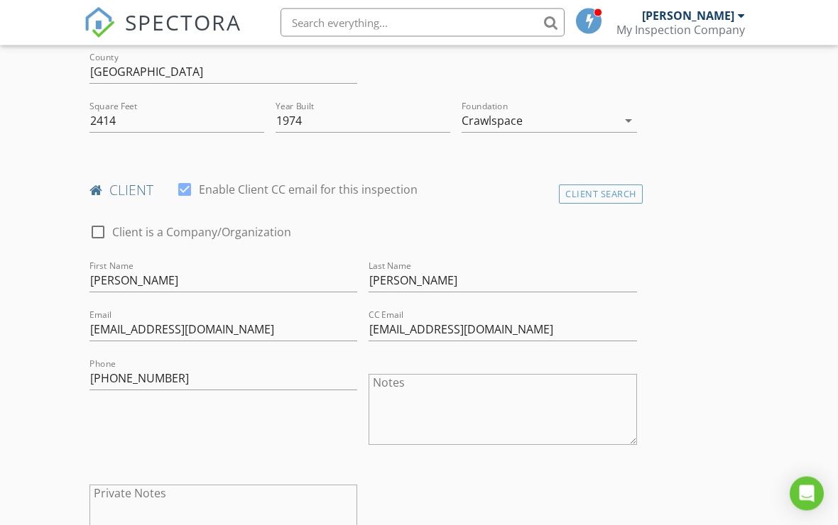
scroll to position [468, 0]
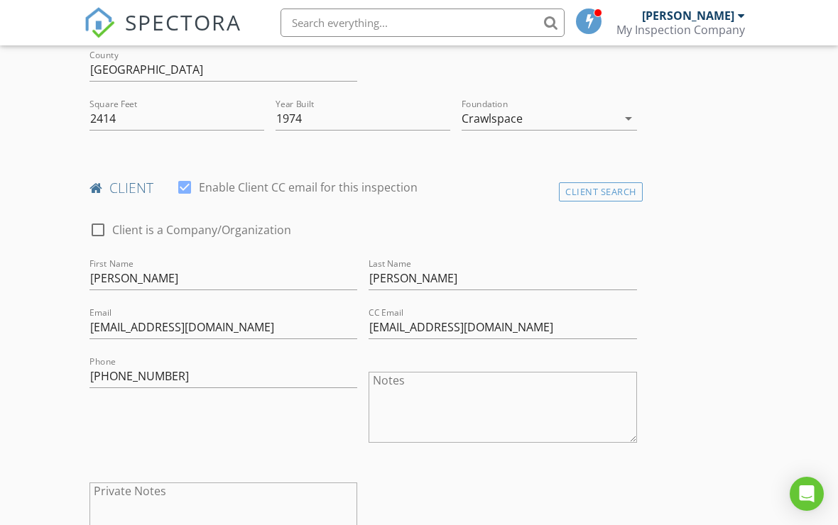
click at [177, 186] on div at bounding box center [185, 187] width 24 height 24
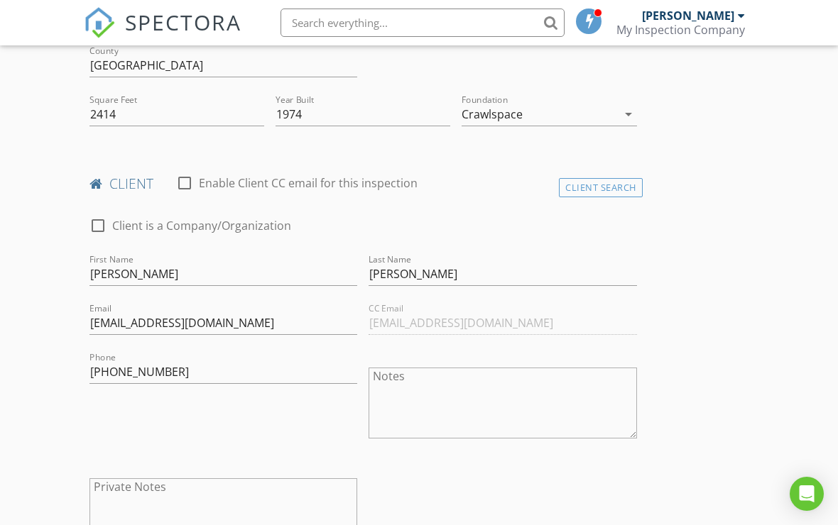
scroll to position [472, 0]
click at [185, 183] on div at bounding box center [185, 183] width 24 height 24
checkbox input "true"
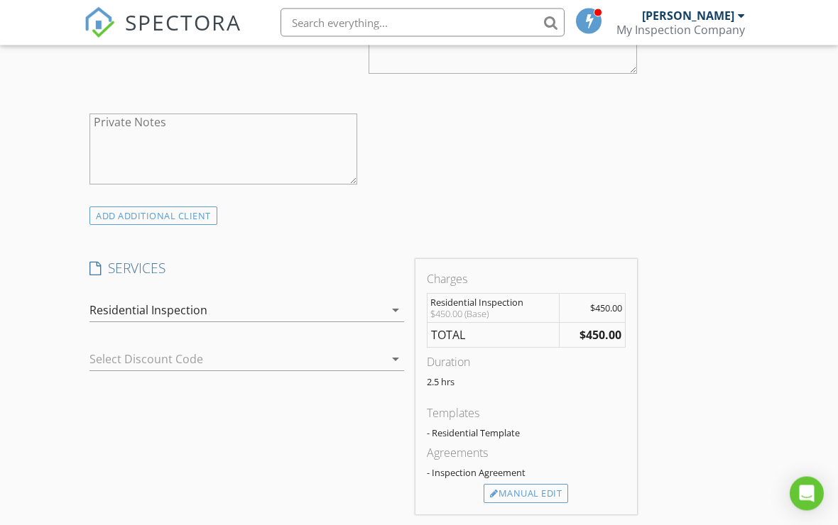
scroll to position [879, 0]
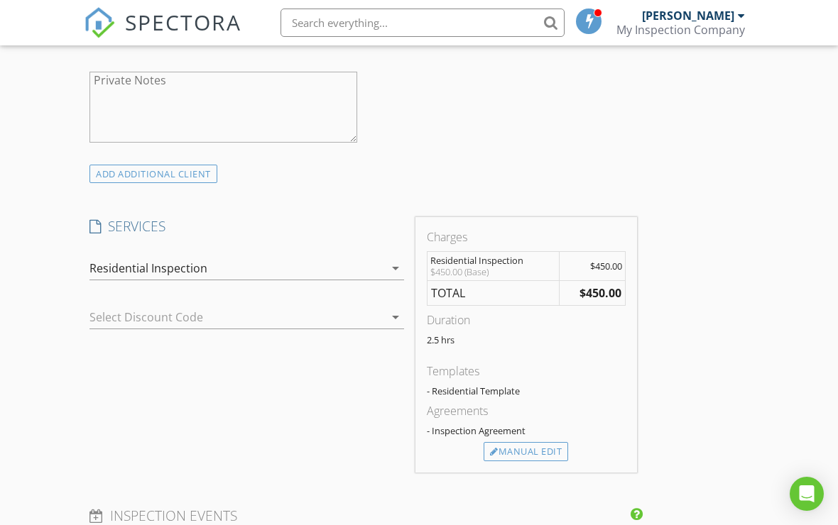
click at [364, 310] on div at bounding box center [374, 317] width 20 height 17
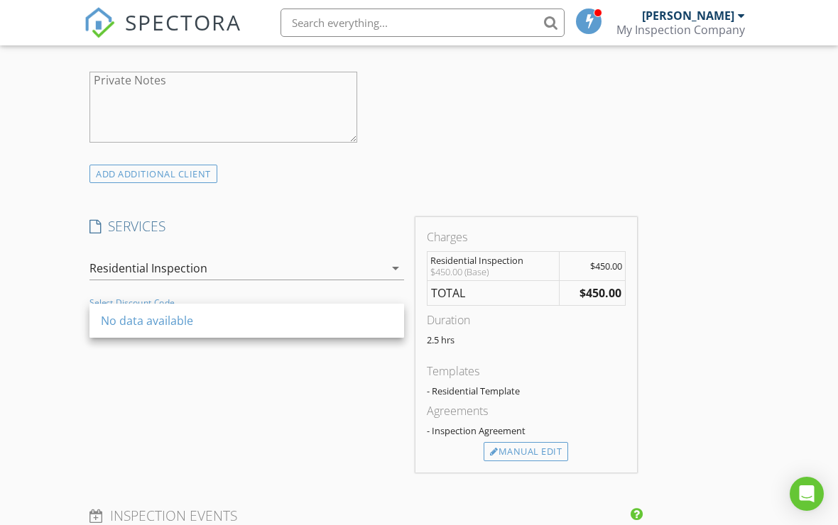
click at [386, 200] on div "INSPECTOR(S) check_box Hovsep Stepanyan PRIMARY Hovsep Stepanyan arrow_drop_dow…" at bounding box center [363, 364] width 559 height 2126
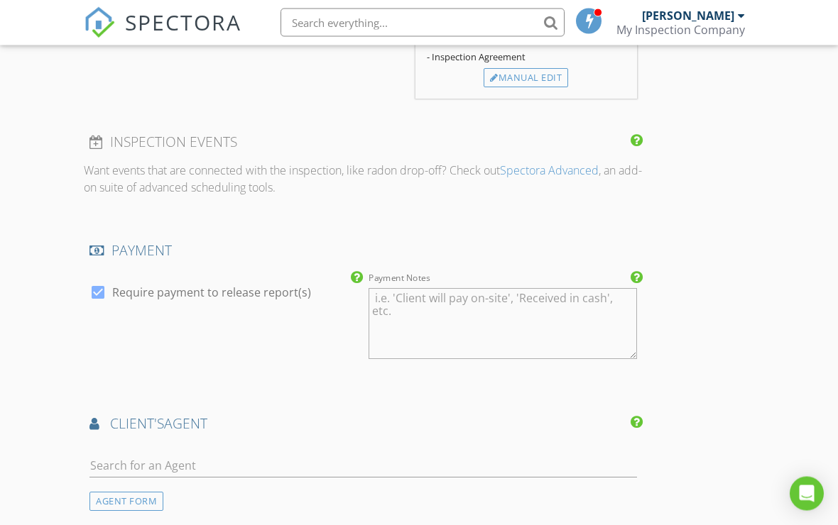
scroll to position [1260, 0]
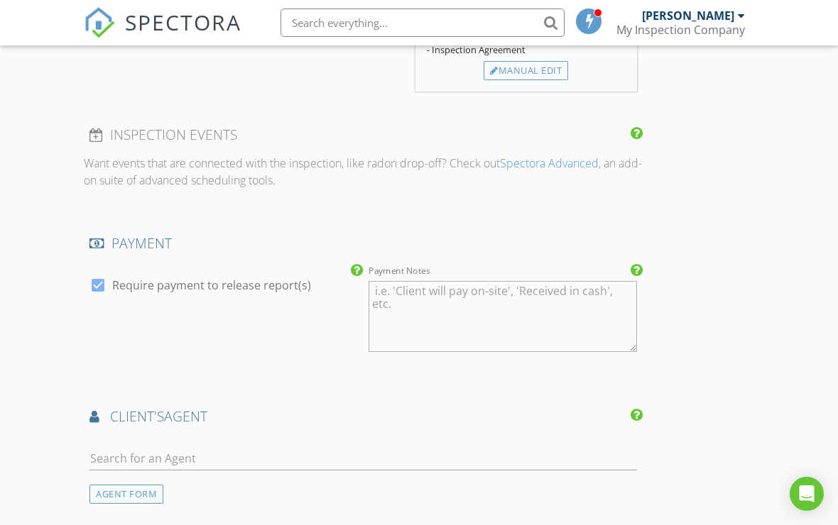
click at [99, 273] on div at bounding box center [98, 285] width 24 height 24
checkbox input "false"
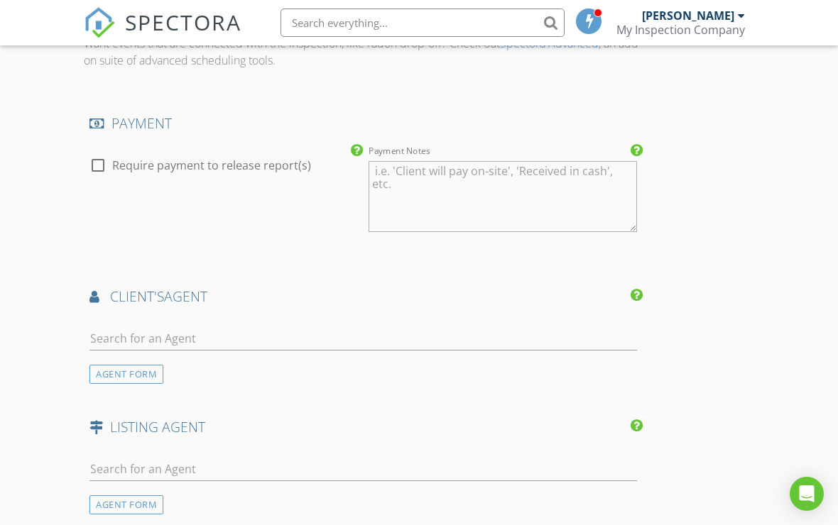
scroll to position [1381, 0]
click at [476, 334] on input "text" at bounding box center [363, 337] width 548 height 23
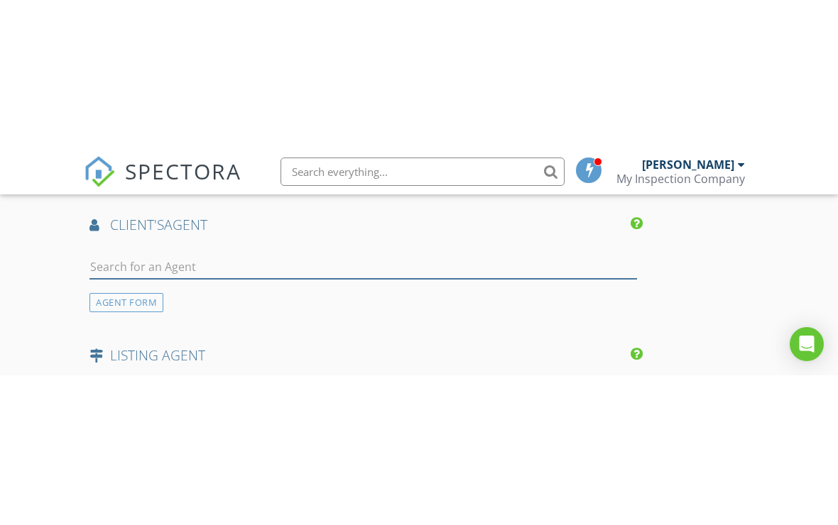
scroll to position [1603, 0]
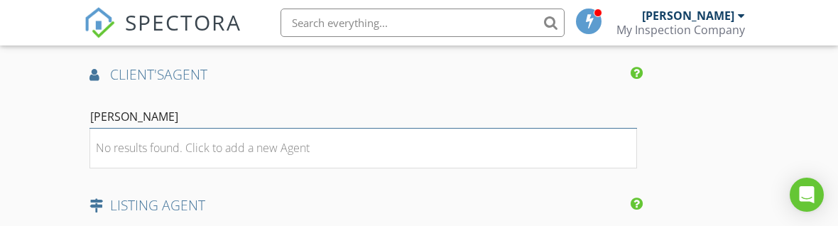
type input "[PERSON_NAME]"
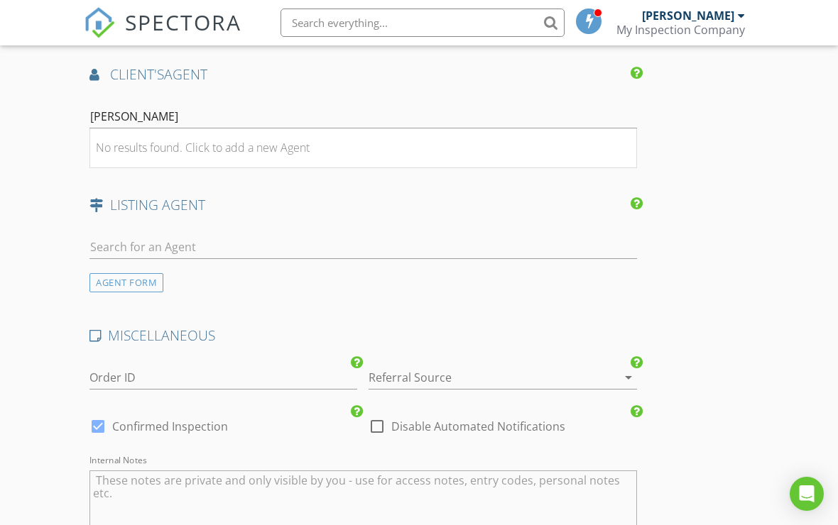
click at [445, 251] on input "text" at bounding box center [363, 247] width 548 height 23
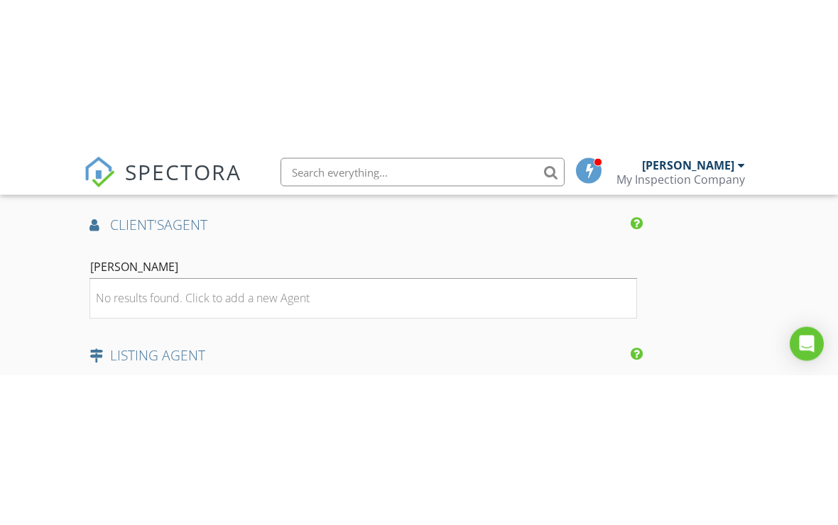
scroll to position [1600, 0]
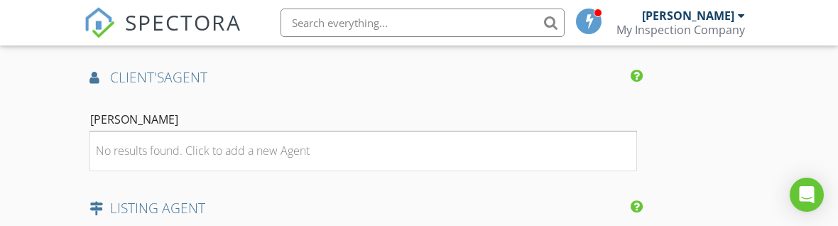
click at [503, 167] on li "No results found. Click to add a new Agent" at bounding box center [363, 151] width 546 height 40
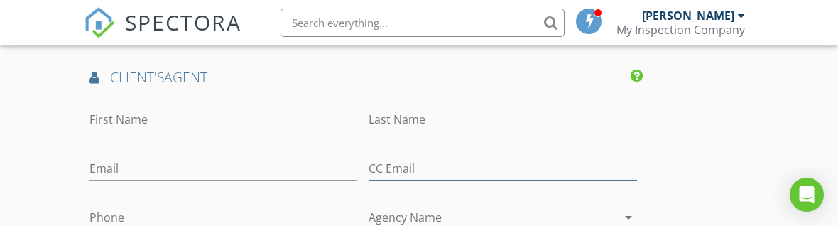
click at [511, 157] on input "CC Email" at bounding box center [503, 168] width 268 height 23
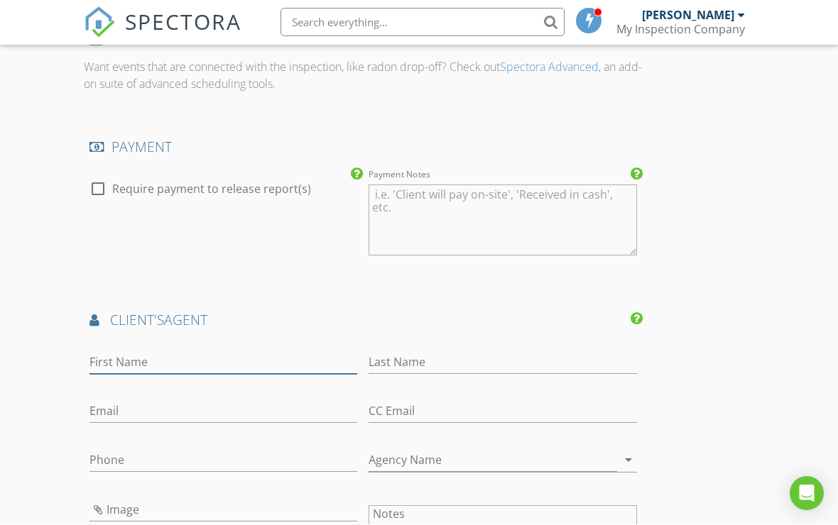
click at [277, 358] on input "First Name" at bounding box center [223, 363] width 268 height 23
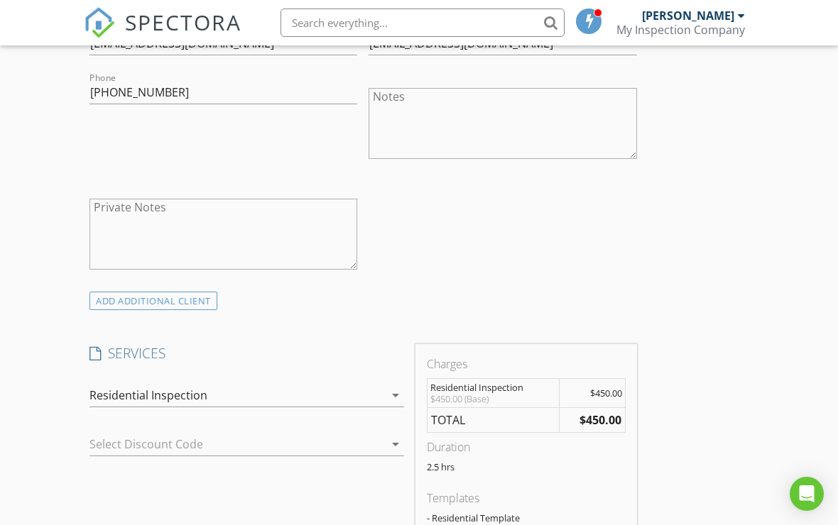
scroll to position [751, 0]
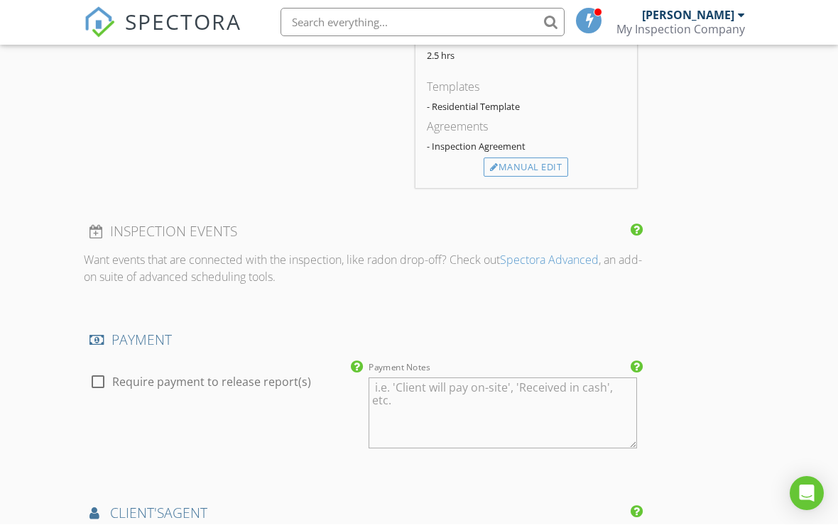
click at [532, 158] on div "Manual Edit" at bounding box center [526, 168] width 85 height 20
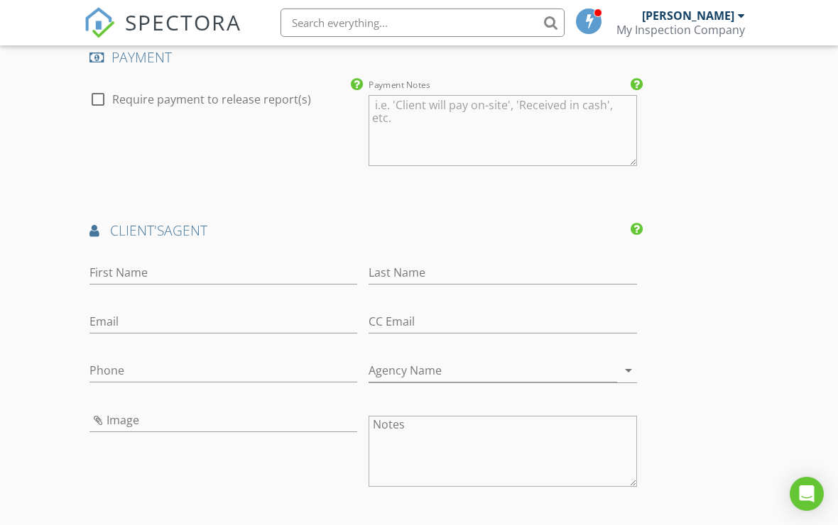
scroll to position [1592, 0]
click at [267, 261] on input "First Name" at bounding box center [223, 272] width 268 height 23
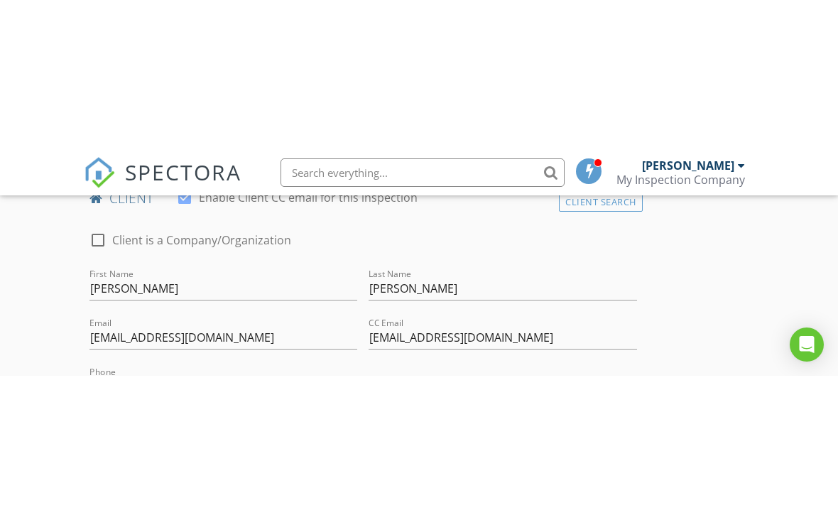
scroll to position [650, 0]
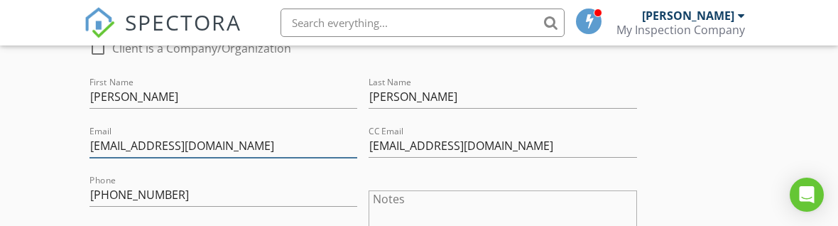
click at [179, 144] on input "[EMAIL_ADDRESS][DOMAIN_NAME]" at bounding box center [223, 145] width 268 height 23
click at [172, 146] on input "[EMAIL_ADDRESS][DOMAIN_NAME]" at bounding box center [223, 145] width 268 height 23
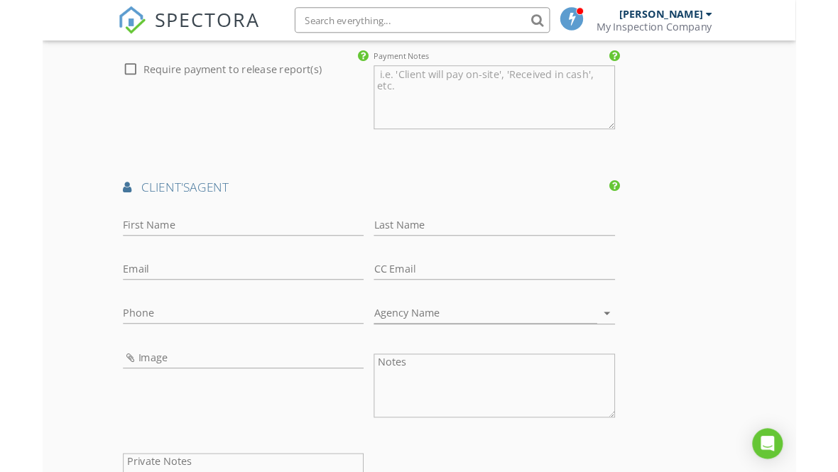
scroll to position [1614, 0]
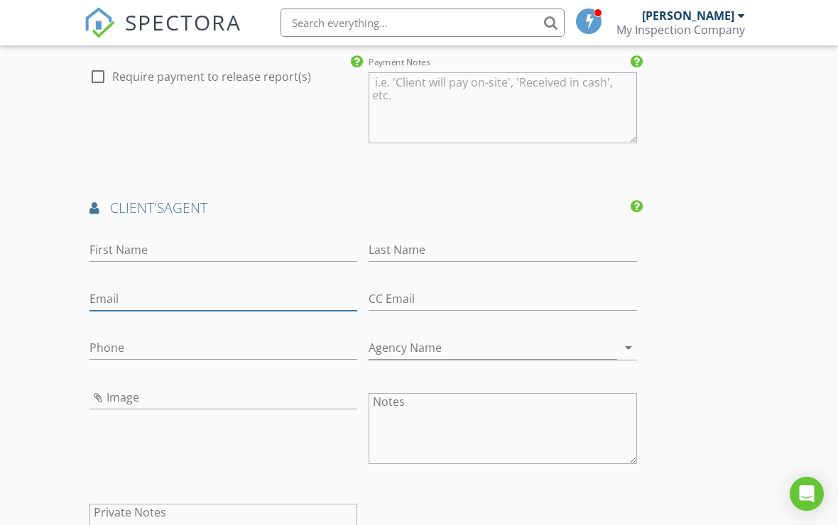
click at [209, 295] on input "Email" at bounding box center [223, 299] width 268 height 23
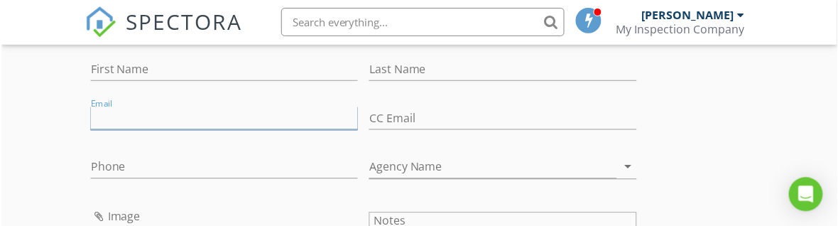
scroll to position [1796, 0]
click at [185, 117] on input "Email" at bounding box center [223, 117] width 268 height 23
paste input "[EMAIL_ADDRESS][DOMAIN_NAME]"
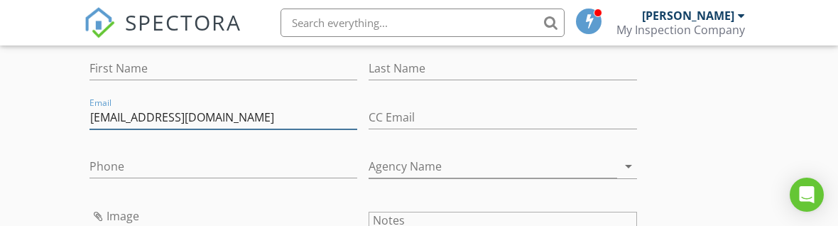
type input "[EMAIL_ADDRESS][DOMAIN_NAME]"
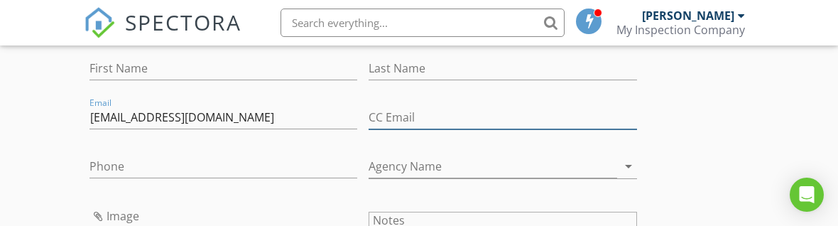
click at [511, 106] on input "CC Email" at bounding box center [503, 117] width 268 height 23
click at [458, 111] on input "CC Email" at bounding box center [503, 117] width 268 height 23
paste input "[EMAIL_ADDRESS][DOMAIN_NAME]"
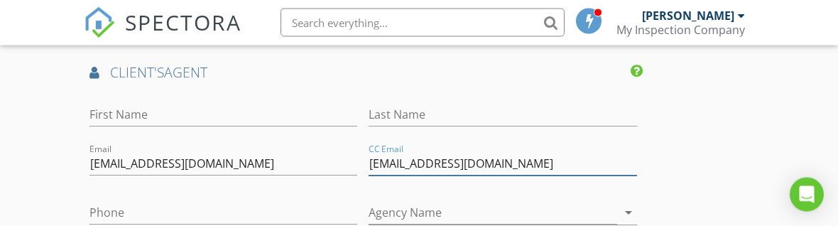
type input "[EMAIL_ADDRESS][DOMAIN_NAME]"
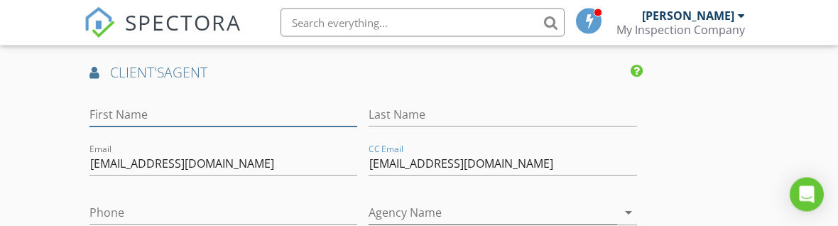
click at [291, 121] on input "First Name" at bounding box center [223, 115] width 268 height 23
type input "[PERSON_NAME]"
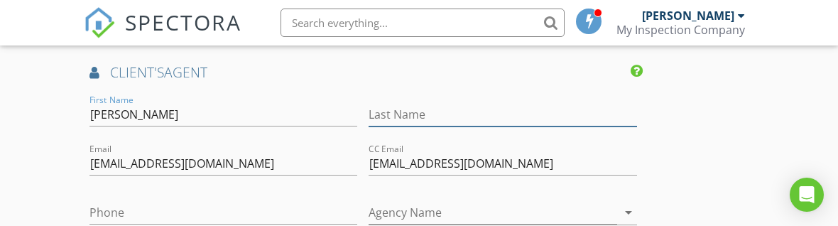
click at [518, 114] on input "Last Name" at bounding box center [503, 114] width 268 height 23
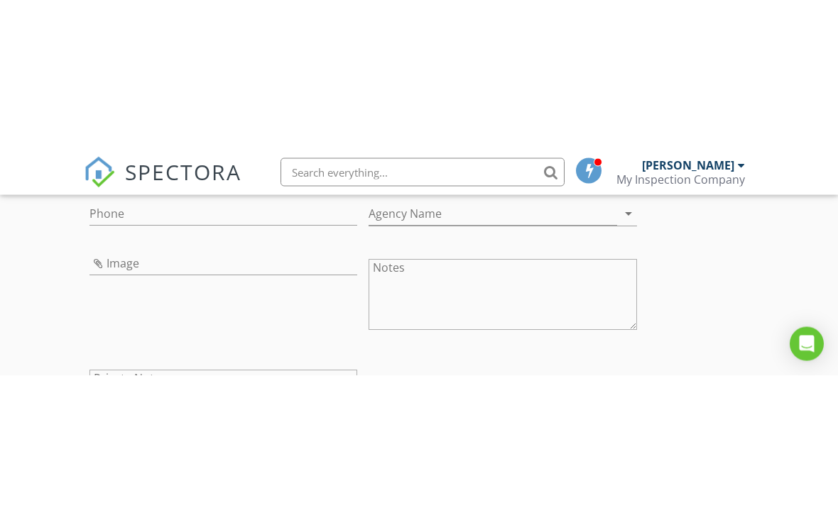
scroll to position [1897, 0]
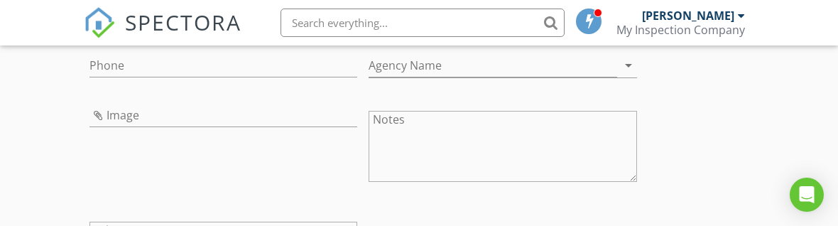
type input "[PERSON_NAME]"
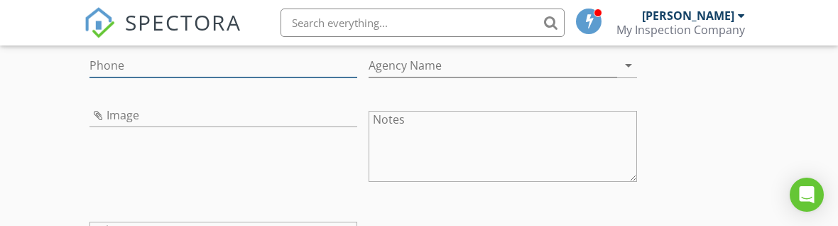
click at [273, 72] on input "Phone" at bounding box center [223, 65] width 268 height 23
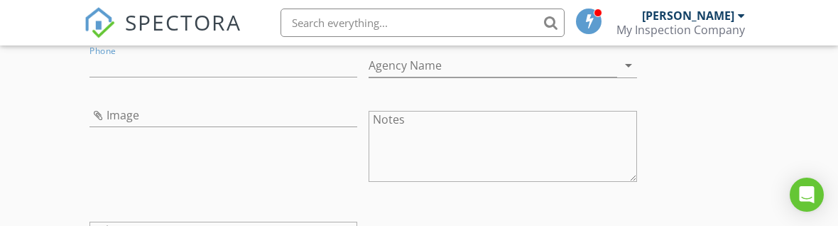
click at [334, 139] on div "Image" at bounding box center [223, 147] width 279 height 111
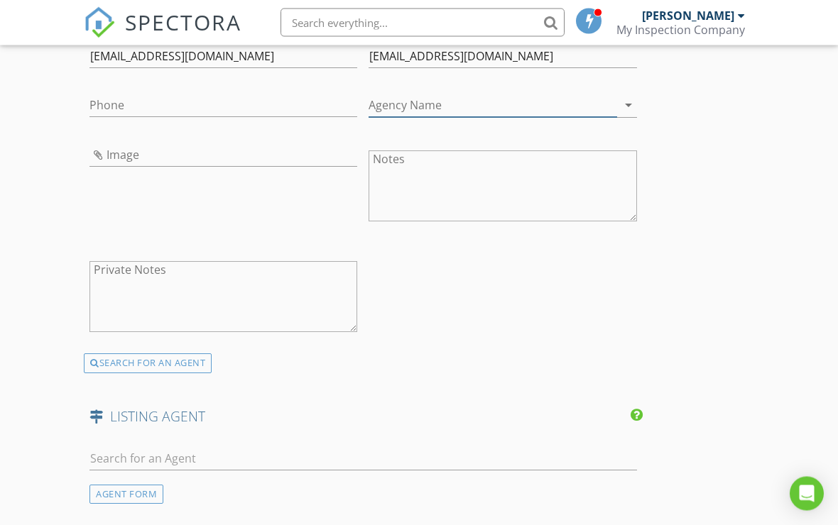
click at [466, 99] on input "Agency Name" at bounding box center [493, 105] width 248 height 23
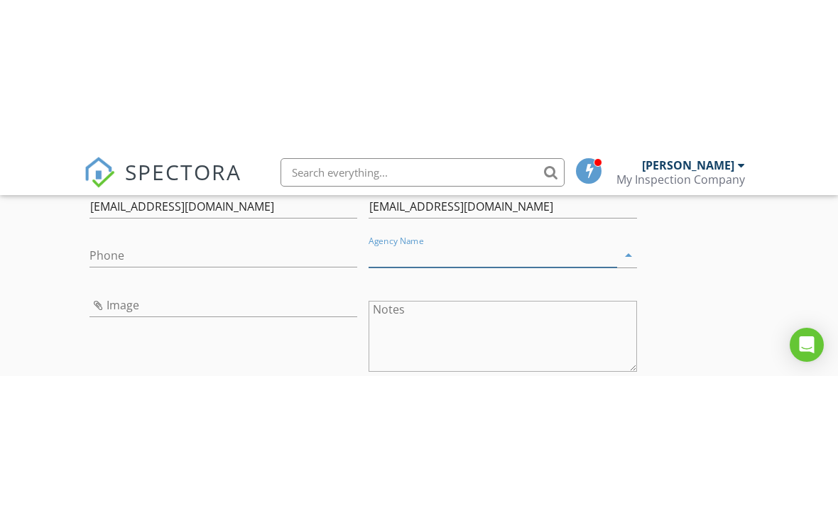
scroll to position [1857, 0]
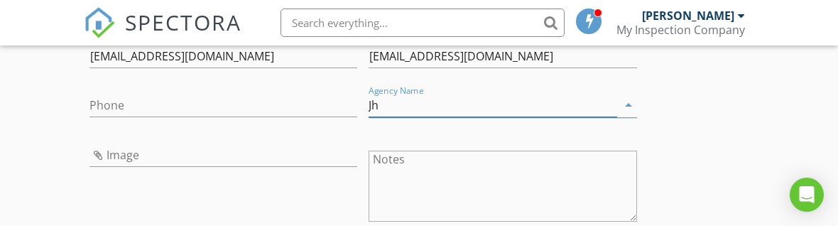
type input "J"
type input "JohnHart"
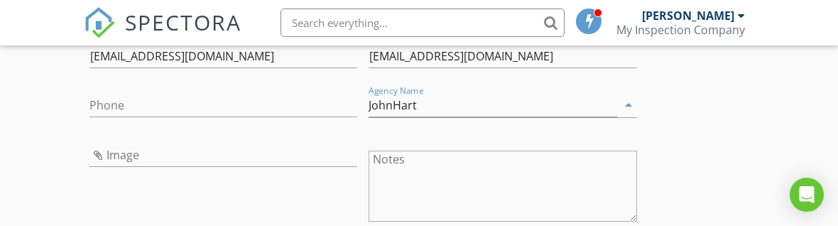
click at [338, 136] on div "Image" at bounding box center [223, 158] width 268 height 46
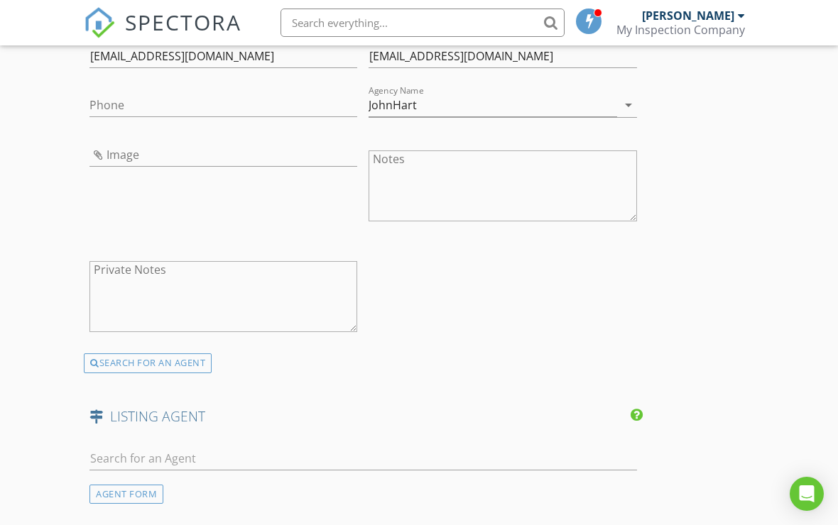
click at [271, 135] on div "Image" at bounding box center [223, 158] width 268 height 46
click at [124, 160] on input "Image" at bounding box center [223, 154] width 268 height 23
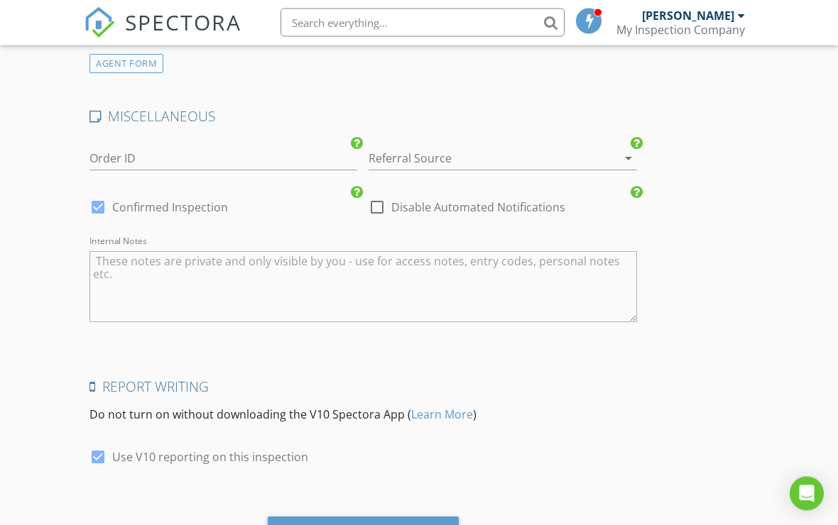
scroll to position [2356, 0]
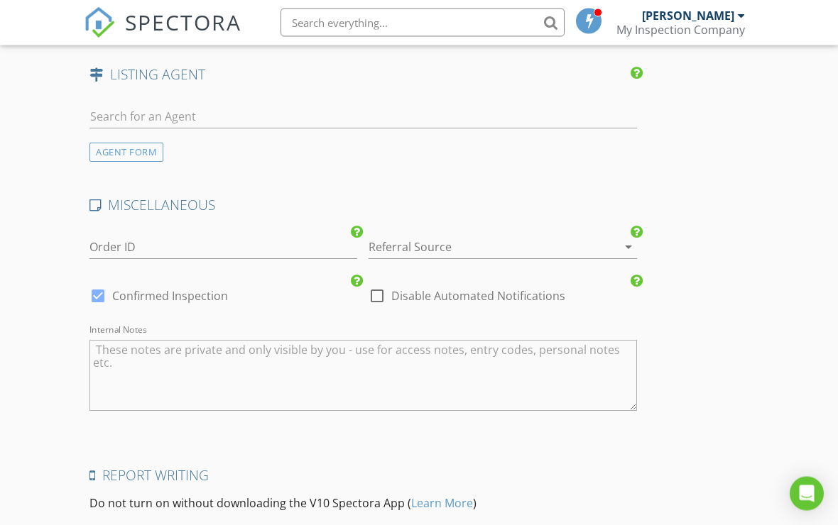
click at [553, 236] on div at bounding box center [483, 247] width 228 height 23
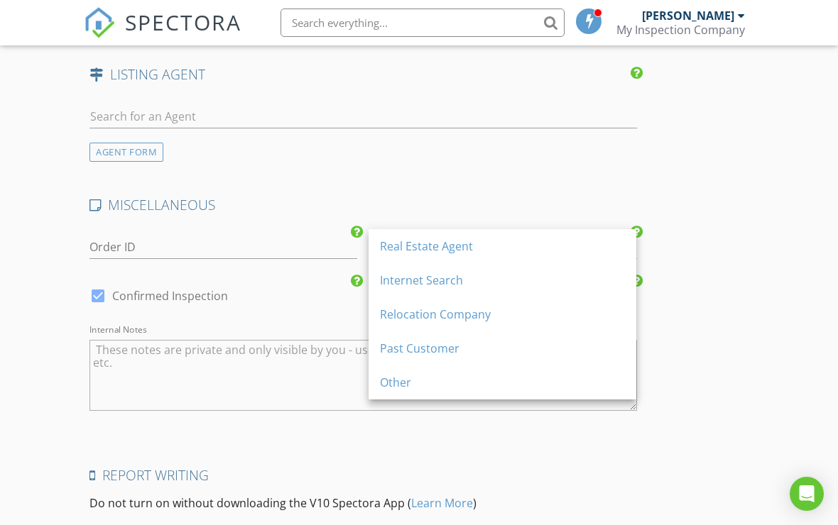
click at [491, 242] on div "Real Estate Agent" at bounding box center [502, 246] width 245 height 17
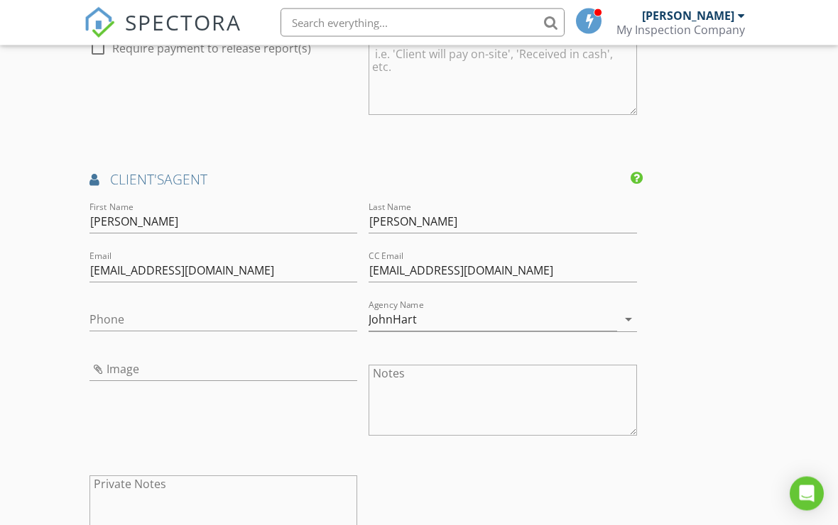
scroll to position [1670, 0]
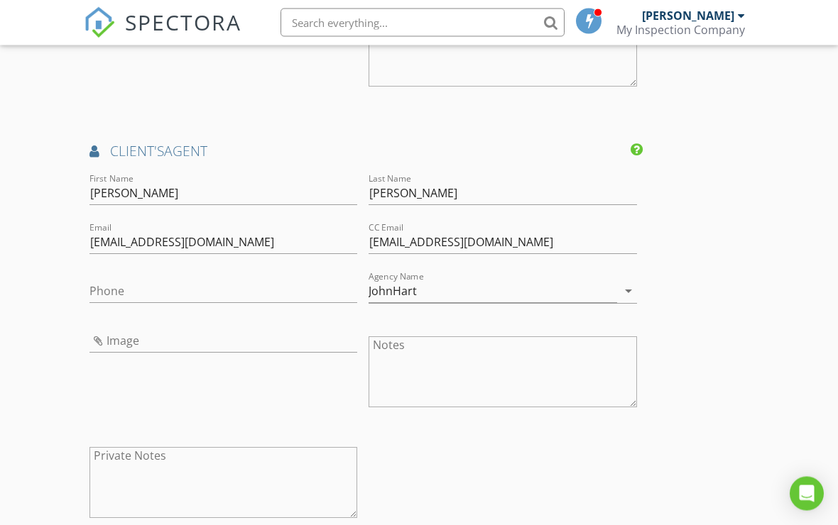
click at [170, 143] on h4 "client's AGENT" at bounding box center [363, 152] width 548 height 18
click at [183, 146] on h4 "client's AGENT" at bounding box center [363, 152] width 548 height 18
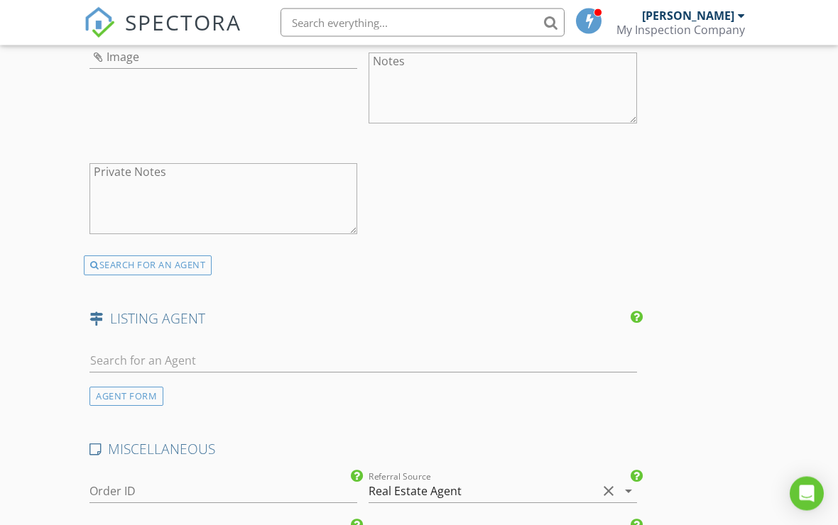
scroll to position [1955, 0]
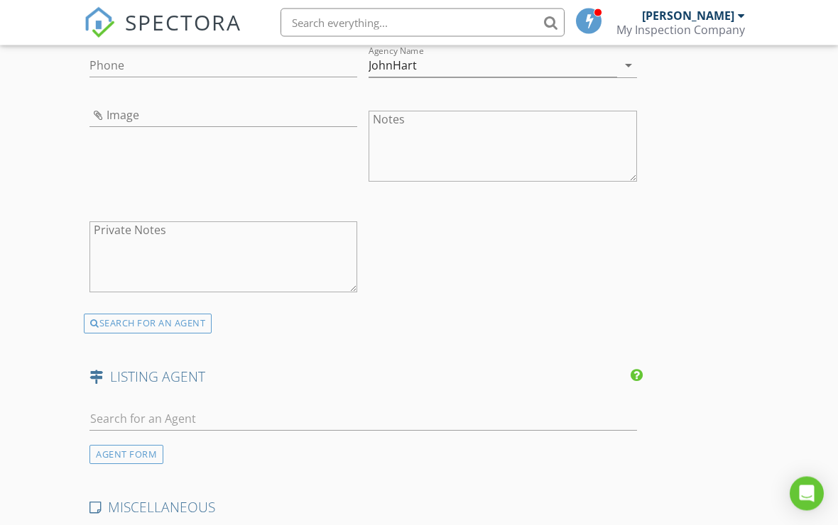
click at [187, 315] on div "SEARCH FOR AN AGENT" at bounding box center [148, 325] width 128 height 20
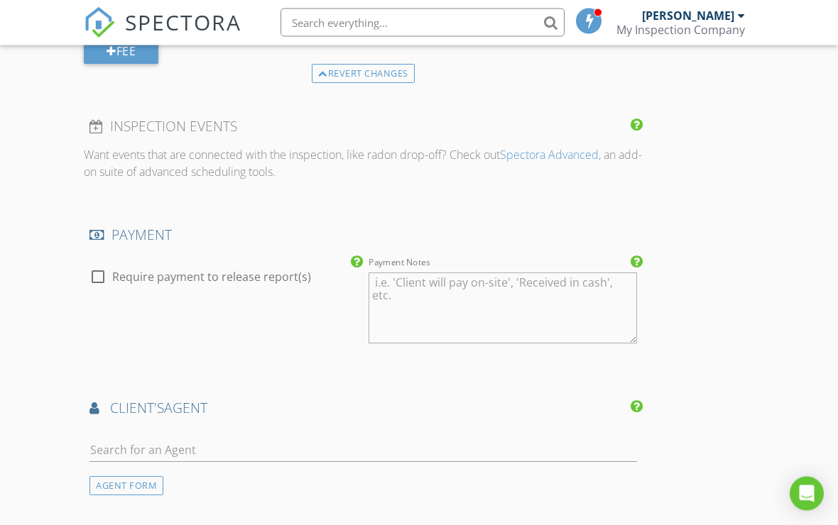
scroll to position [1427, 0]
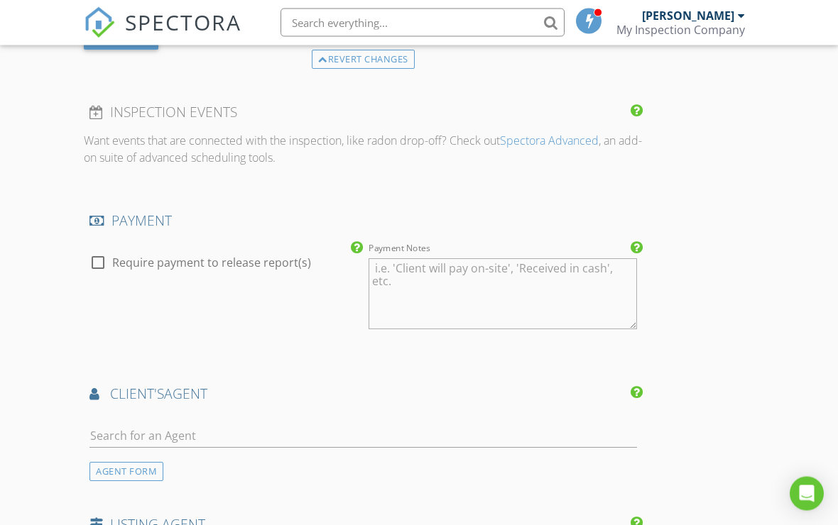
click at [158, 454] on div at bounding box center [363, 458] width 548 height 9
click at [156, 466] on div "AGENT FORM" at bounding box center [126, 472] width 74 height 19
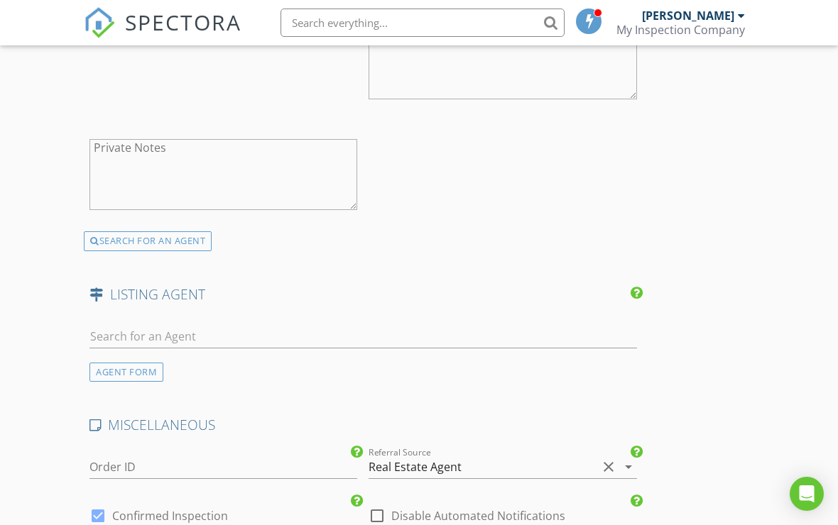
click at [140, 366] on div "AGENT FORM" at bounding box center [126, 372] width 74 height 19
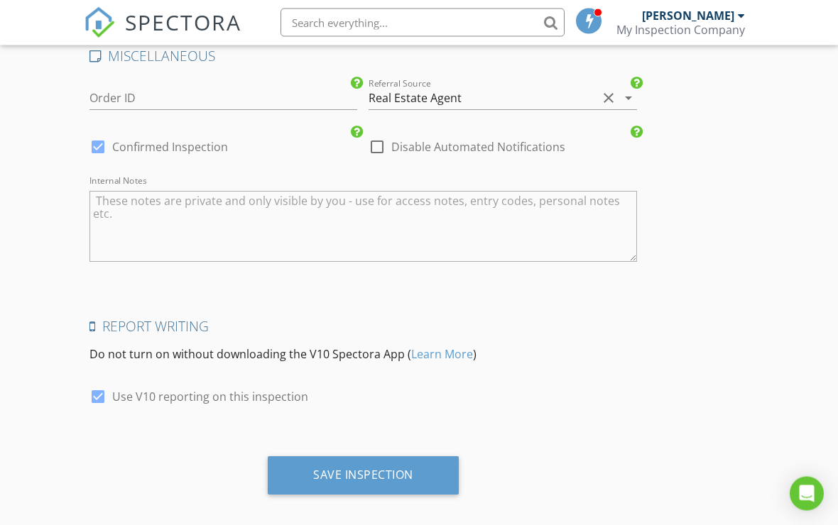
scroll to position [2676, 0]
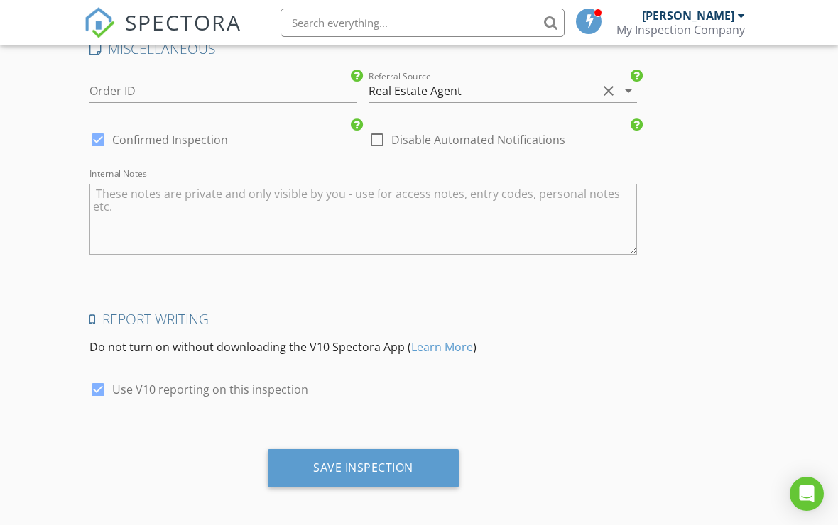
click at [380, 467] on div "Save Inspection" at bounding box center [363, 468] width 100 height 14
